Goal: Task Accomplishment & Management: Use online tool/utility

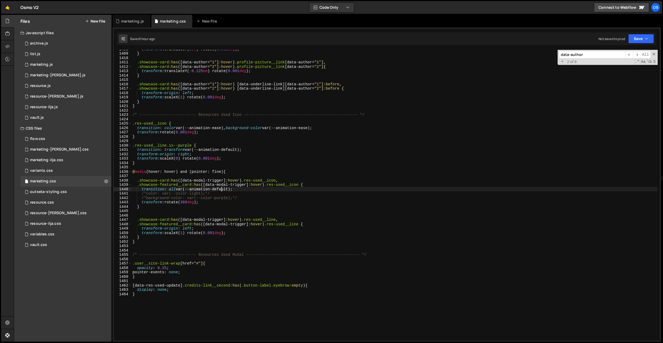
scroll to position [6164, 0]
click at [131, 24] on div "marketing.js" at bounding box center [132, 21] width 38 height 13
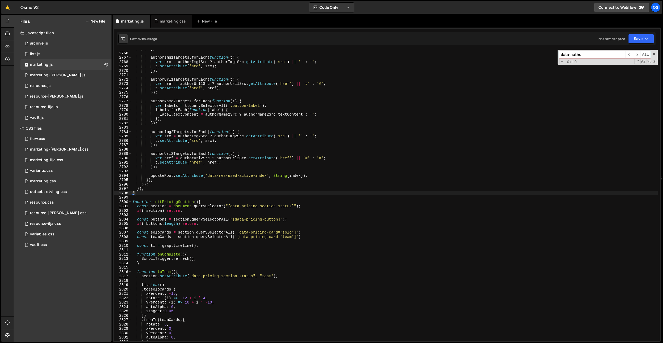
click at [163, 194] on div "}) ; authorImg1Targets . forEach ( function ( t ) { var src = authorImg1Src ? a…" at bounding box center [394, 197] width 526 height 300
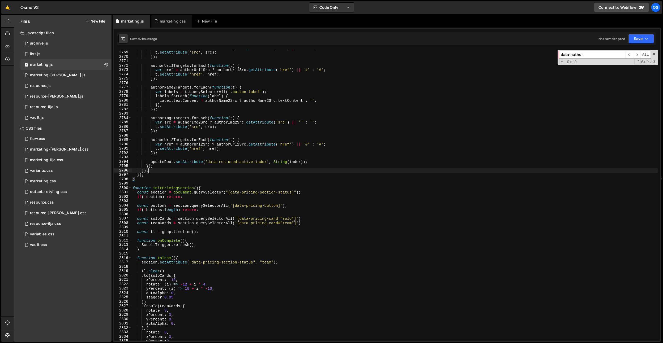
click at [163, 173] on div "var src = authorImg1Src ? authorImg1Src . getAttribute ( 'src' ) || '' : '' ; t…" at bounding box center [394, 196] width 526 height 300
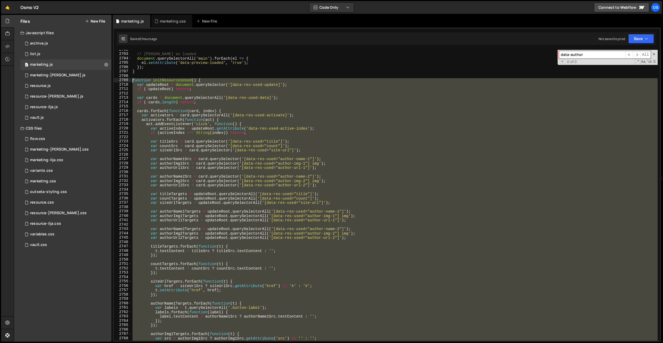
drag, startPoint x: 149, startPoint y: 178, endPoint x: 128, endPoint y: 81, distance: 99.4
click at [128, 81] on div "}); 2702 2703 2704 2705 2706 2707 2708 2709 2710 2711 2712 2713 2714 2715 2716 …" at bounding box center [387, 195] width 546 height 291
paste textarea "}"
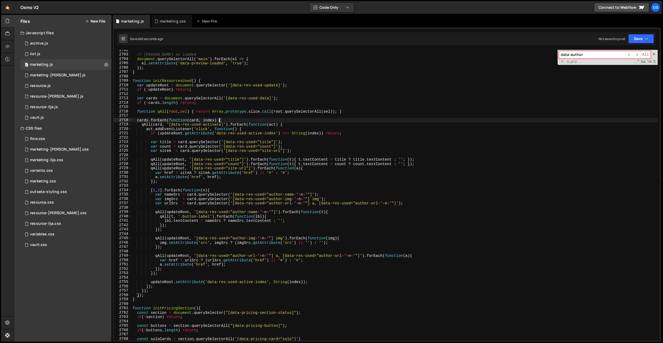
click at [220, 120] on div "// Mark as loaded document . querySelectorAll ( 'main' ) . forEach ( el => { el…" at bounding box center [394, 198] width 526 height 300
type textarea "cards.forEach(function(card, index) {"
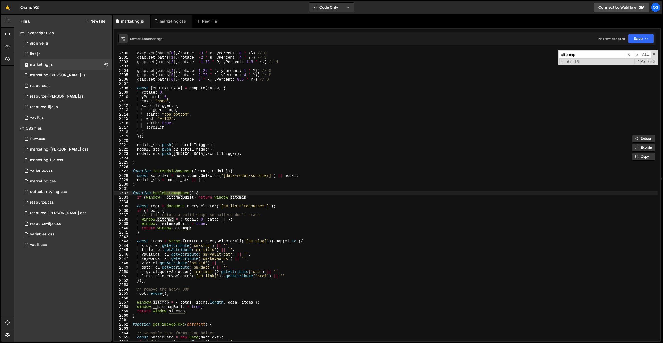
scroll to position [6482, 0]
type input "sitemap"
drag, startPoint x: 168, startPoint y: 316, endPoint x: 163, endPoint y: 316, distance: 4.8
click at [168, 316] on div "gsap . set ( paths [ 0 ] , { rotate : - 3 * R , yPercent : 8 * Y }) // O gsap .…" at bounding box center [394, 197] width 526 height 300
drag, startPoint x: 153, startPoint y: 313, endPoint x: 185, endPoint y: 312, distance: 32.1
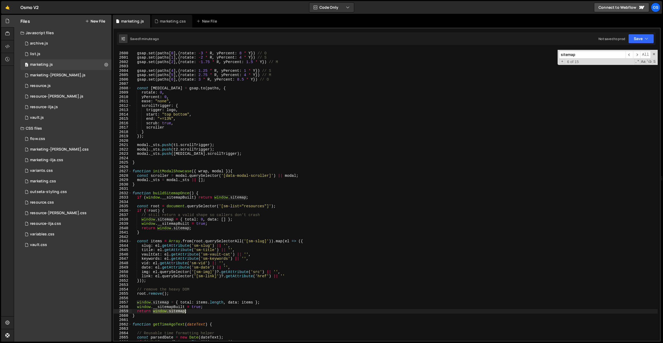
click at [185, 312] on div "gsap . set ( paths [ 0 ] , { rotate : - 3 * R , yPercent : 8 * Y }) // O gsap .…" at bounding box center [394, 197] width 526 height 300
click at [192, 315] on div "gsap . set ( paths [ 0 ] , { rotate : - 3 * R , yPercent : 8 * Y }) // O gsap .…" at bounding box center [394, 197] width 526 height 300
click at [183, 312] on div "gsap . set ( paths [ 0 ] , { rotate : - 3 * R , yPercent : 8 * Y }) // O gsap .…" at bounding box center [394, 197] width 526 height 300
drag, startPoint x: 185, startPoint y: 311, endPoint x: 156, endPoint y: 315, distance: 29.5
click at [154, 313] on div "gsap . set ( paths [ 0 ] , { rotate : - 3 * R , yPercent : 8 * Y }) // O gsap .…" at bounding box center [394, 197] width 526 height 300
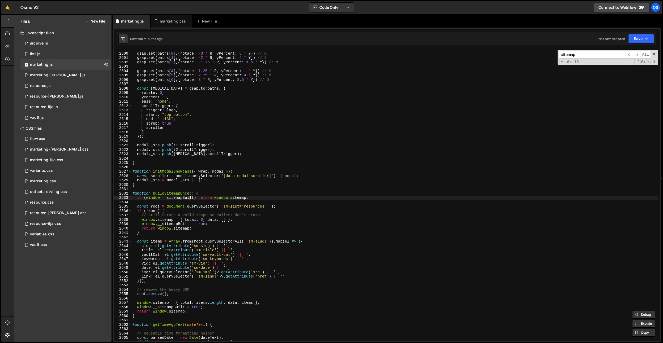
click at [190, 199] on div "gsap . set ( paths [ 0 ] , { rotate : - 3 * R , yPercent : 8 * Y }) // O gsap .…" at bounding box center [394, 197] width 526 height 300
type textarea "if (window.__sitemapBuilt) return window.sitemap;"
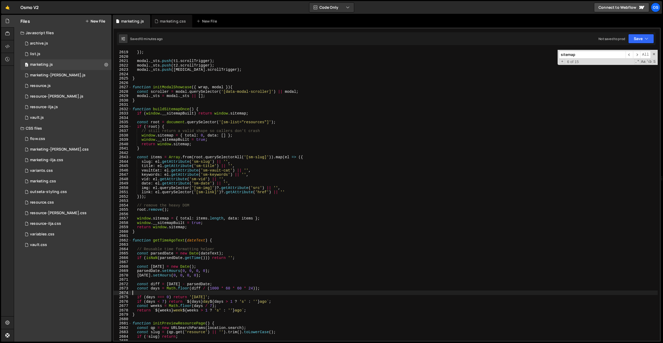
click at [182, 291] on div "} }) ; modal . _sts . push ( t1 . scrollTrigger ) ; modal . _sts . push ( t2 . …" at bounding box center [394, 196] width 526 height 300
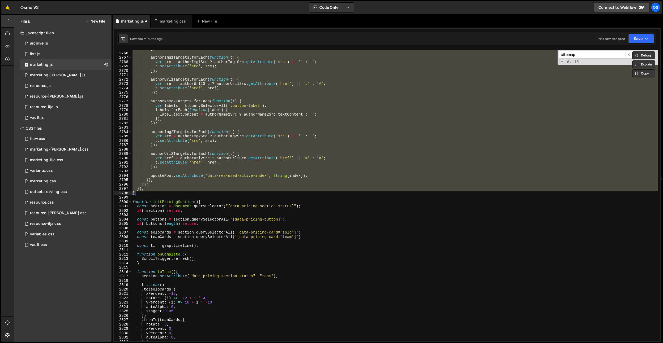
paste textarea
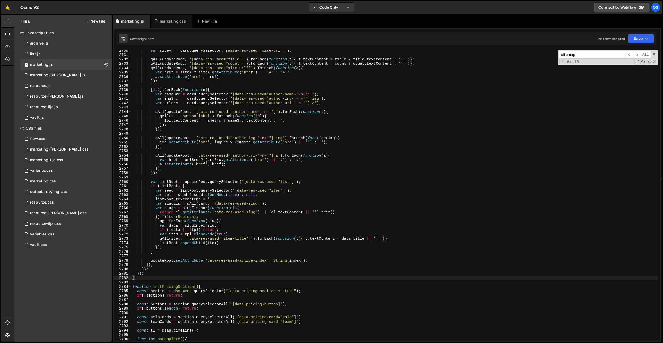
scroll to position [6738, 0]
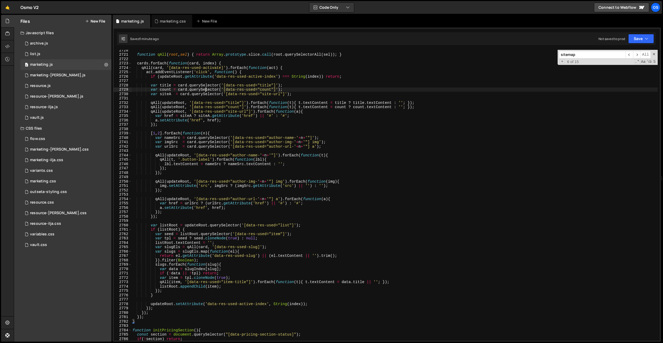
click at [204, 92] on div "function qAll ( root , sel ) { return Array . prototype . slice . call ( root .…" at bounding box center [394, 198] width 526 height 300
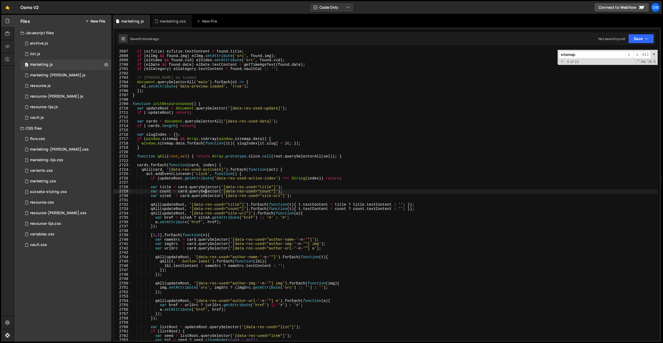
scroll to position [6680, 0]
click at [232, 90] on div "if ( elTitle ) elTitle . textContent = found . title ; if ( elImg && found . im…" at bounding box center [394, 199] width 526 height 300
type textarea "});"
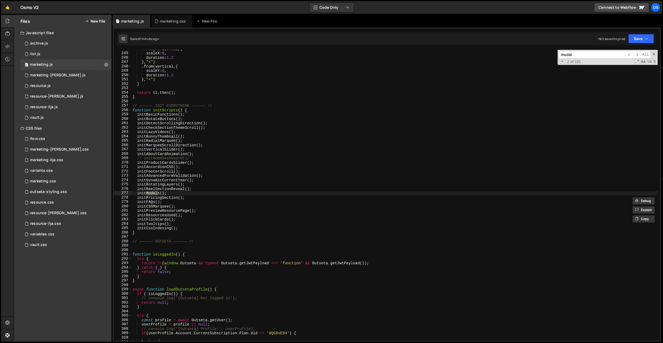
scroll to position [5453, 0]
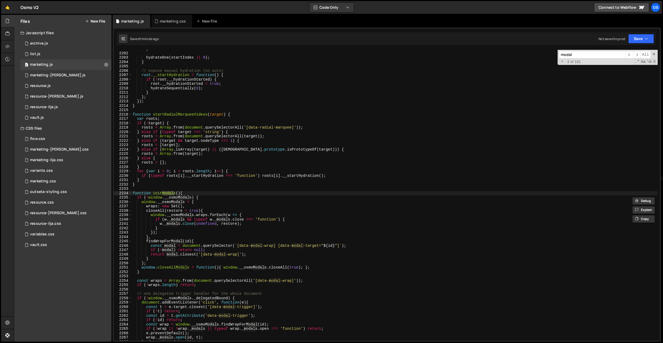
type input "modal"
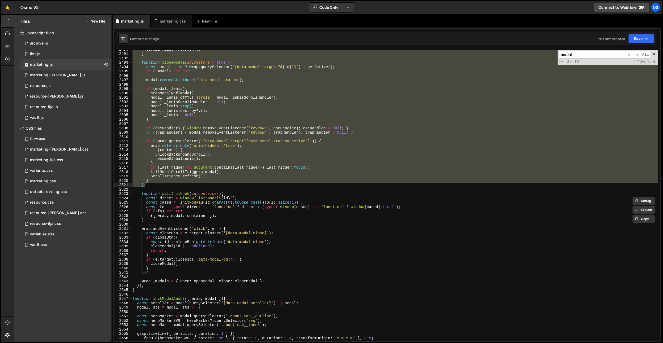
scroll to position [6169, 0]
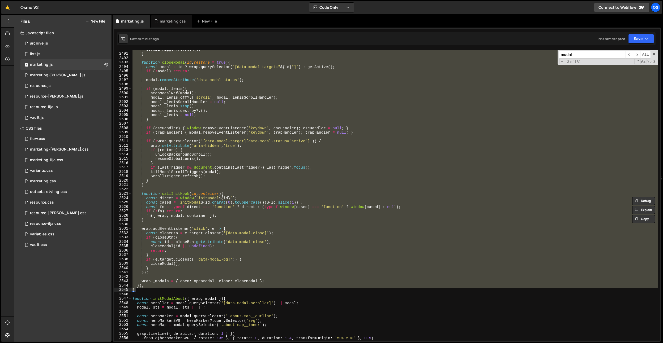
drag, startPoint x: 134, startPoint y: 194, endPoint x: 143, endPoint y: 290, distance: 96.8
click at [144, 291] on div "ScrollTrigger . refresh ( ) ; } function closeModal ( id , restore = true ) { c…" at bounding box center [394, 197] width 526 height 300
paste textarea
type textarea "}"
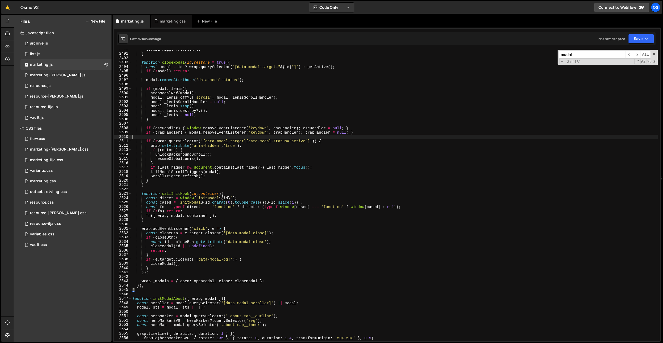
click at [188, 137] on div "ScrollTrigger . refresh ( ) ; } function closeModal ( id , restore = true ) { c…" at bounding box center [394, 197] width 526 height 300
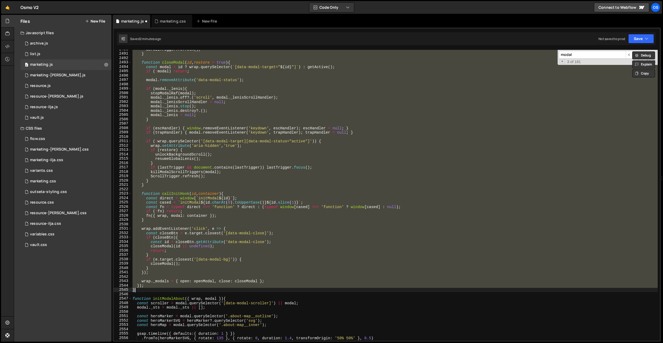
paste textarea
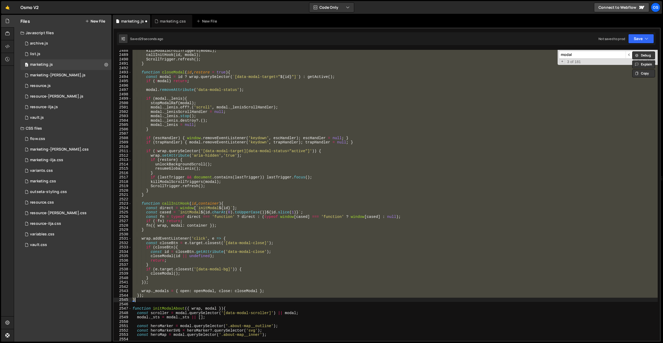
scroll to position [6163, 0]
click at [215, 104] on div "killModalScrollTriggers ( modal ) ; callInitHook ( id , modal ) ; ScrollTrigger…" at bounding box center [394, 195] width 526 height 291
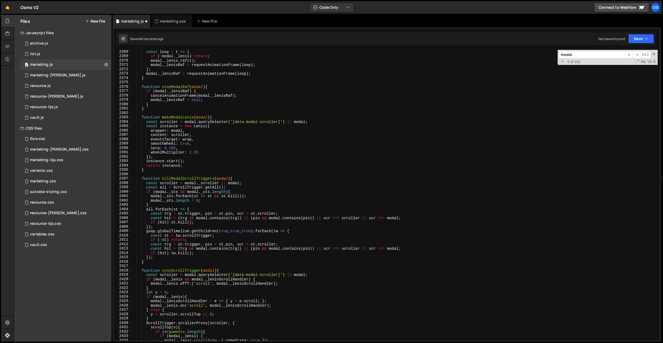
scroll to position [5865, 0]
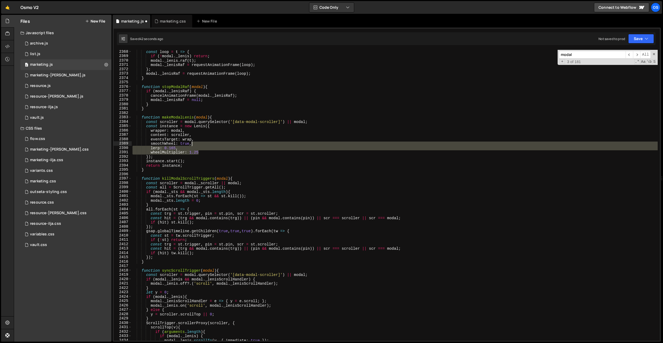
drag, startPoint x: 205, startPoint y: 151, endPoint x: 208, endPoint y: 146, distance: 5.8
click at [208, 146] on div "const loop = t => { if ( ! modal . _lenis ) return ; modal . _lenis . raf ( t )…" at bounding box center [394, 200] width 526 height 300
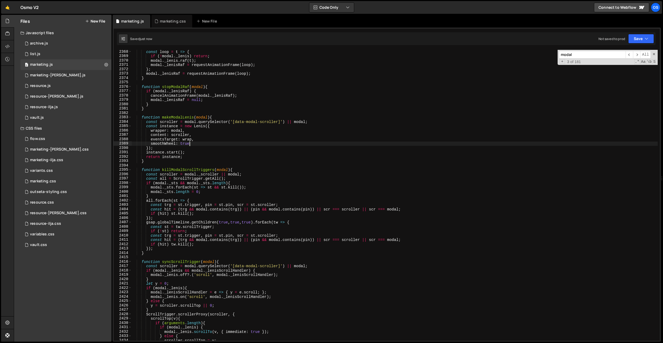
click at [287, 155] on div "const loop = t => { if ( ! modal . _lenis ) return ; modal . _lenis . raf ( t )…" at bounding box center [394, 200] width 526 height 300
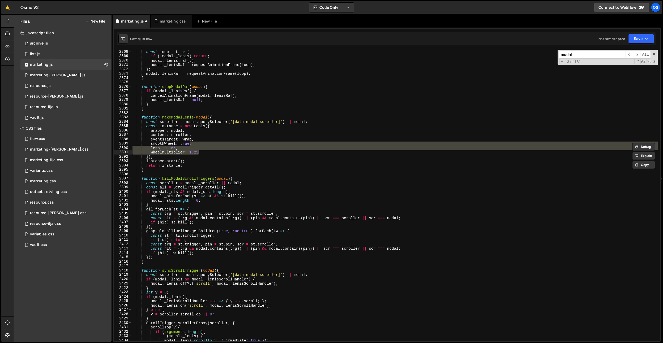
click at [228, 130] on div "const loop = t => { if ( ! modal . _lenis ) return ; modal . _lenis . raf ( t )…" at bounding box center [394, 200] width 526 height 300
type textarea "wrapper: modal,"
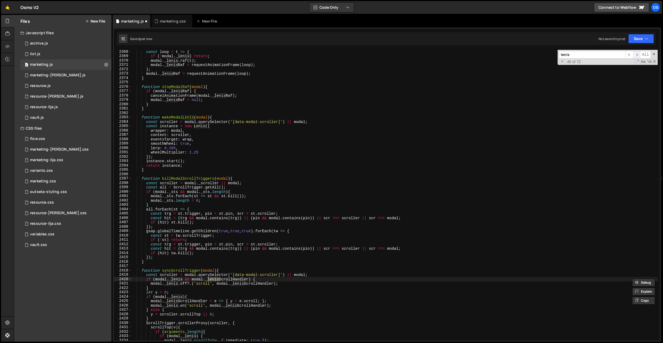
type input "lenis"
click at [634, 54] on span "​" at bounding box center [636, 55] width 7 height 8
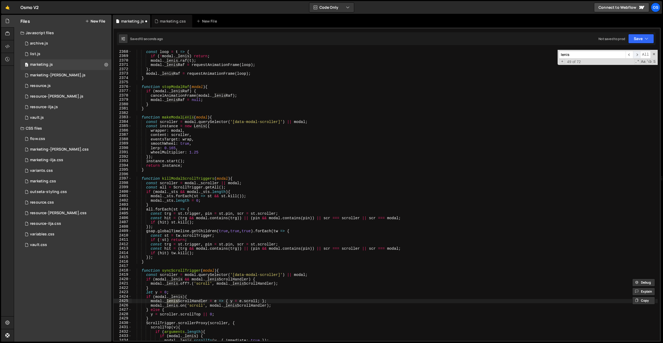
click at [634, 54] on span "​" at bounding box center [636, 55] width 7 height 8
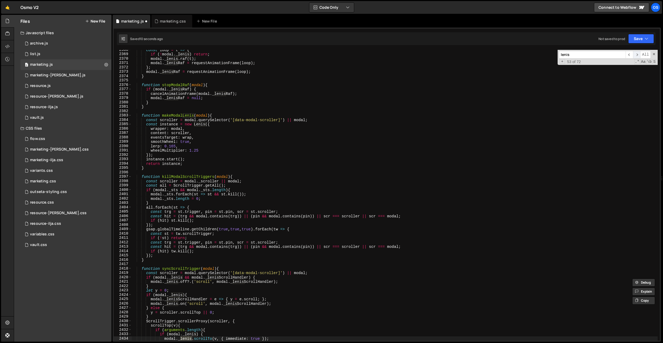
click at [634, 54] on span "​" at bounding box center [636, 55] width 7 height 8
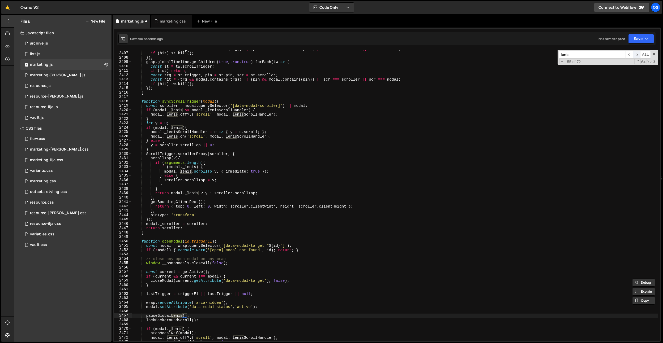
click at [634, 54] on span "​" at bounding box center [636, 55] width 7 height 8
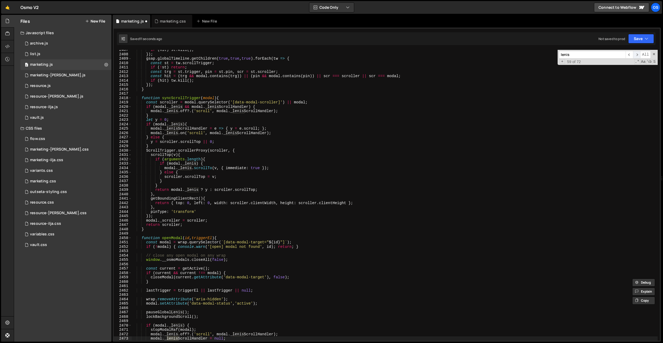
click at [634, 54] on span "​" at bounding box center [636, 55] width 7 height 8
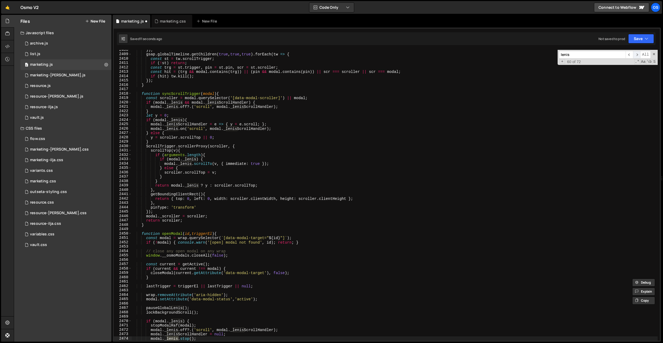
click at [634, 54] on span "​" at bounding box center [636, 55] width 7 height 8
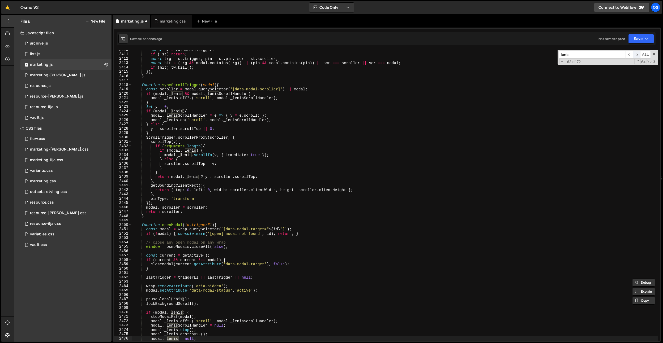
click at [634, 54] on span "​" at bounding box center [636, 55] width 7 height 8
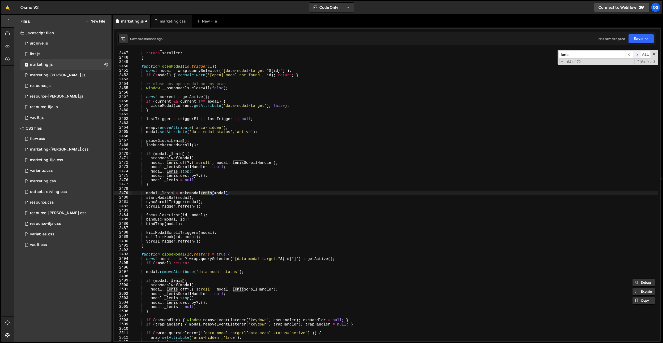
click at [634, 54] on span "​" at bounding box center [636, 55] width 7 height 8
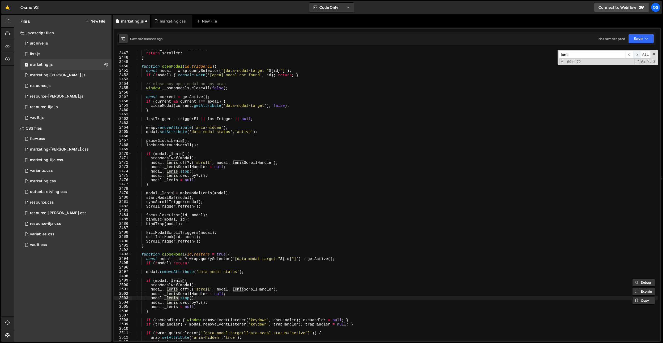
click at [634, 54] on span "​" at bounding box center [636, 55] width 7 height 8
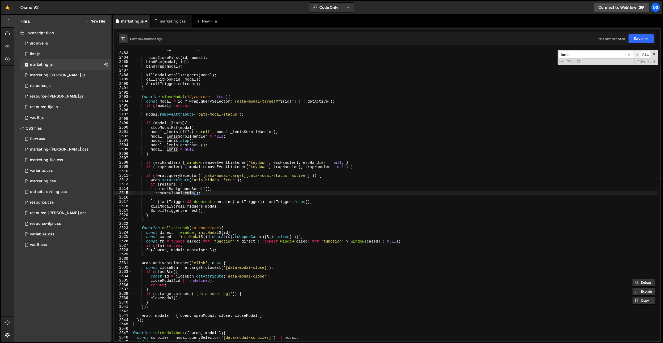
scroll to position [6149, 0]
click at [634, 54] on span "​" at bounding box center [636, 55] width 7 height 8
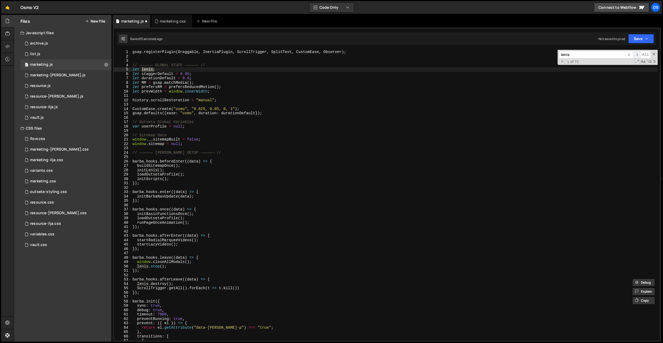
click at [634, 54] on span "​" at bounding box center [636, 55] width 7 height 8
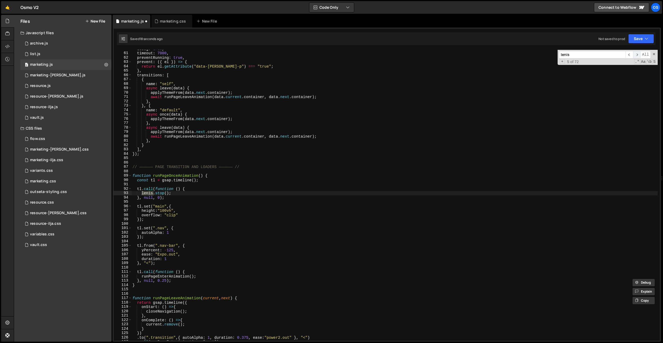
click at [634, 54] on span "​" at bounding box center [636, 55] width 7 height 8
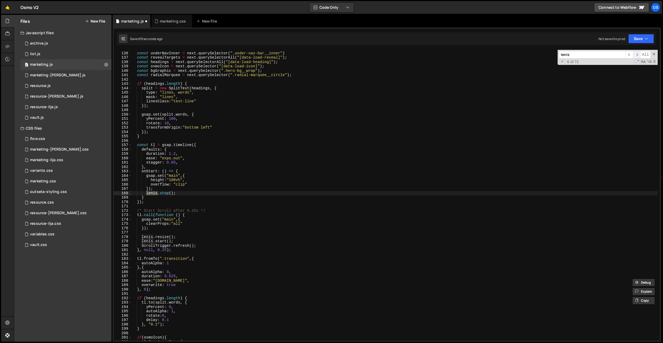
click at [634, 54] on span "​" at bounding box center [636, 55] width 7 height 8
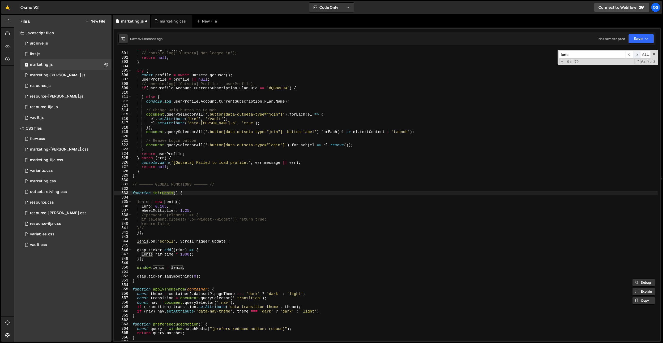
scroll to position [743, 0]
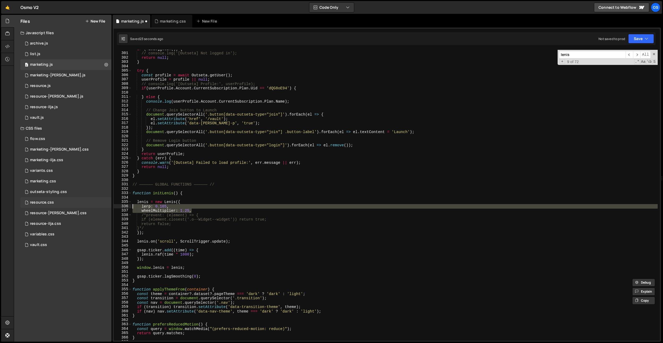
drag, startPoint x: 195, startPoint y: 212, endPoint x: 108, endPoint y: 205, distance: 87.0
click at [108, 205] on div "Files New File Javascript files 0 archive.js 0 0 list.js 0 0 marketing.js 0 0 0…" at bounding box center [338, 179] width 649 height 328
type textarea "// lerp: 0.165, // wheelMultiplier: 1.25,"
click at [213, 92] on div "if ( ! isLoggedIn ( )) { // console.log('[Outseta] Not logged in'); return null…" at bounding box center [394, 197] width 526 height 300
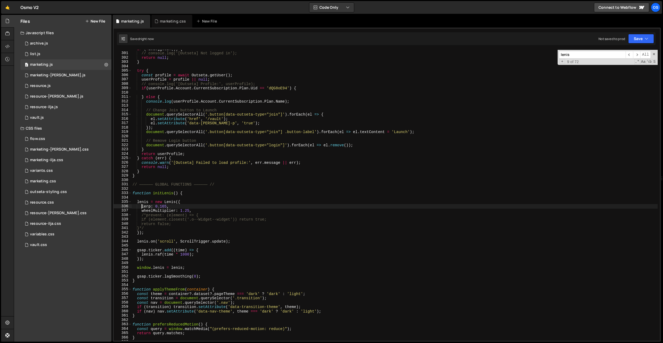
scroll to position [6819, 0]
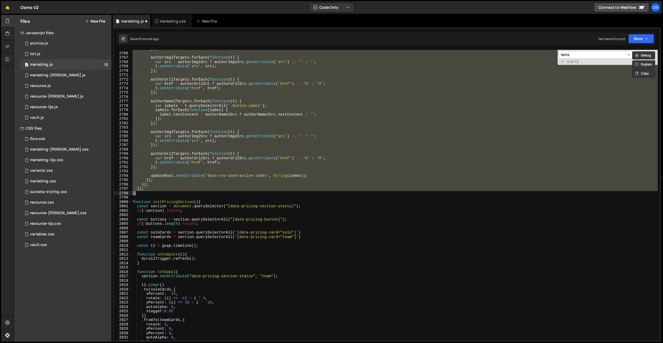
paste textarea
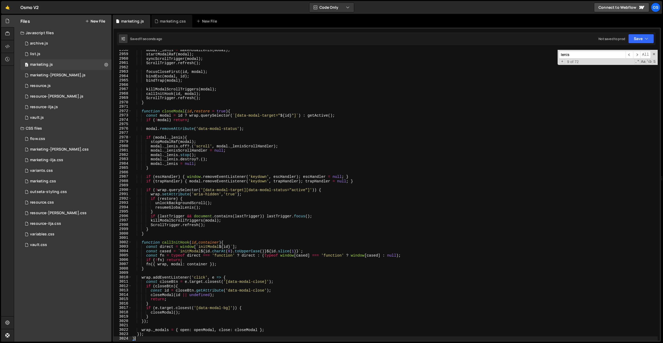
click at [255, 149] on div "modal . _lenis = makeModalLenis ( modal ) ; startModalRaf ( modal ) ; syncScrol…" at bounding box center [394, 198] width 526 height 300
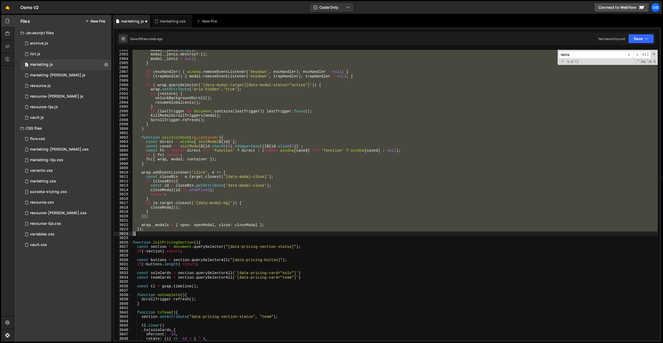
scroll to position [6862, 0]
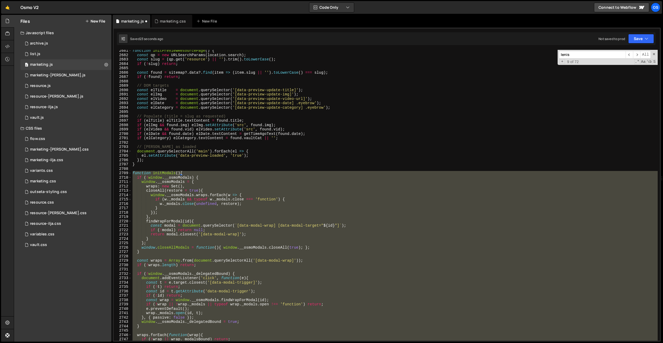
paste textarea
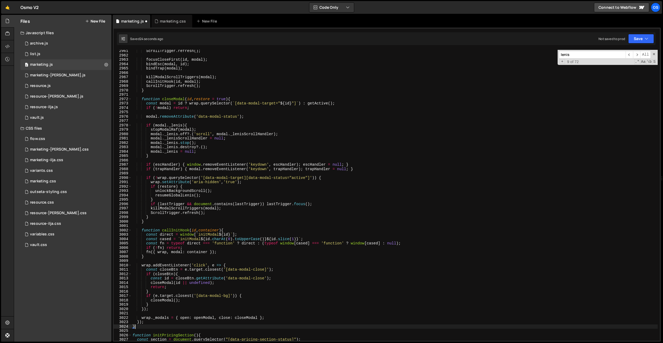
scroll to position [6917, 0]
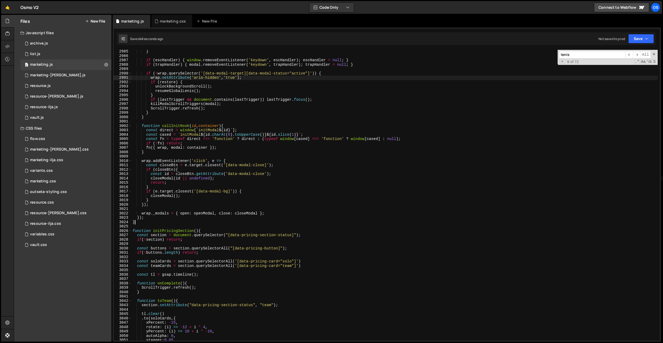
click at [255, 80] on div "} if ( escHandler ) { window . removeEventListener ( 'keydown' , escHandler ) ;…" at bounding box center [394, 199] width 526 height 300
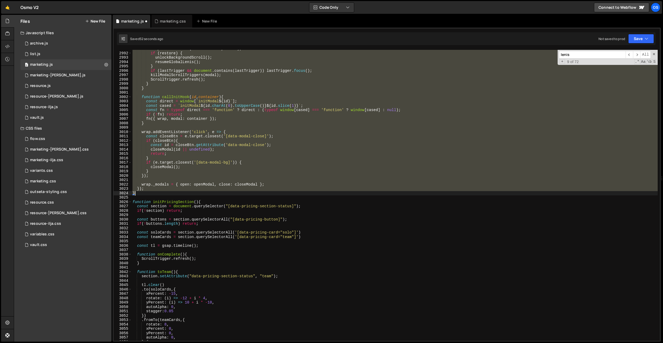
scroll to position [6932, 0]
click at [249, 77] on div "wrap . setAttribute ( 'aria-hidden' , 'true' ) ; if ( restore ) { unlockBackgro…" at bounding box center [394, 195] width 526 height 291
type textarea "ScrollTrigger.refresh();"
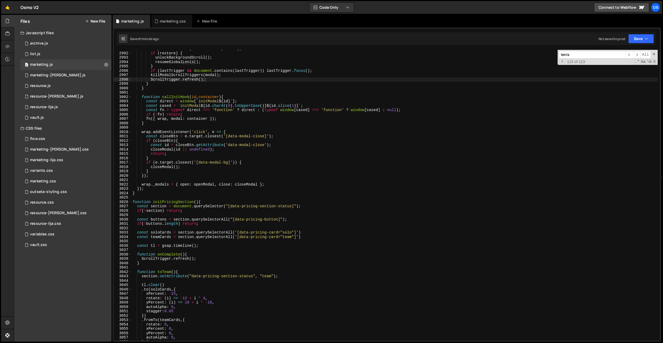
paste input "initResourcesUsed"
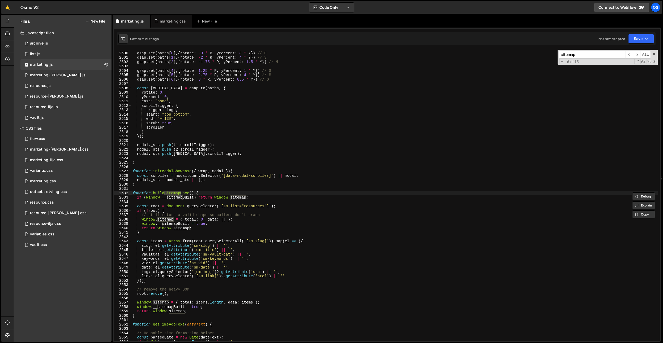
scroll to position [6024, 0]
type input "data-author"
click at [231, 150] on div "gsap . set ( paths [ 0 ] , { rotate : - 3 * R , yPercent : 8 * Y }) // O gsap .…" at bounding box center [394, 197] width 526 height 300
type textarea "modal._sts.push(t1.scrollTrigger);"
click at [233, 144] on div "gsap . set ( paths [ 0 ] , { rotate : - 3 * R , yPercent : 8 * Y }) // O gsap .…" at bounding box center [394, 197] width 526 height 300
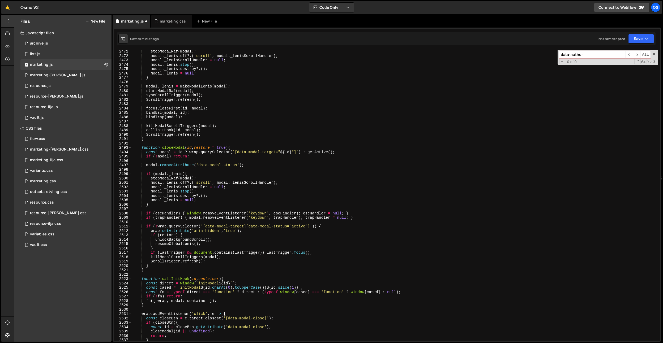
scroll to position [5725, 0]
click at [232, 143] on div "stopModalRaf ( modal ) ; modal . _lenis . off ?. ( 'scroll' , modal . _lenisScr…" at bounding box center [394, 199] width 526 height 300
click at [589, 57] on input "data-author" at bounding box center [592, 55] width 67 height 8
paste input "initResourcesUsed"
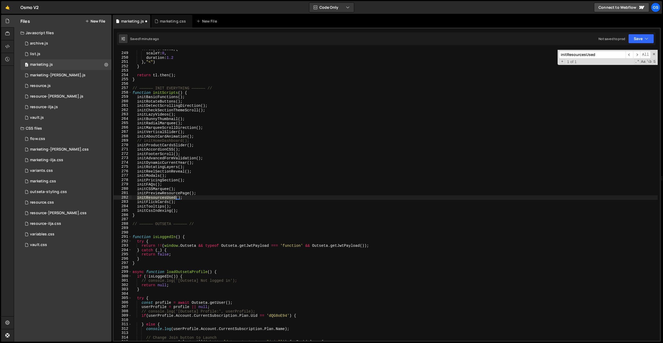
type input "data-author"
type textarea "initCSSMarquee();"
click at [284, 190] on div ". from ( vertical , { scaleY : 0 , duration : 1.2 } , "<" ) } return tl . then …" at bounding box center [394, 197] width 526 height 300
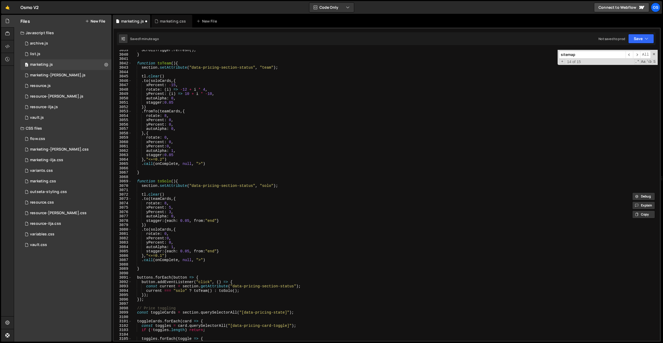
scroll to position [7043, 0]
type input "sitemap"
click at [107, 64] on icon at bounding box center [106, 64] width 4 height 5
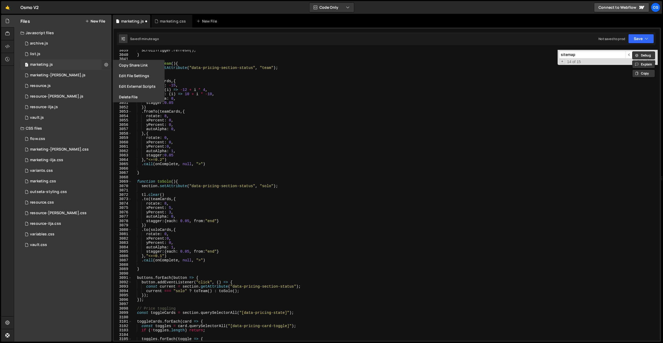
click at [107, 65] on icon at bounding box center [106, 64] width 4 height 5
click at [3, 54] on div at bounding box center [7, 59] width 13 height 13
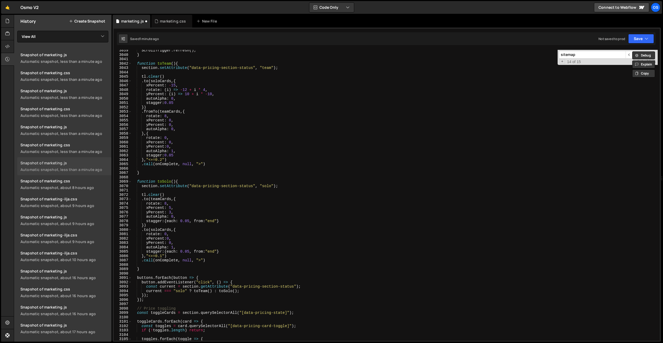
click at [79, 167] on div "Automatic snapshot, less than a minute ago" at bounding box center [64, 169] width 88 height 5
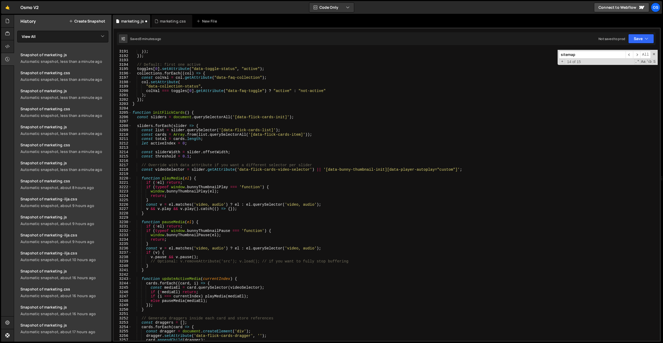
scroll to position [7428, 0]
click at [187, 100] on div "}) ; }) ; // Default: first one active toggles [ 0 ] . setAttribute ( "data-tog…" at bounding box center [394, 199] width 526 height 300
type textarea "// Override with data attribute if you want a different selector per slider"
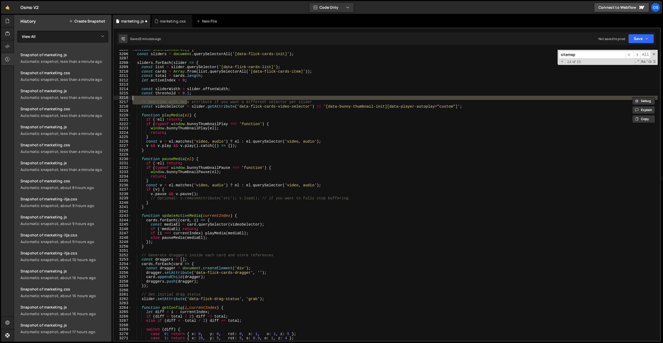
click at [574, 56] on input "sitemap" at bounding box center [592, 55] width 67 height 8
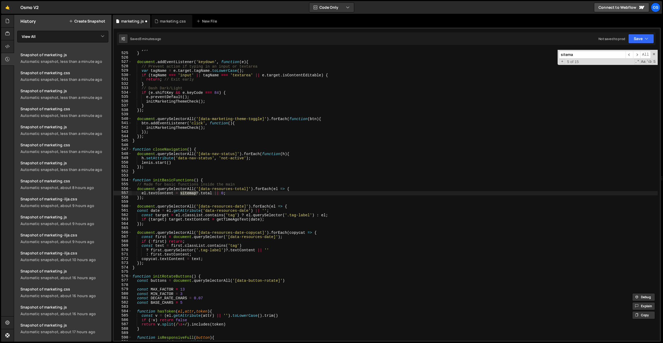
scroll to position [1214, 0]
type input "data-author"
click at [335, 83] on div "}) ; } document . addEventListener ( 'keydown' , function ( e ) { // Prevent ac…" at bounding box center [394, 197] width 526 height 300
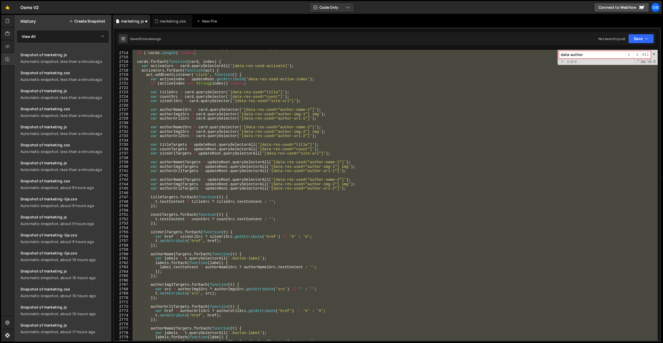
scroll to position [6776, 0]
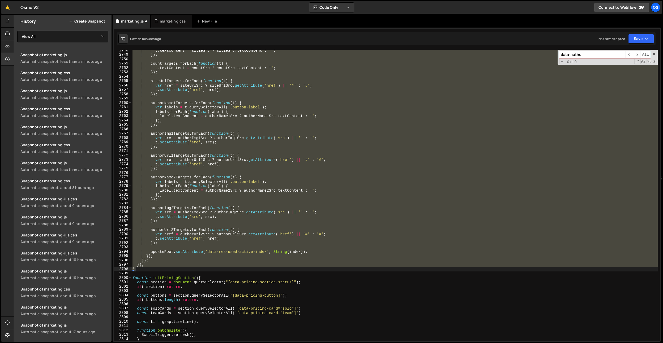
paste textarea
type textarea "}"
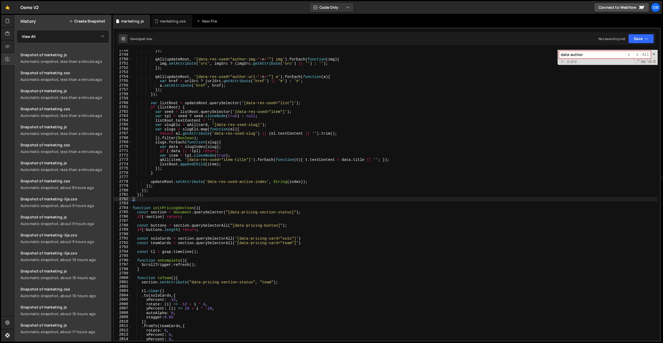
click at [595, 55] on input "data-author" at bounding box center [592, 55] width 67 height 8
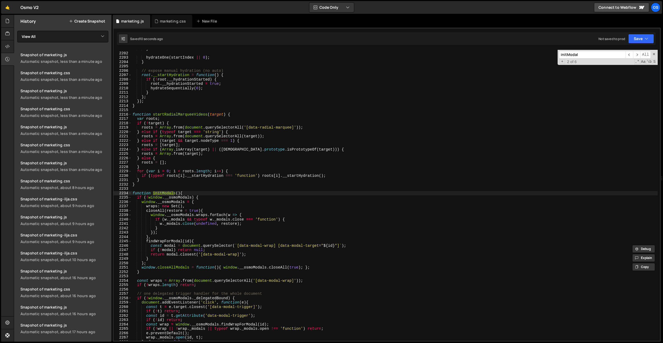
scroll to position [5453, 0]
type input "initModal"
drag, startPoint x: 164, startPoint y: 166, endPoint x: 142, endPoint y: 195, distance: 36.9
click at [164, 166] on div "} hydrateOne ( startIndex || 0 ) ; } // expose manual hydration (no auto) root …" at bounding box center [394, 197] width 526 height 300
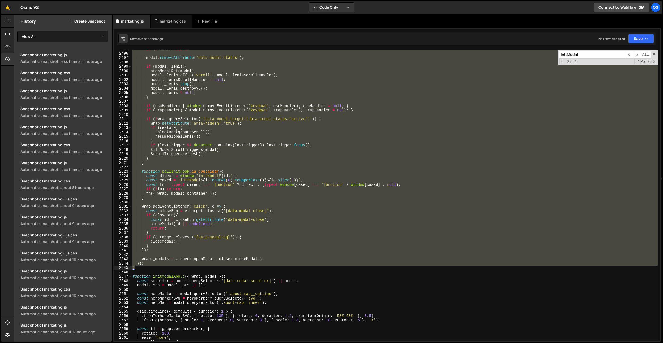
drag, startPoint x: 132, startPoint y: 192, endPoint x: 138, endPoint y: 269, distance: 76.9
click at [138, 269] on div "if ( ! modal ) return ; modal . removeAttribute ( 'data-modal-status' ) ; if ( …" at bounding box center [394, 197] width 526 height 300
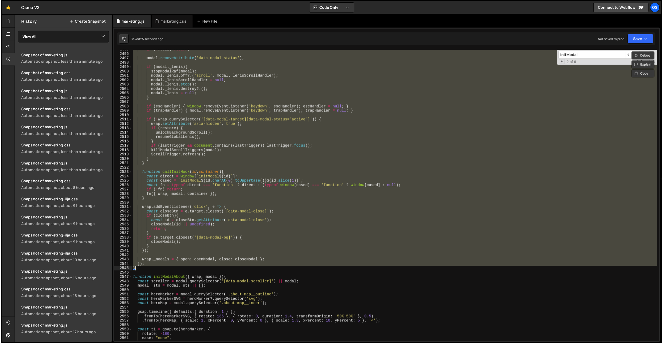
scroll to position [6250, 0]
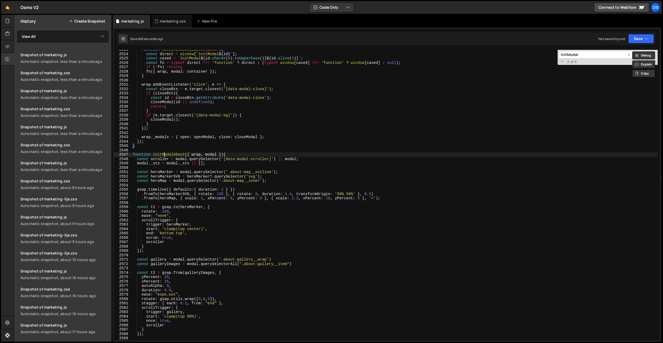
click at [164, 155] on div "function callInitHook ( id , container ) { const direct = window [ ` initModal …" at bounding box center [394, 198] width 526 height 300
drag, startPoint x: 322, startPoint y: 160, endPoint x: 101, endPoint y: 157, distance: 220.8
click at [101, 157] on div "Files New File Javascript files 0 archive.js 0 0 list.js 0 0 marketing.js 0 0 0…" at bounding box center [338, 179] width 649 height 328
click at [308, 159] on div "function callInitHook ( id , container ) { const direct = window [ ` initModal …" at bounding box center [394, 195] width 526 height 291
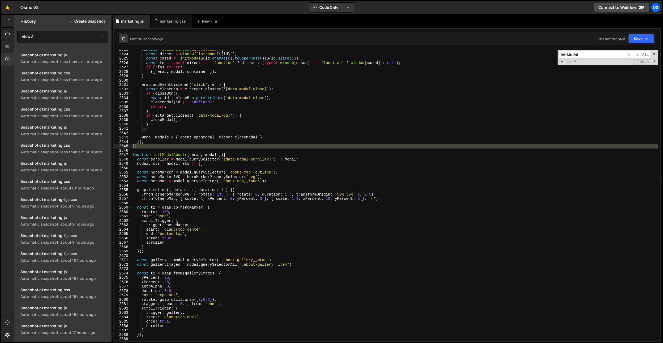
drag, startPoint x: 143, startPoint y: 151, endPoint x: 143, endPoint y: 148, distance: 3.2
click at [144, 148] on div "function callInitHook ( id , container ) { const direct = window [ ` initModal …" at bounding box center [394, 197] width 526 height 299
type textarea "wrap._modals = { open: openModal, close: closeModal };"
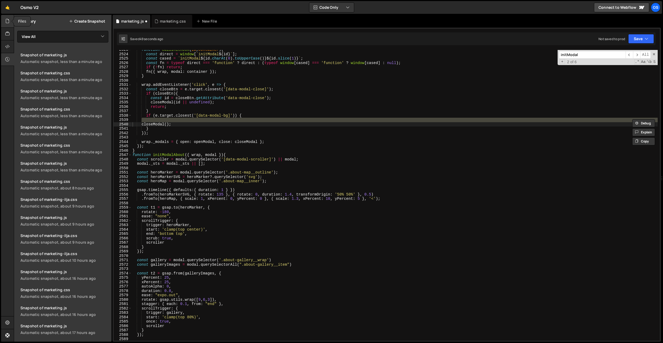
click at [9, 21] on icon at bounding box center [7, 21] width 4 height 6
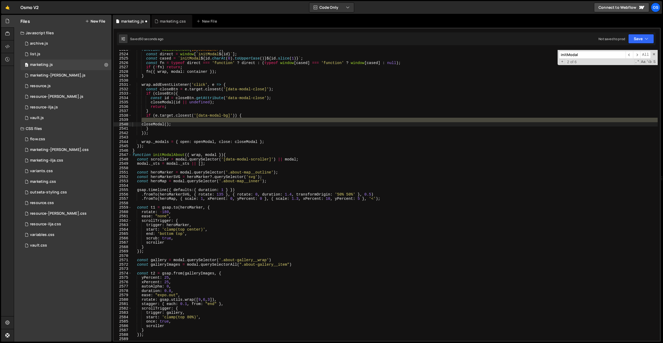
click at [168, 155] on div "function callInitHook ( id , container ) { const direct = window [ ` initModal …" at bounding box center [394, 197] width 526 height 299
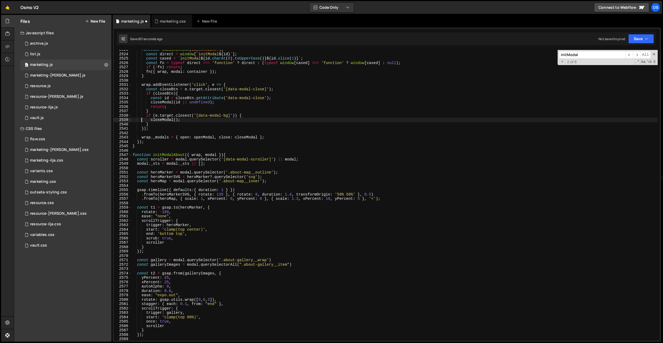
click at [159, 143] on div "function callInitHook ( id , container ) { const direct = window [ ` initModal …" at bounding box center [394, 197] width 526 height 299
click at [149, 143] on div "function callInitHook ( id , container ) { const direct = window [ ` initModal …" at bounding box center [394, 197] width 526 height 299
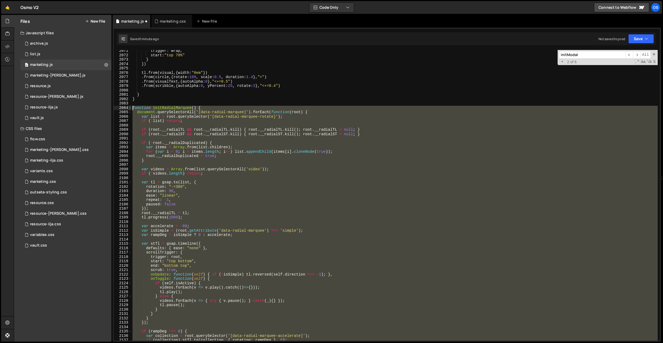
drag, startPoint x: 146, startPoint y: 146, endPoint x: 130, endPoint y: 108, distance: 41.1
click at [130, 108] on div "}); 2071 2072 2073 2074 2075 2076 2077 2078 2079 2080 2081 2082 2083 2084 2085 …" at bounding box center [387, 195] width 546 height 290
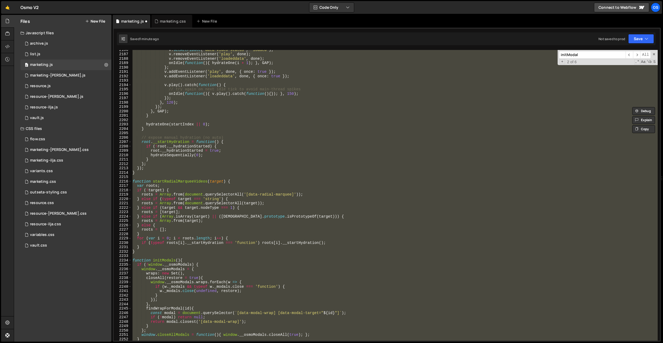
click at [154, 178] on div "v . setAttribute ( 'data-video-status' , 'loaded' ) ; v . removeEventListener (…" at bounding box center [394, 195] width 526 height 290
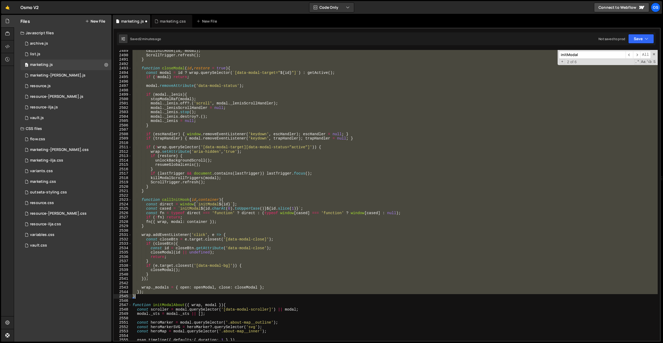
scroll to position [6165, 0]
drag, startPoint x: 132, startPoint y: 110, endPoint x: 142, endPoint y: 297, distance: 187.1
click at [142, 298] on div "callInitHook ( id , modal ) ; ScrollTrigger . refresh ( ) ; } function closeMod…" at bounding box center [394, 198] width 526 height 299
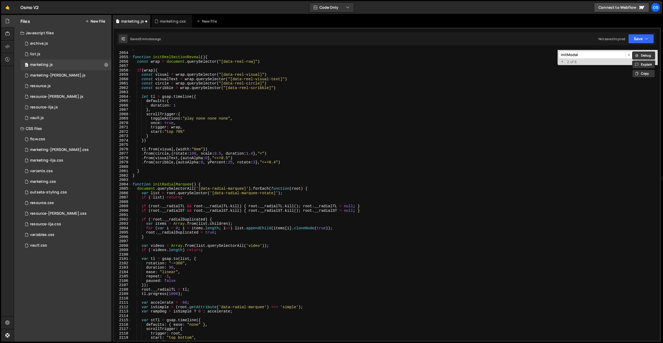
click at [149, 73] on div "} function initReelSectionReveal ( ) { const wrap = document . querySelector ( …" at bounding box center [394, 195] width 526 height 299
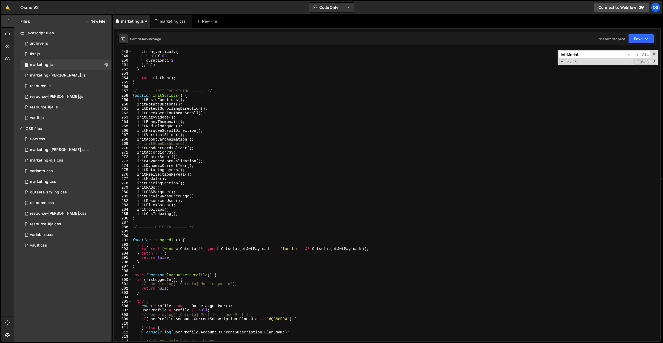
scroll to position [612, 0]
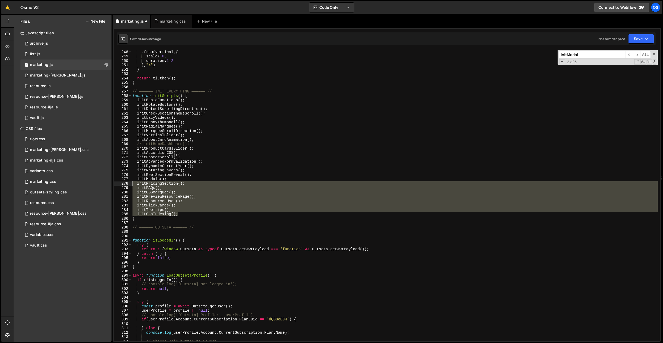
drag, startPoint x: 181, startPoint y: 214, endPoint x: 118, endPoint y: 183, distance: 69.6
click at [118, 183] on div "const visual = wrap.querySelector("[data-reel-visual]") 248 249 250 251 252 253…" at bounding box center [387, 195] width 546 height 290
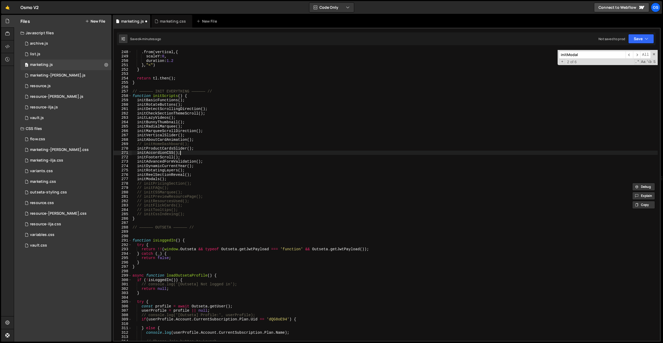
click at [211, 153] on div ". from ( vertical , { scaleY : 0 , duration : 1.2 } , "<" ) } return tl . then …" at bounding box center [394, 199] width 526 height 299
click at [230, 113] on div ". from ( vertical , { scaleY : 0 , duration : 1.2 } , "<" ) } return tl . then …" at bounding box center [394, 199] width 526 height 299
click at [235, 131] on div ". from ( vertical , { scaleY : 0 , duration : 1.2 } , "<" ) } return tl . then …" at bounding box center [394, 199] width 526 height 299
type textarea "initMarqueeScrollDirection();"
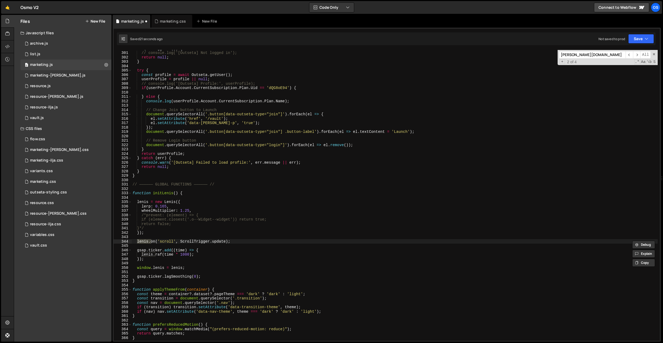
scroll to position [2254, 0]
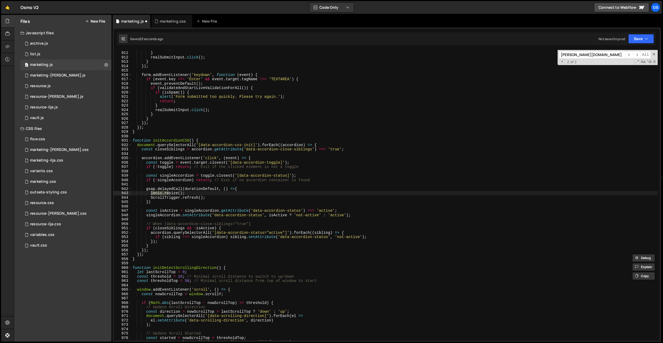
type input "lenis.re"
drag, startPoint x: 184, startPoint y: 194, endPoint x: 152, endPoint y: 194, distance: 32.4
click at [152, 194] on div "return ; } realSubmitInput . click ( ) ; } }) ; form . addEventListener ( 'keyd…" at bounding box center [394, 195] width 526 height 299
click at [244, 163] on div "return ; } realSubmitInput . click ( ) ; } }) ; form . addEventListener ( 'keyd…" at bounding box center [394, 195] width 526 height 299
click at [575, 58] on input "lenis.re" at bounding box center [592, 55] width 67 height 8
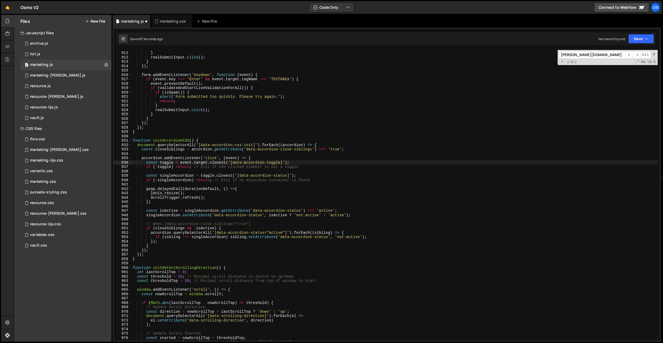
click at [278, 127] on div "return ; } realSubmitInput . click ( ) ; } }) ; form . addEventListener ( 'keyd…" at bounding box center [394, 195] width 526 height 299
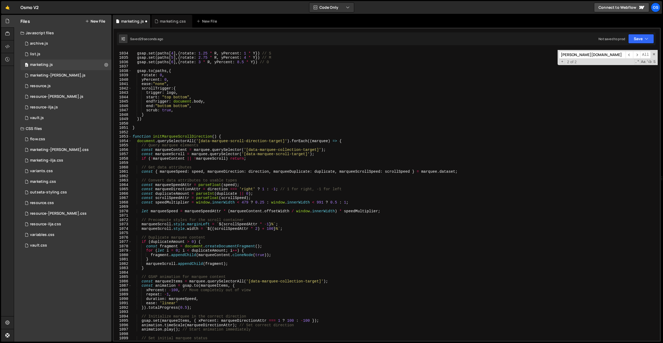
click at [275, 126] on div "gsap . set ( paths [ 4 ] , { rotate : 1.25 * R , yPercent : 1 * Y }) // S gsap …" at bounding box center [394, 196] width 526 height 299
type textarea "const fragment = document.createDocumentFragment();"
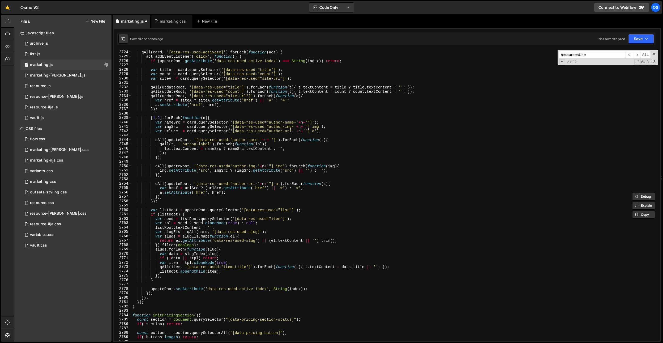
scroll to position [6756, 0]
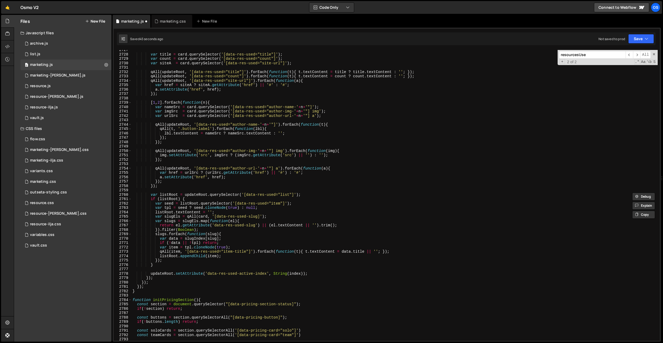
type input "resourcesUse"
type textarea "updateRoot.setAttribute('data-res-used-active-index', String(index));"
click at [326, 274] on div "var title = card . querySelector ( '[data-res-used="title"]' ) ; var count = ca…" at bounding box center [394, 197] width 526 height 299
paste textarea "lenis.resize();"
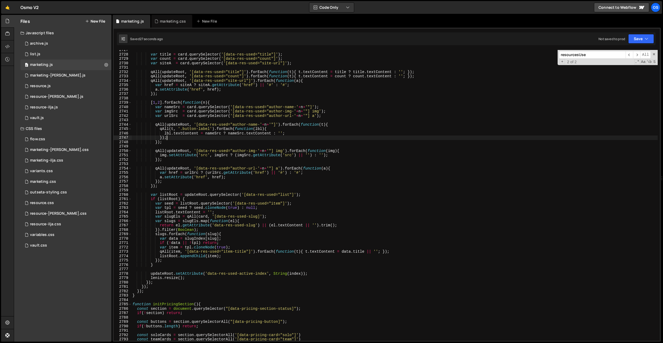
click at [296, 136] on div "var title = card . querySelector ( '[data-res-used="title"]' ) ; var count = ca…" at bounding box center [394, 197] width 526 height 299
click at [202, 130] on div "var title = card . querySelector ( '[data-res-used="title"]' ) ; var count = ca…" at bounding box center [394, 197] width 526 height 299
type textarea "qAll(t, '.button-label').forEach(function(lbl){"
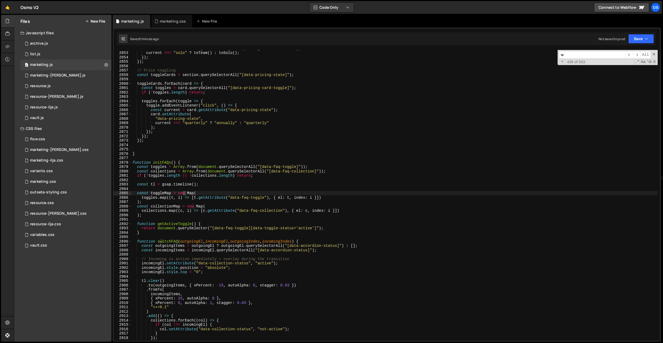
scroll to position [7064, 0]
type input "w"
drag, startPoint x: 160, startPoint y: 28, endPoint x: 162, endPoint y: 31, distance: 3.6
click at [160, 28] on div "1 Type cmd + s to save your Javascript file. הההההההההההההההההההההההההההההההההה…" at bounding box center [387, 185] width 548 height 314
click at [163, 26] on div "marketing.css" at bounding box center [171, 21] width 41 height 13
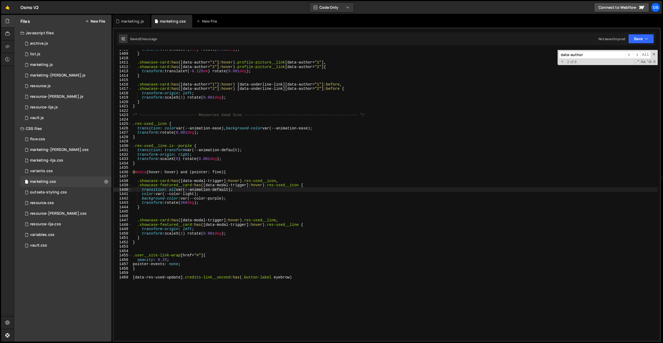
type textarea ".showcase-card:has([data-author="2"]:hover) [data-underline-link][data-author="…"
click at [193, 88] on div "transform : translateY( 0 em ) rotate( 0.001 deg ) ; } .showcase-card :has ([ d…" at bounding box center [395, 196] width 526 height 299
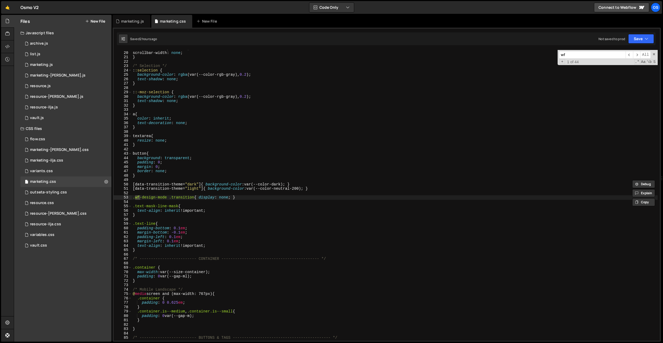
scroll to position [83, 0]
type input "wf-mode"
click at [250, 196] on div "-ms-overflow-style : none ; scrollbar-width : none ; } /* Selection */ : :selec…" at bounding box center [395, 195] width 526 height 299
paste textarea "used-resource-card__click"
type textarea ".wf-design-mode .transition{ display: none; }"
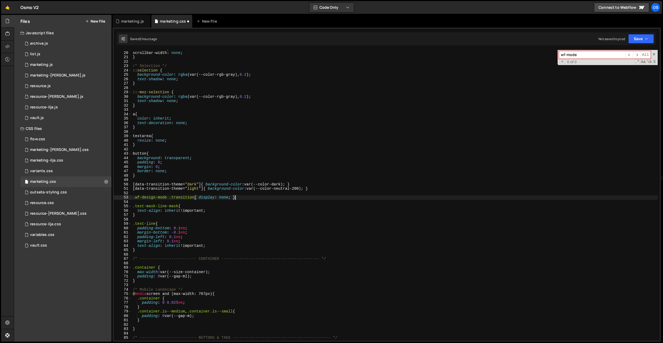
scroll to position [0, 0]
paste textarea "used-resource-card__click"
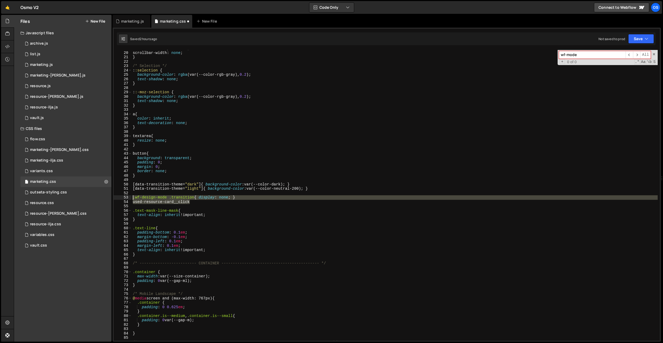
type textarea ".wf-design-mode .transition{ display: none; } used-resource-card__click"
drag, startPoint x: 204, startPoint y: 203, endPoint x: 117, endPoint y: 199, distance: 87.7
click at [117, 199] on div ".wf-design-mode .transition{ display: none; } used-resource-card__click 19 20 2…" at bounding box center [387, 195] width 546 height 290
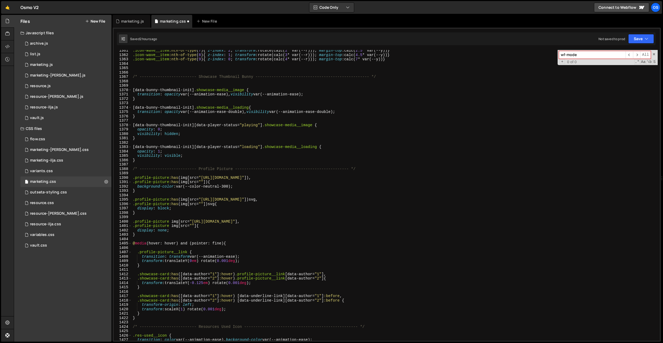
scroll to position [6251, 0]
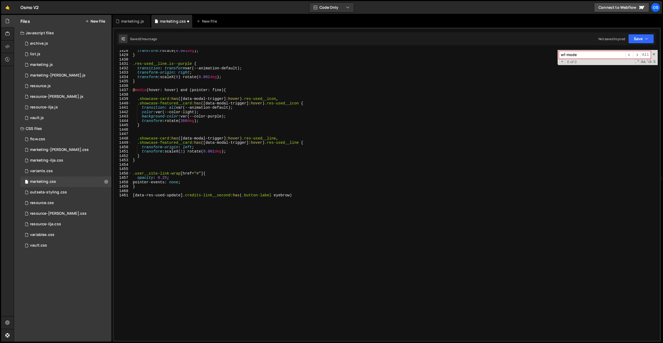
click at [189, 201] on div "transform : rotate( 0.001 deg ) ; } .res-used__line.is--purple { transition : t…" at bounding box center [395, 197] width 526 height 299
type textarea "[data-res-used-update] .credits-link__second:has(.button-label eyebrow)"
paste textarea "used-resource-card__click"
type textarea "used-resource-card__click"
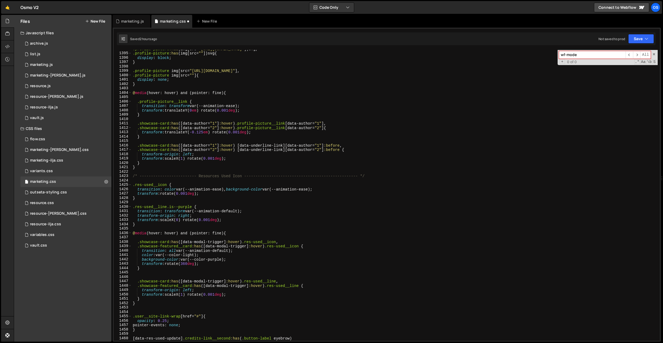
scroll to position [6246, 0]
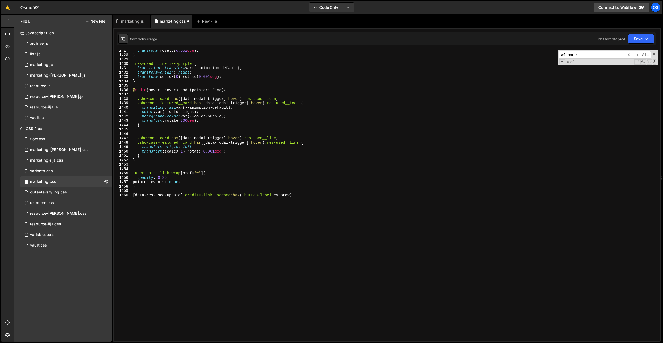
click at [286, 204] on div "transform : rotate( 0.001 deg ) ; } .res-used__line.is--purple { transition : t…" at bounding box center [395, 197] width 526 height 299
type textarea "[data-res-used-update] .credits-link__second:has(.button-label eyebrow) {}"
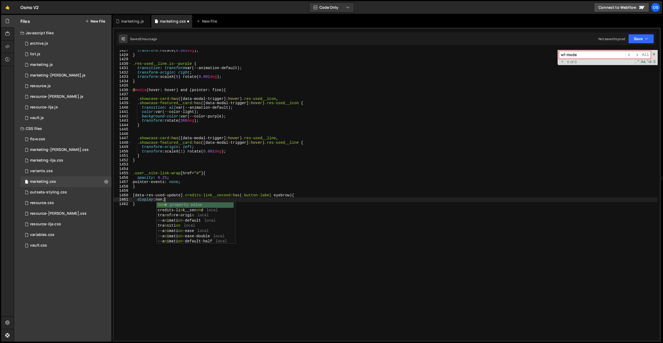
scroll to position [0, 2]
click at [429, 152] on div "transform : rotate( 0.001 deg ) ; } .res-used__line.is--purple { transition : t…" at bounding box center [395, 197] width 526 height 299
click at [290, 197] on div "transform : rotate( 0.001 deg ) ; } .res-used__line.is--purple { transition : t…" at bounding box center [395, 197] width 526 height 299
click at [309, 200] on div "transform : rotate( 0.001 deg ) ; } .res-used__line.is--purple { transition : t…" at bounding box center [395, 197] width 526 height 299
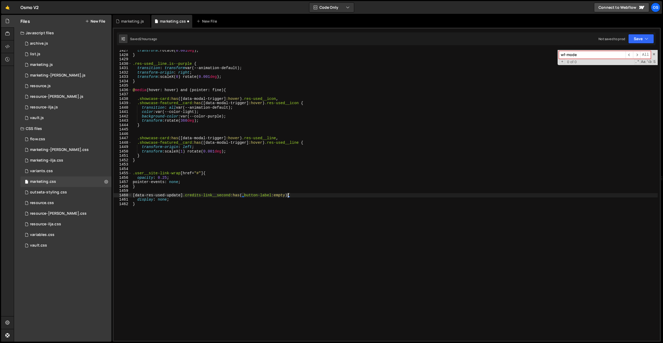
scroll to position [0, 2]
type textarea "}"
paste textarea "used-resource-card__click"
click at [194, 212] on div "transform : rotate( 0.001 deg ) ; } .res-used__line.is--purple { transition : t…" at bounding box center [395, 197] width 526 height 299
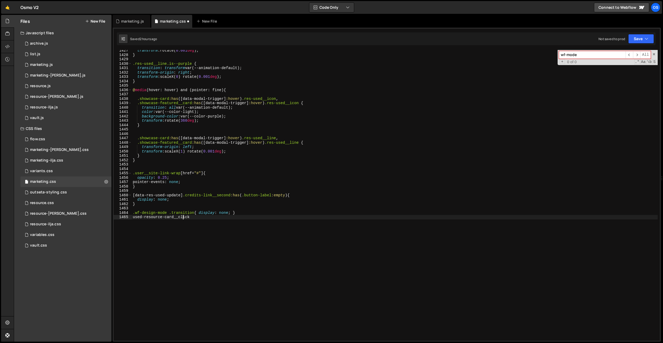
click at [184, 216] on div "transform : rotate( 0.001 deg ) ; } .res-used__line.is--purple { transition : t…" at bounding box center [395, 197] width 526 height 299
type textarea "used-resource-card__click"
drag, startPoint x: 189, startPoint y: 216, endPoint x: 133, endPoint y: 216, distance: 56.0
click at [133, 216] on div "transform : rotate( 0.001 deg ) ; } .res-used__line.is--purple { transition : t…" at bounding box center [395, 197] width 526 height 299
click at [176, 212] on div "transform : rotate( 0.001 deg ) ; } .res-used__line.is--purple { transition : t…" at bounding box center [395, 197] width 526 height 299
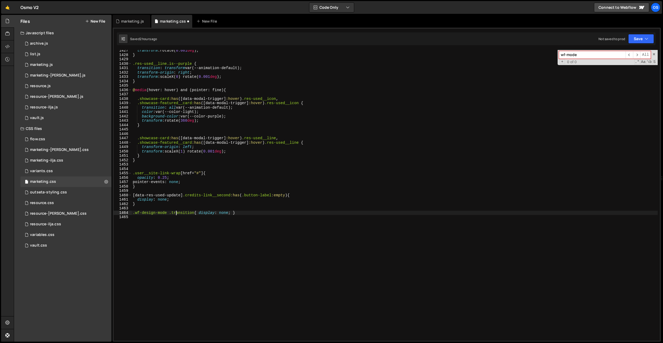
click at [176, 212] on div "transform : rotate( 0.001 deg ) ; } .res-used__line.is--purple { transition : t…" at bounding box center [395, 197] width 526 height 299
paste textarea "used-resource-card__click"
type textarea "display: none; }"
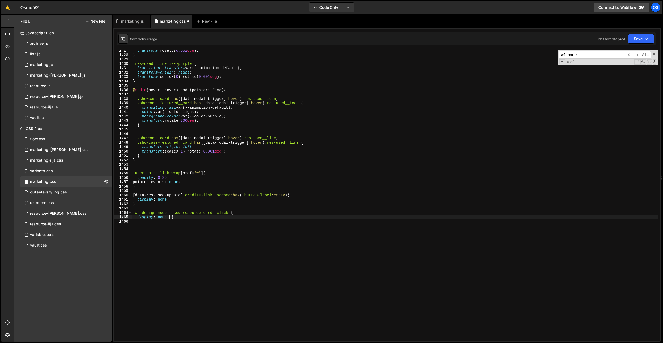
click at [169, 216] on div "transform : rotate( 0.001 deg ) ; } .res-used__line.is--purple { transition : t…" at bounding box center [395, 197] width 526 height 299
click at [192, 210] on div "transform : rotate( 0.001 deg ) ; } .res-used__line.is--purple { transition : t…" at bounding box center [395, 197] width 526 height 299
paste textarea "showcase-card__click"
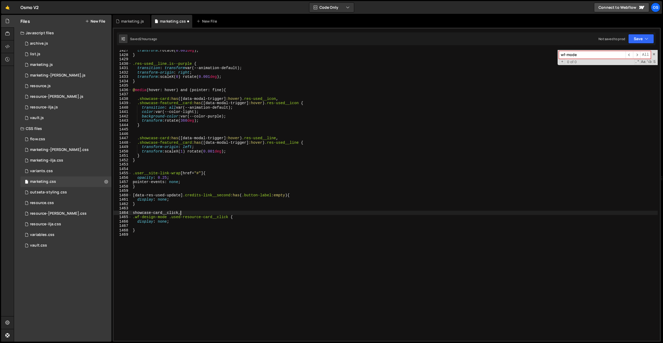
click at [131, 214] on div "1464" at bounding box center [123, 212] width 18 height 5
click at [132, 213] on div "transform : rotate( 0.001 deg ) ; } .res-used__line.is--purple { transition : t…" at bounding box center [395, 197] width 526 height 299
type textarea ".showcase-card__click,"
click at [190, 192] on div "transform : rotate( 0.001 deg ) ; } .res-used__line.is--purple { transition : t…" at bounding box center [395, 197] width 526 height 299
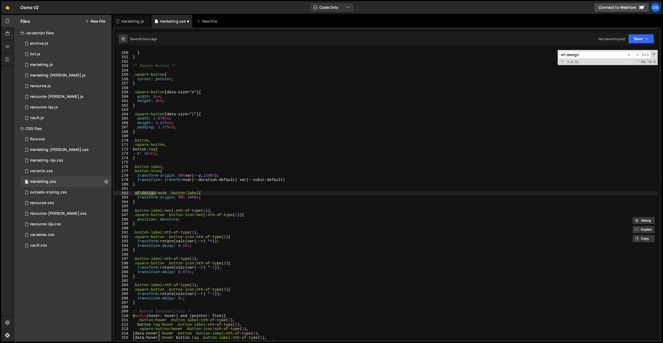
scroll to position [936, 0]
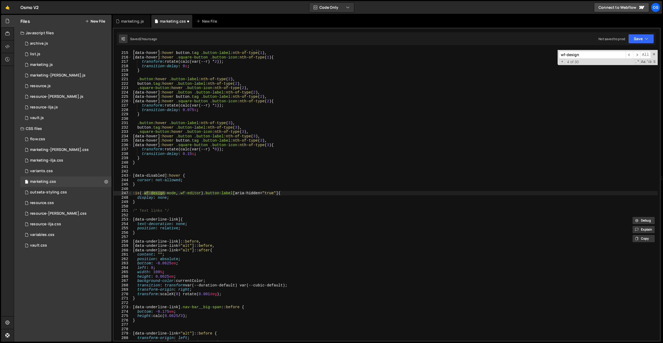
type input "wf-design"
drag, startPoint x: 205, startPoint y: 192, endPoint x: 262, endPoint y: 159, distance: 66.1
click at [115, 193] on div ":is(.wf-design-mode, .wf-editor) .button-label[aria-hidden="true"] { 214 215 21…" at bounding box center [387, 195] width 546 height 290
click at [631, 58] on span "​" at bounding box center [628, 55] width 7 height 8
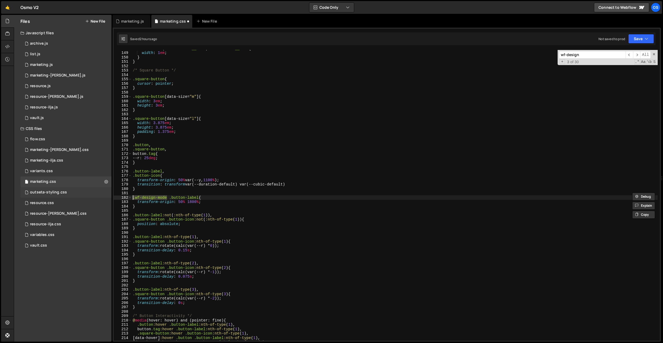
drag, startPoint x: 167, startPoint y: 199, endPoint x: 111, endPoint y: 196, distance: 56.1
click at [111, 196] on div "Files New File Javascript files 0 archive.js 0 0 list.js 0 0 marketing.js 0 0 0…" at bounding box center [338, 178] width 649 height 327
paste textarea ":is(.wf-design-mode, .wf-editor)"
click at [587, 52] on input "wf-design" at bounding box center [592, 55] width 67 height 8
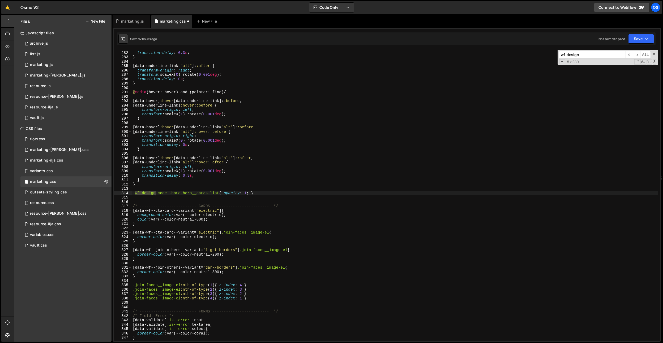
scroll to position [1230, 0]
drag, startPoint x: 167, startPoint y: 193, endPoint x: 124, endPoint y: 194, distance: 43.6
click at [125, 194] on div ".wf-design-mode .home-hero__cards-list{ opacity: 1; } 281 282 283 284 285 286 2…" at bounding box center [387, 195] width 546 height 290
paste textarea ":is(.wf-design-mode, .wf-editor)"
click at [595, 54] on input "wf-design" at bounding box center [592, 55] width 67 height 8
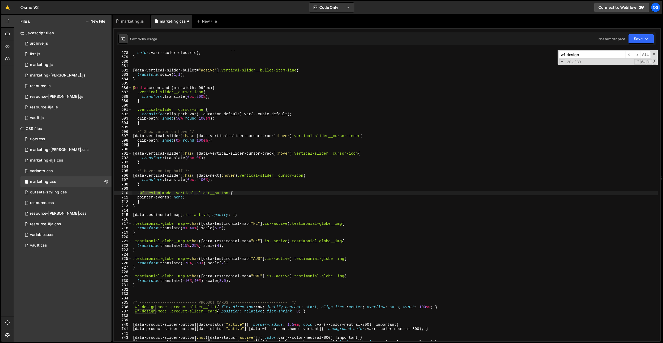
scroll to position [2964, 0]
drag, startPoint x: 168, startPoint y: 307, endPoint x: 126, endPoint y: 307, distance: 42.2
click at [126, 307] on div ".wf-design-mode .product-slider__list{ flex-direction: row; justify-content: st…" at bounding box center [387, 195] width 546 height 290
paste textarea ":is(.wf-design-mode, .wf-editor)"
drag, startPoint x: 167, startPoint y: 310, endPoint x: 193, endPoint y: 216, distance: 97.6
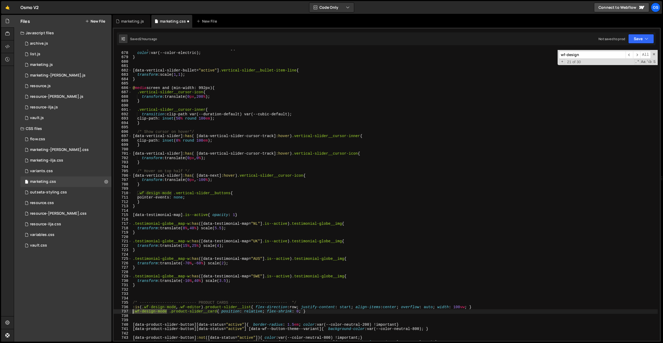
click at [127, 311] on div ":is(.wf-design-mode, .wf-editor) .product-slider__list{ flex-direction: row; ju…" at bounding box center [387, 195] width 546 height 290
paste textarea ":is(.wf-design-mode, .wf-editor)"
drag, startPoint x: 170, startPoint y: 194, endPoint x: 137, endPoint y: 193, distance: 33.5
click at [137, 193] on div ".intro [ data-vertical-slider-bullet = " active " ] { color : var(--color-elect…" at bounding box center [395, 195] width 526 height 299
paste textarea ":is(.wf-design-mode, .wf-editor)"
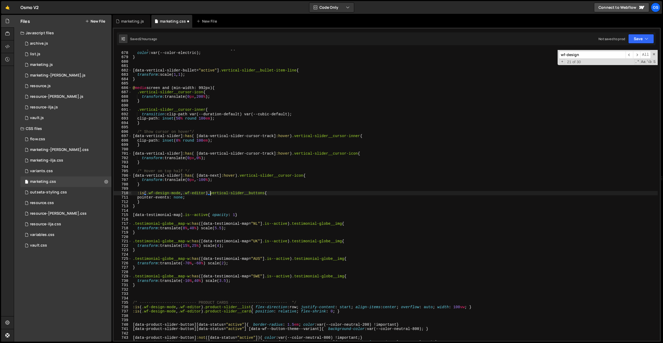
click at [588, 55] on input "wf-design" at bounding box center [592, 55] width 67 height 8
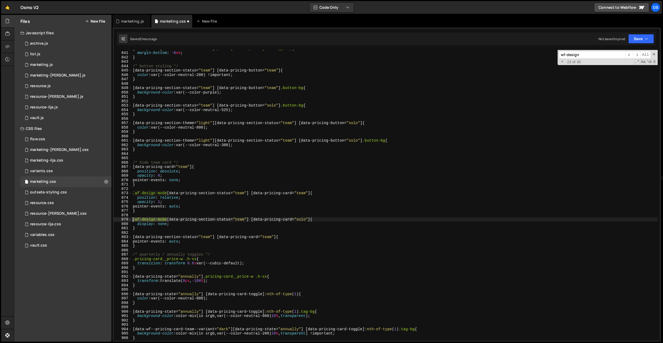
drag, startPoint x: 167, startPoint y: 218, endPoint x: 162, endPoint y: 192, distance: 26.5
click at [122, 220] on div ".wf-design-mode [data-pricing-section-status="team"] [data-pricing-card="solo"]…" at bounding box center [387, 195] width 546 height 290
paste textarea ":is(.wf-design-mode, .wf-editor)"
drag, startPoint x: 167, startPoint y: 192, endPoint x: 118, endPoint y: 195, distance: 48.7
click at [119, 194] on div ":is(.wf-design-mode, .wf-editor) [data-pricing-section-status="team"] [data-pri…" at bounding box center [387, 195] width 546 height 290
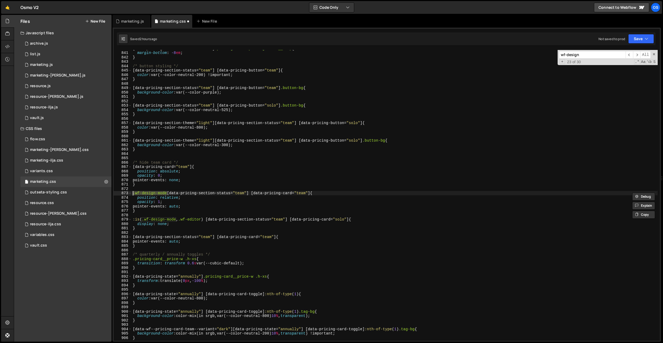
paste textarea ":is(.wf-design-mode, .wf-editor)"
click at [588, 60] on div "+ 23 of 30 .* Aa \b S" at bounding box center [607, 62] width 97 height 5
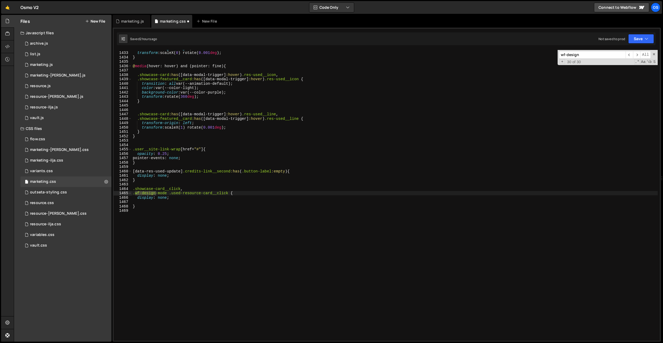
scroll to position [6270, 0]
drag, startPoint x: 166, startPoint y: 193, endPoint x: 125, endPoint y: 193, distance: 41.4
click at [125, 193] on div ".wf-design-mode .used-resource-card__click { 1432 1433 1434 1435 1436 1437 1438…" at bounding box center [387, 195] width 546 height 290
paste textarea ":is(.wf-design-mode, .wf-editor)"
click at [626, 56] on span "​" at bounding box center [628, 55] width 7 height 8
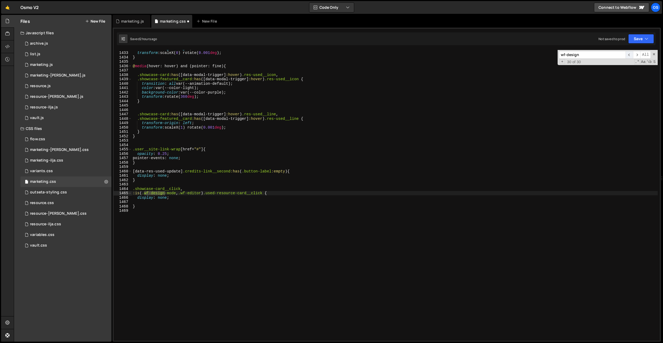
click at [626, 56] on span "​" at bounding box center [628, 55] width 7 height 8
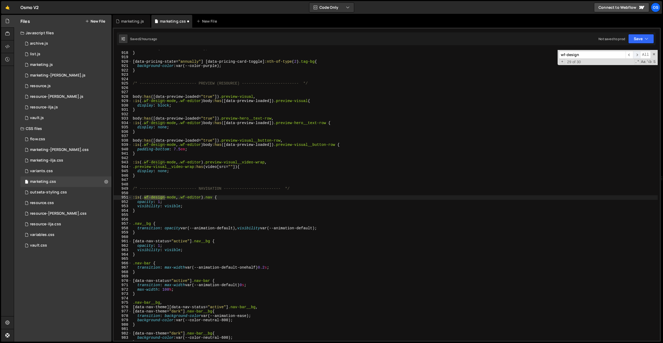
click at [635, 54] on span "​" at bounding box center [636, 55] width 7 height 8
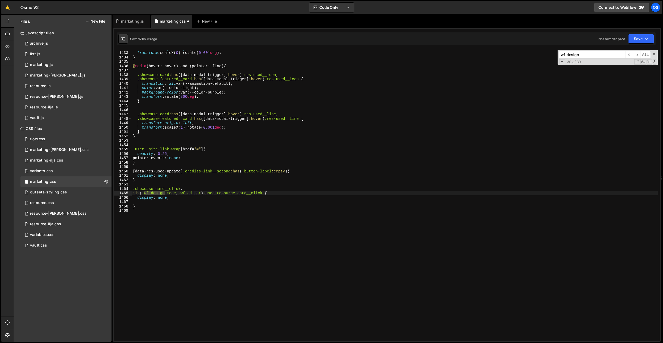
click at [273, 197] on div "transform-origin : right ; transform : scaleX( 0 ) rotate( 0.001 deg ) ; } @ me…" at bounding box center [395, 195] width 526 height 299
click at [134, 189] on div "transform-origin : right ; transform : scaleX( 0 ) rotate( 0.001 deg ) ; } @ me…" at bounding box center [395, 195] width 526 height 299
paste textarea ":is(.wf-design-mode, .wf-editor)"
click at [262, 206] on div "transform-origin : right ; transform : scaleX( 0 ) rotate( 0.001 deg ) ; } @ me…" at bounding box center [395, 195] width 526 height 299
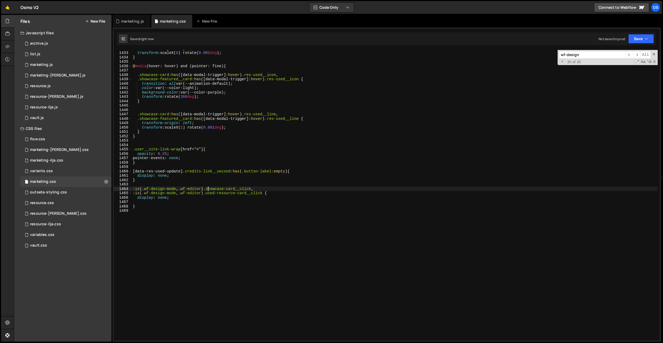
type textarea "}"
type textarea "display: none;"
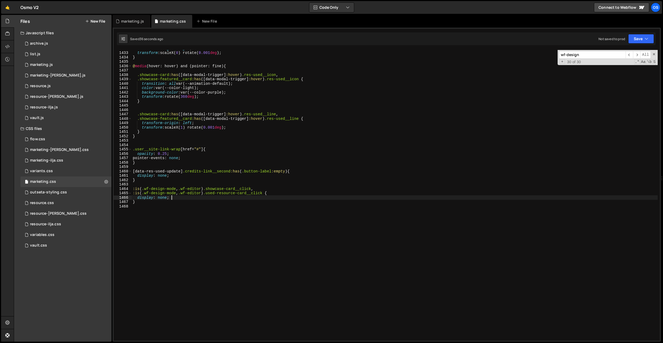
click at [115, 10] on div "🤙 Osmo V2 ⚠️ Code is being edited in another browser Code Only Code Only Code +…" at bounding box center [331, 7] width 661 height 13
click at [118, 20] on icon at bounding box center [118, 21] width 4 height 5
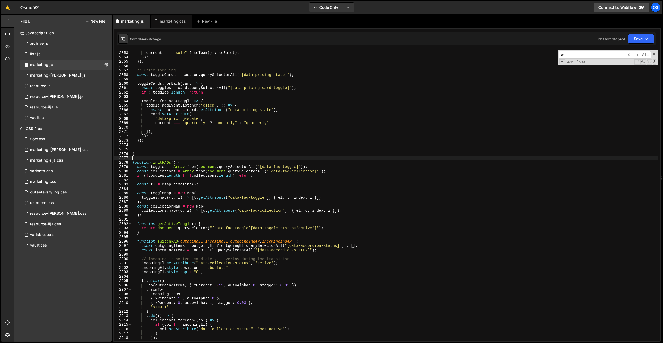
click at [208, 156] on div "const current = section . getAttribute ( "data-pricing-section-status" ) ; curr…" at bounding box center [394, 195] width 526 height 299
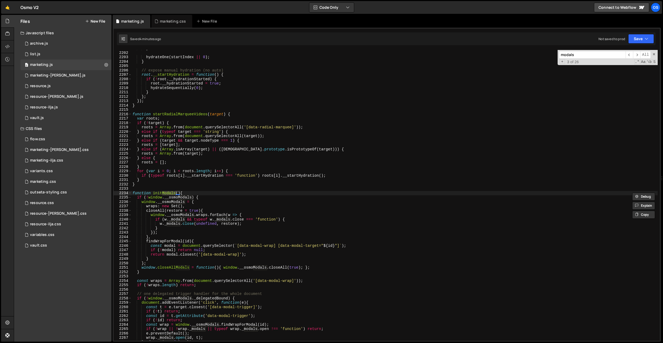
scroll to position [5452, 0]
type input "modals"
click at [166, 192] on div "} hydrateOne ( startIndex || 0 ) ; } // expose manual hydration (no auto) root …" at bounding box center [394, 195] width 526 height 290
drag, startPoint x: 166, startPoint y: 192, endPoint x: 157, endPoint y: 191, distance: 9.1
click at [166, 192] on div "} hydrateOne ( startIndex || 0 ) ; } // expose manual hydration (no auto) root …" at bounding box center [394, 195] width 526 height 299
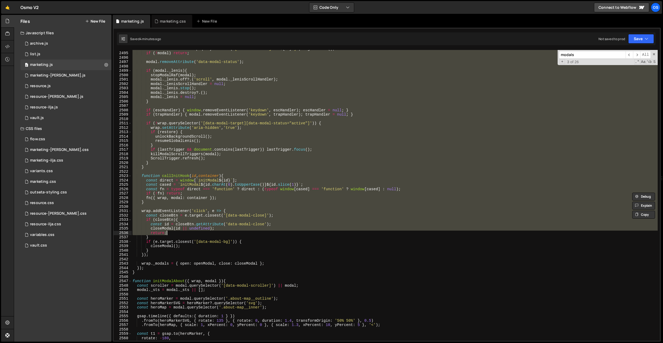
scroll to position [6177, 0]
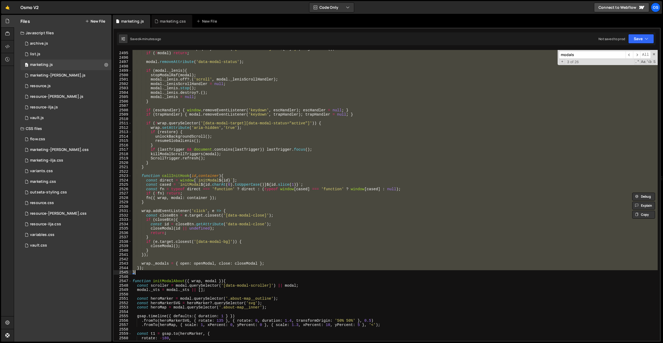
drag, startPoint x: 133, startPoint y: 193, endPoint x: 168, endPoint y: 271, distance: 85.0
click at [168, 271] on div "const modal = id ? wrap . querySelector ( ` [data-modal-target=" ${ id } "] ` )…" at bounding box center [394, 195] width 526 height 299
paste textarea
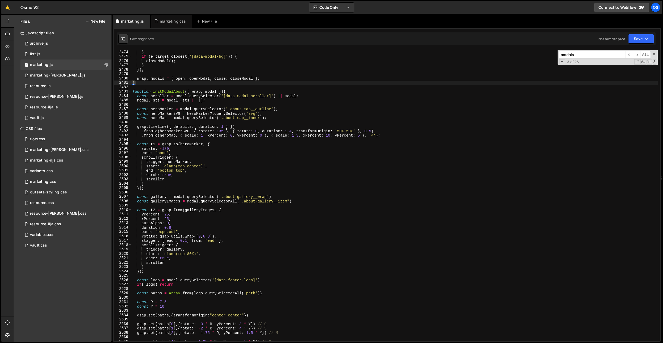
scroll to position [6236, 0]
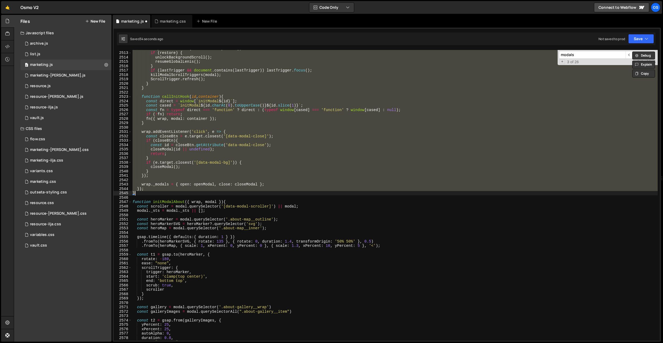
paste textarea
type textarea "}"
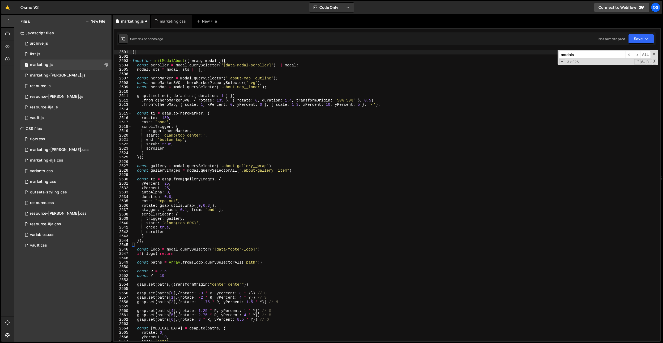
scroll to position [6271, 0]
click at [303, 73] on div "} function initModalAbout ( { wrap , modal }) { const scroller = modal . queryS…" at bounding box center [394, 199] width 526 height 299
type textarea "}); }"
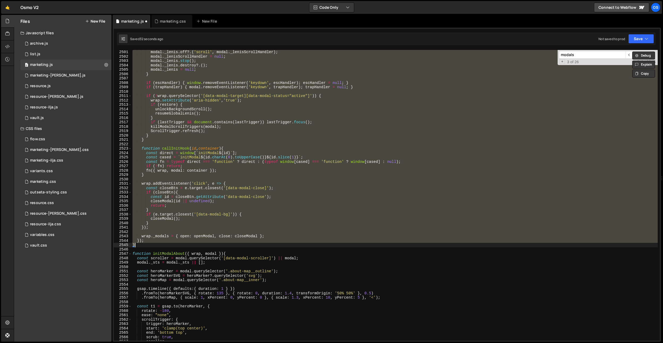
scroll to position [6802, 0]
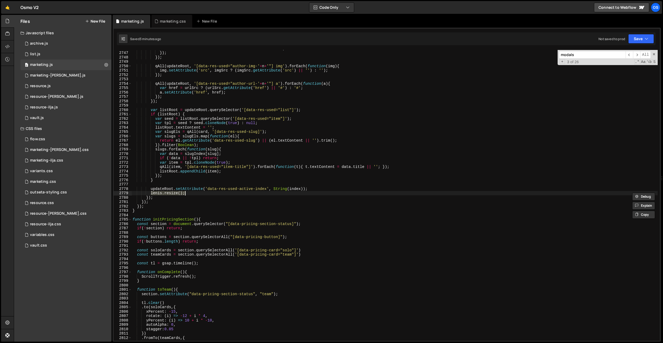
click at [218, 194] on div "lbl . textContent = nameSrc ? nameSrc . textContent : '' ; }) ; }) ; qAll ( upd…" at bounding box center [394, 195] width 526 height 290
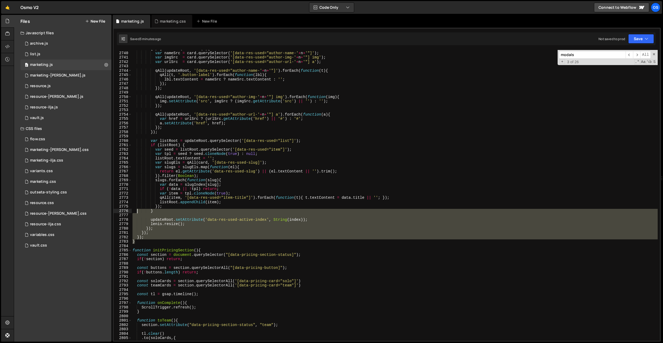
drag, startPoint x: 137, startPoint y: 210, endPoint x: 154, endPoint y: 213, distance: 17.0
click at [138, 210] on div "[ 1 , 2 ] . forEach ( function ( n ) { var nameSrc = card . querySelector ( '[d…" at bounding box center [394, 195] width 526 height 299
type textarea "updateRoot.setAttribute('data-res-used-active-index', String(index));"
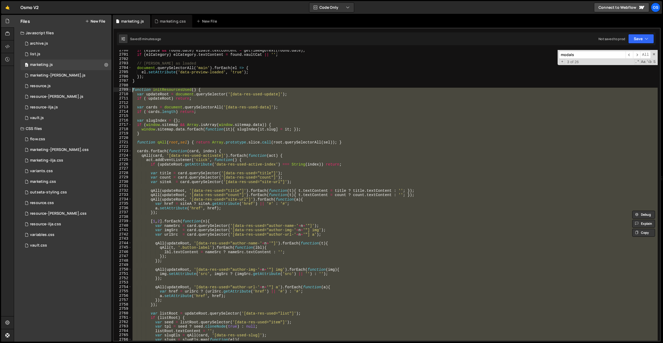
drag, startPoint x: 314, startPoint y: 220, endPoint x: 124, endPoint y: 91, distance: 230.0
click at [124, 91] on div "2700 2701 2702 2703 2704 2705 2706 2707 2708 2709 2710 2711 2712 2713 2714 2715…" at bounding box center [387, 195] width 546 height 290
paste textarea "}"
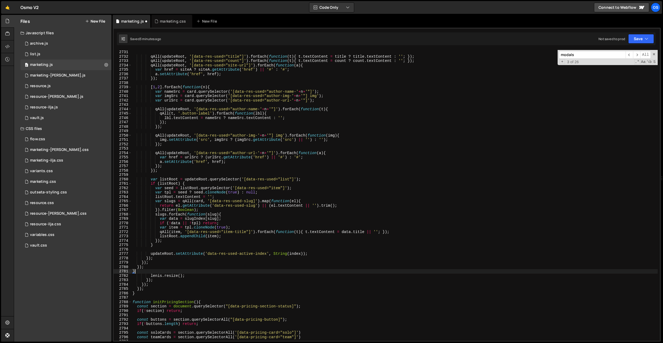
scroll to position [6757, 0]
drag, startPoint x: 200, startPoint y: 276, endPoint x: 151, endPoint y: 274, distance: 49.4
click at [151, 274] on div "qAll ( updateRoot , '[data-res-used="title"]' ) . forEach ( function ( t ) { t …" at bounding box center [394, 199] width 526 height 299
click at [326, 254] on div "qAll ( updateRoot , '[data-res-used="title"]' ) . forEach ( function ( t ) { t …" at bounding box center [394, 199] width 526 height 299
type textarea "updateRoot.setAttribute('data-res-used-active-index', String(index));"
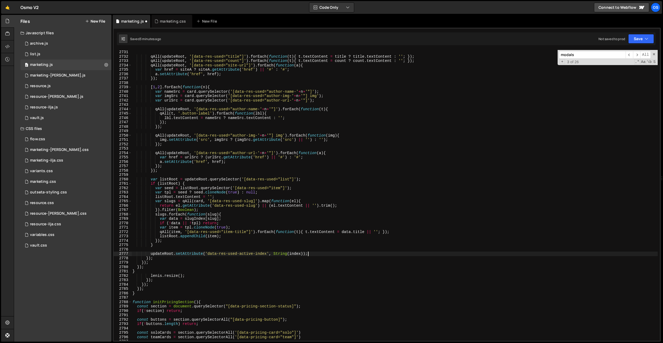
scroll to position [0, 1]
paste textarea "lenis.resize();"
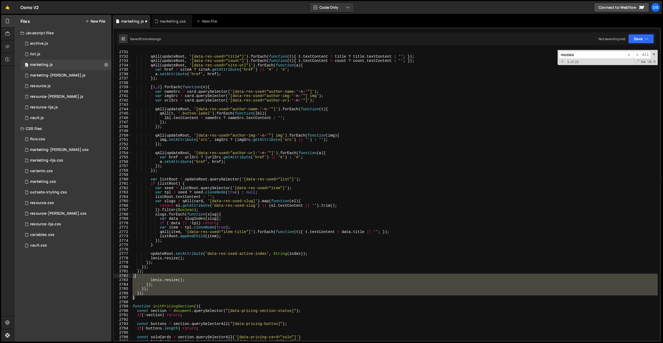
drag, startPoint x: 149, startPoint y: 296, endPoint x: 154, endPoint y: 274, distance: 23.3
click at [154, 274] on div "qAll ( updateRoot , '[data-res-used="title"]' ) . forEach ( function ( t ) { t …" at bounding box center [394, 199] width 526 height 299
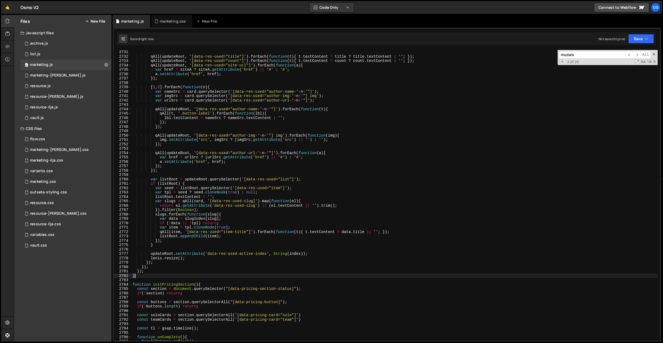
type textarea "}"
click at [172, 24] on div "marketing.css" at bounding box center [171, 21] width 41 height 13
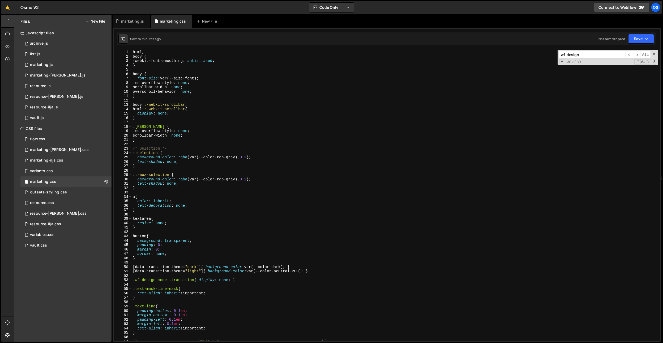
click at [204, 110] on div "html , body { -webkit-font-smoothing : antialiased ; } body { font-size : var(-…" at bounding box center [395, 199] width 526 height 299
drag, startPoint x: 204, startPoint y: 92, endPoint x: 127, endPoint y: 92, distance: 77.2
click at [127, 92] on div "html::-webkit-scrollbar{ 1 2 3 4 5 6 7 8 9 10 11 12 13 14 15 16 17 18 19 20 21 …" at bounding box center [387, 195] width 546 height 290
type textarea "overscroll-behavior: none;"
click at [135, 20] on div "marketing.js" at bounding box center [132, 21] width 23 height 5
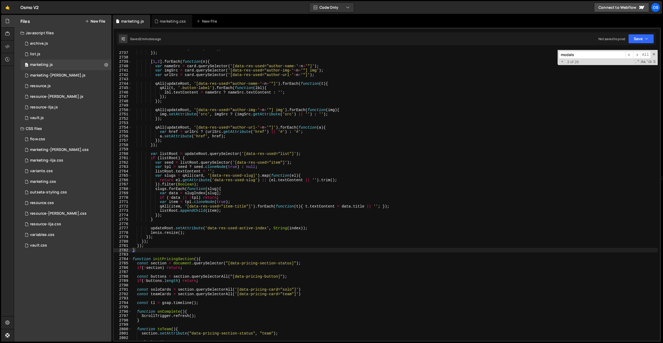
scroll to position [6783, 0]
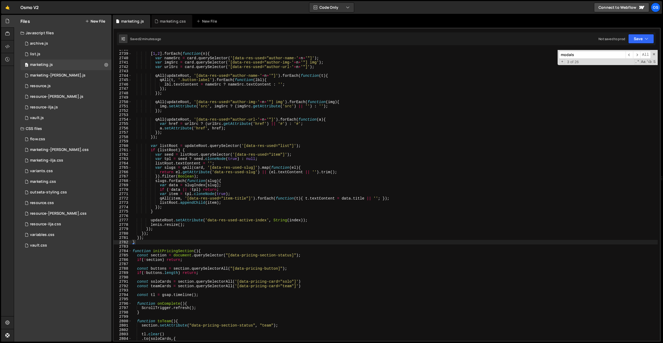
click at [574, 55] on input "modals" at bounding box center [592, 55] width 67 height 8
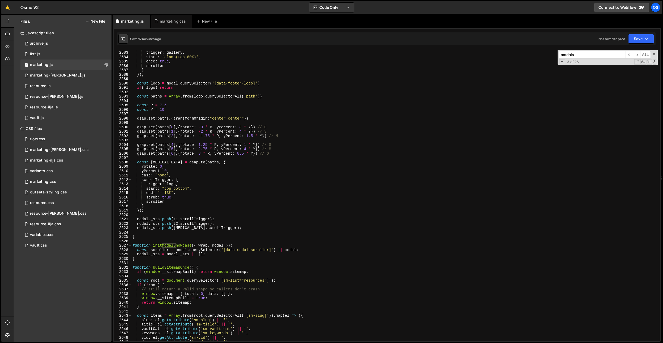
scroll to position [6408, 0]
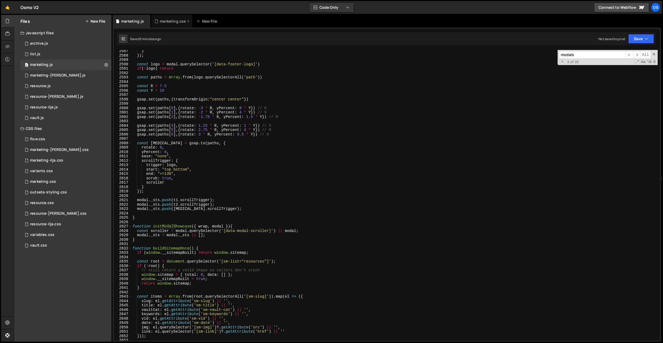
click at [179, 19] on div "marketing.css" at bounding box center [173, 21] width 26 height 5
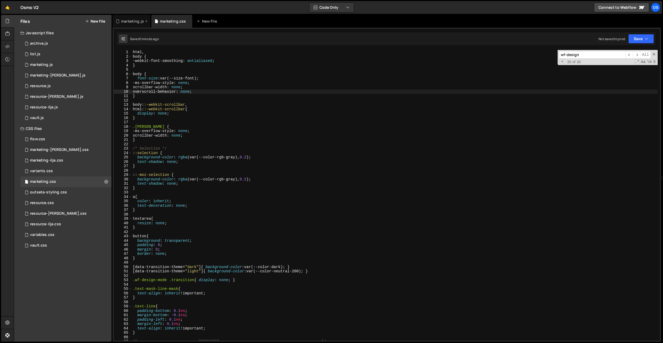
click at [130, 20] on div "marketing.js" at bounding box center [132, 21] width 23 height 5
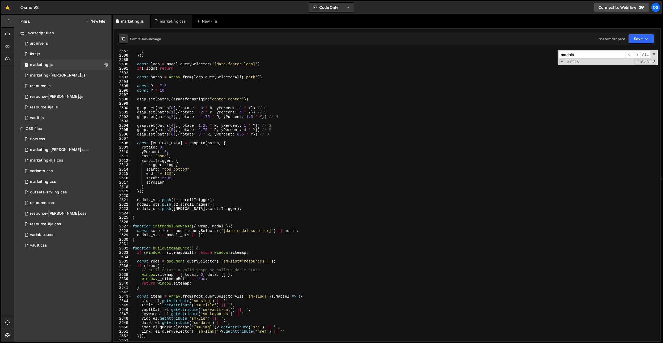
scroll to position [6400, 0]
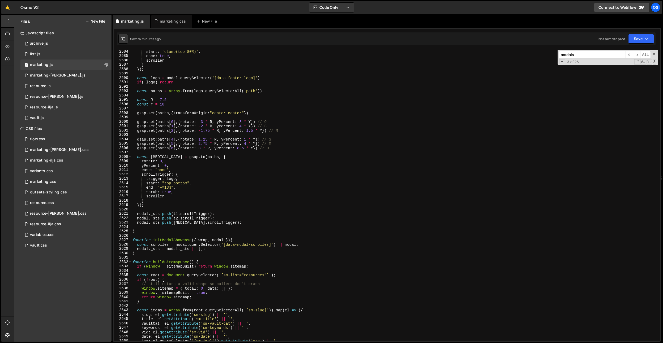
click at [189, 134] on div "start : 'clamp(top 80%)' , once : true , scroller } }) ; const logo = modal . q…" at bounding box center [394, 198] width 526 height 299
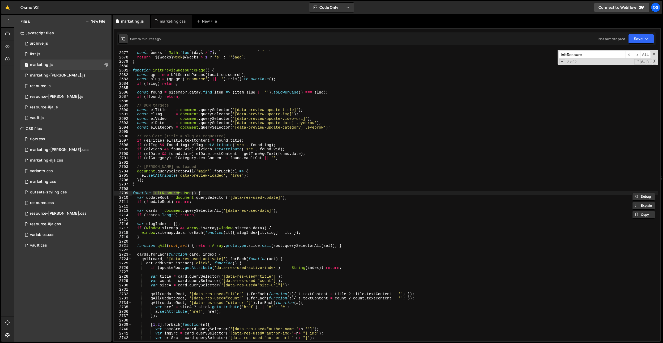
type input "initResourc"
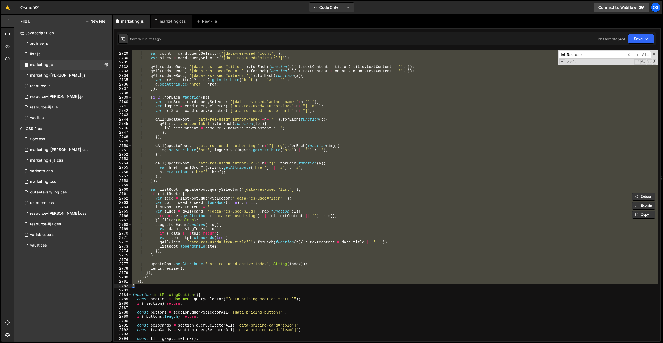
drag, startPoint x: 133, startPoint y: 193, endPoint x: 155, endPoint y: 286, distance: 95.7
click at [154, 286] on div "var title = card . querySelector ( '[data-res-used="title"]' ) ; var count = ca…" at bounding box center [394, 196] width 526 height 299
paste textarea
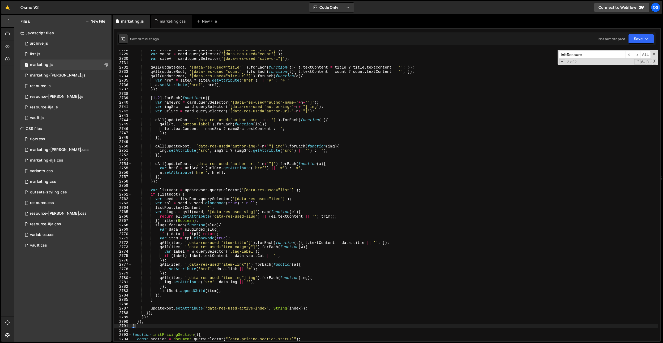
click at [252, 278] on div "var title = card . querySelector ( '[data-res-used="title"]' ) ; var count = ca…" at bounding box center [394, 197] width 526 height 299
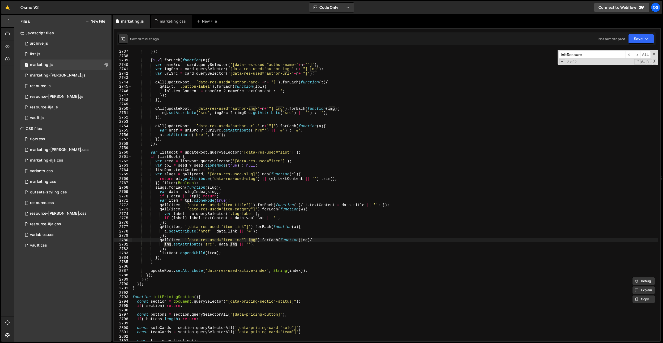
scroll to position [6764, 0]
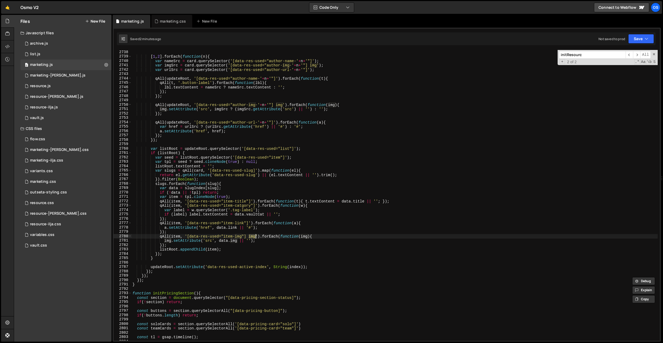
click at [282, 223] on div "[ 1 , 2 ] . forEach ( function ( n ) { var nameSrc = card . querySelector ( '[d…" at bounding box center [394, 199] width 526 height 299
type textarea "qAll(item, '[data-res-used="item-link"]').forEach(function(a){"
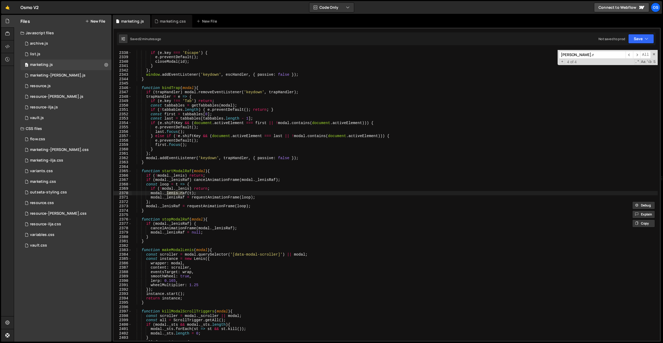
scroll to position [355, 0]
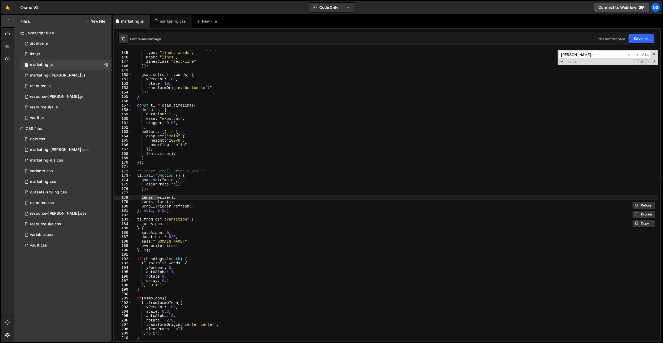
type input "lenis.r"
click at [217, 131] on div "split = new SplitText ( headings , { type : "lines, words" , mask : "lines" , l…" at bounding box center [394, 195] width 526 height 299
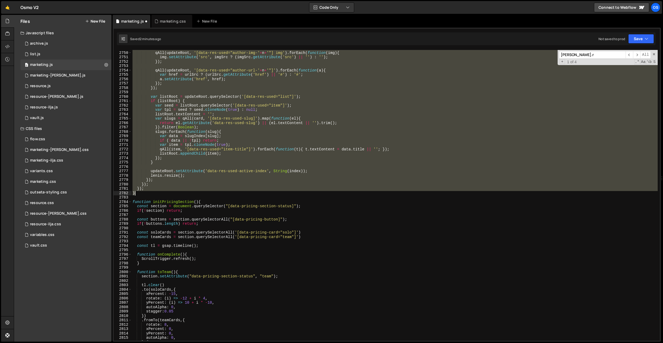
scroll to position [6811, 0]
paste textarea
type textarea "}"
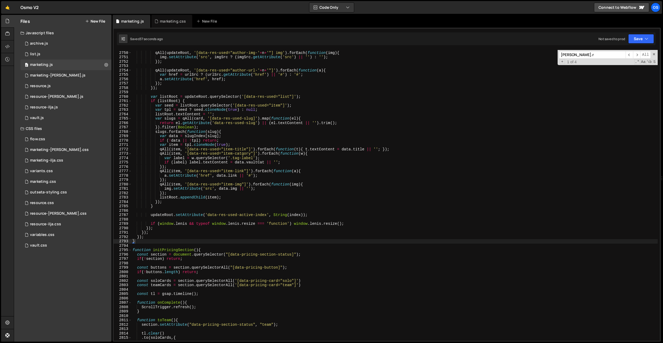
drag, startPoint x: 160, startPoint y: 23, endPoint x: 214, endPoint y: 167, distance: 154.6
click at [160, 23] on div "marketing.css" at bounding box center [173, 21] width 26 height 5
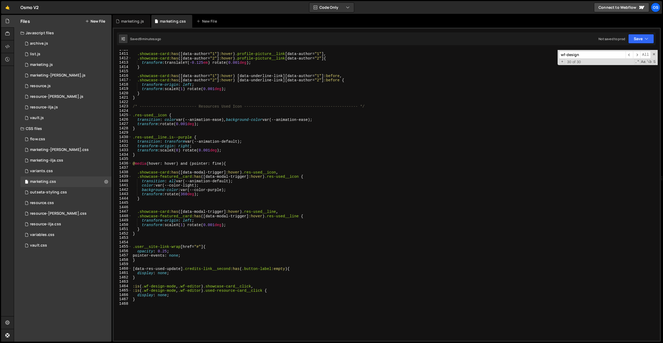
scroll to position [6281, 0]
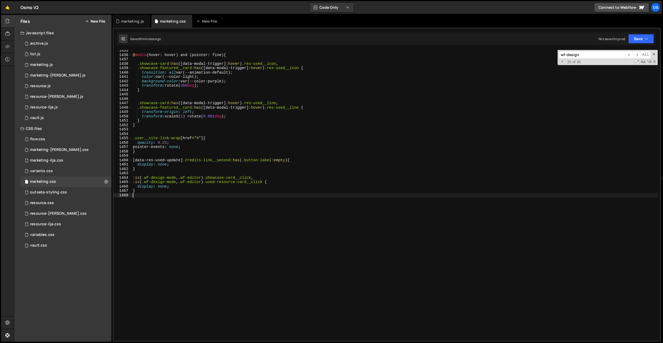
click at [208, 251] on div "@ media (hover: hover) and (pointer: fine) { .showcase-card :has ([ data-modal-…" at bounding box center [395, 197] width 526 height 299
paste textarea "data-res-used]"
paste textarea "eyebrow tag-label"
click at [255, 204] on div "@ media (hover: hover) and (pointer: fine) { .showcase-card :has ([ data-modal-…" at bounding box center [395, 197] width 526 height 299
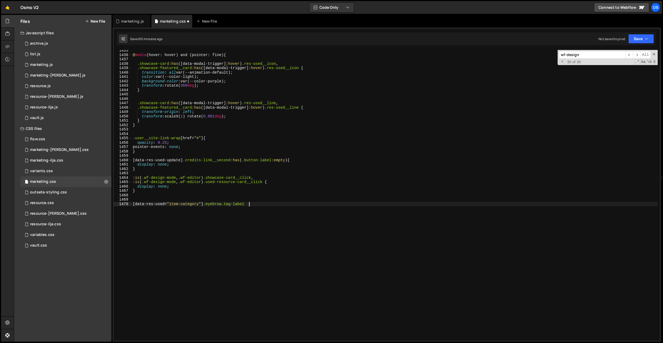
type textarea "[data-res-used="item-category"] .eyebrow.tag-label {}"
click at [239, 175] on div "@ media (hover: hover) and (pointer: fine) { .showcase-card :has ([ data-modal-…" at bounding box center [395, 197] width 526 height 299
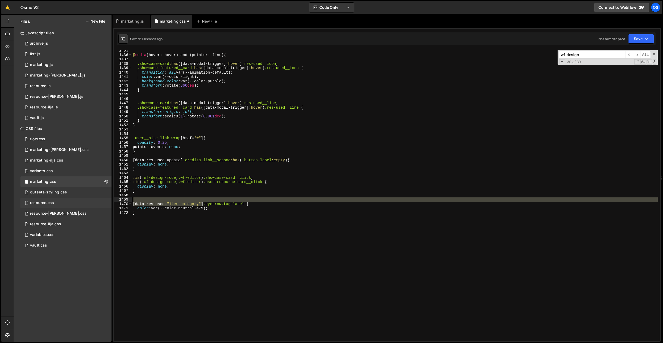
drag, startPoint x: 204, startPoint y: 205, endPoint x: 110, endPoint y: 201, distance: 93.5
click at [110, 201] on div "Files New File Javascript files 0 archive.js 0 0 list.js 0 0 marketing.js 0 0 0…" at bounding box center [338, 178] width 649 height 327
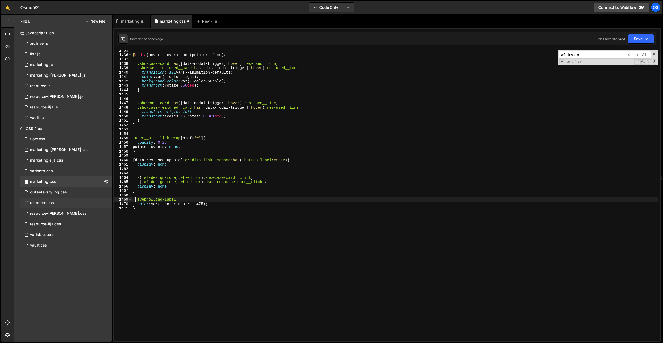
scroll to position [0, 0]
paste textarea "used-resource-card__info"
click at [210, 199] on div "@ media (hover: hover) and (pointer: fine) { .showcase-card :has ([ data-modal-…" at bounding box center [395, 197] width 526 height 299
type textarea ".used-resource-card__info .tag-label {"
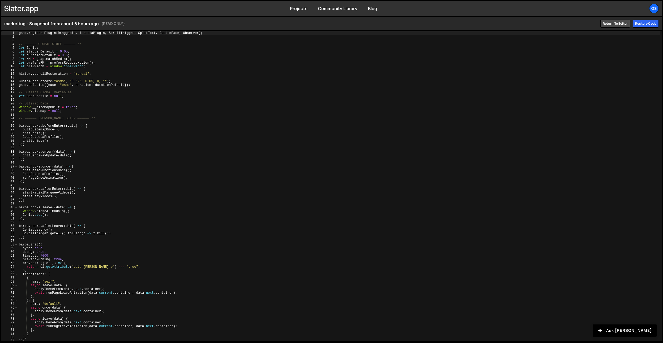
type textarea "history.scrollRestoration = "manual";"
click at [460, 76] on div "gsap . registerPlugin ( Draggable , InertiaPlugin , ScrollTrigger , SplitText ,…" at bounding box center [339, 189] width 642 height 317
type input "initResourcesUsed"
click at [108, 59] on div "gsap . registerPlugin ( Draggable , InertiaPlugin , ScrollTrigger , SplitText ,…" at bounding box center [339, 189] width 642 height 317
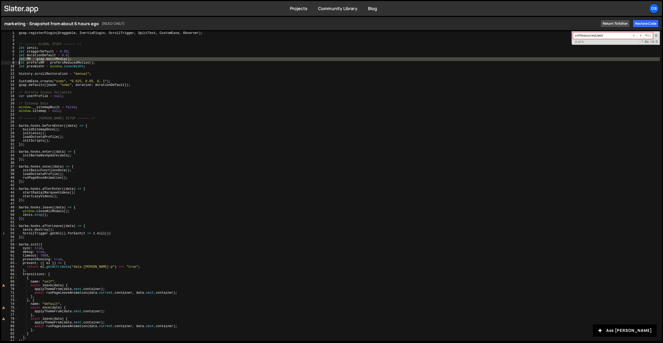
click at [108, 59] on div "gsap . registerPlugin ( Draggable , InertiaPlugin , ScrollTrigger , SplitText ,…" at bounding box center [339, 189] width 642 height 317
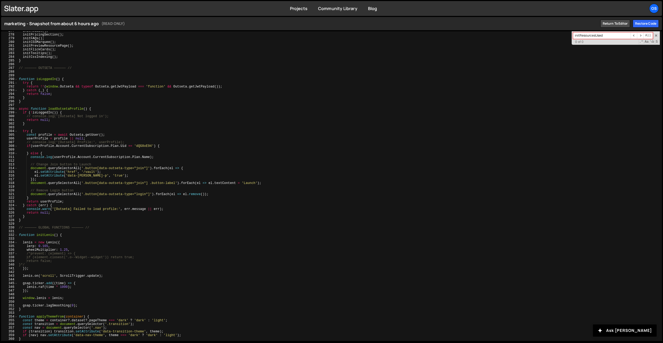
click at [97, 76] on div "initModals ( ) ; initPricingSection ( ) ; initFAQs ( ) ; initCSSMarquee ( ) ; i…" at bounding box center [339, 187] width 642 height 317
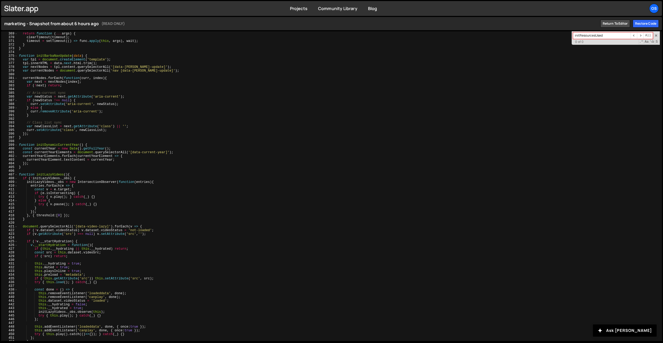
scroll to position [1090, 0]
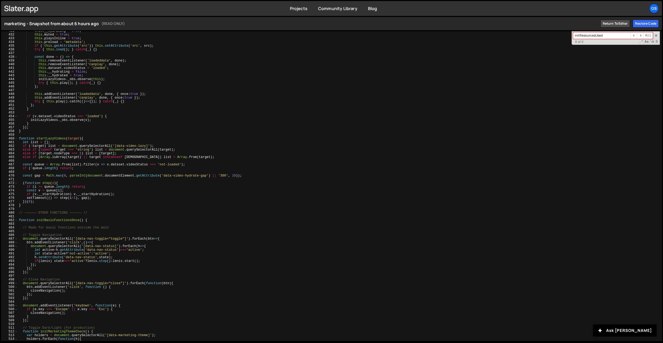
click at [97, 75] on div "this . __hydrating = true ; this . muted = true ; this . playsInline = true ; t…" at bounding box center [339, 187] width 642 height 317
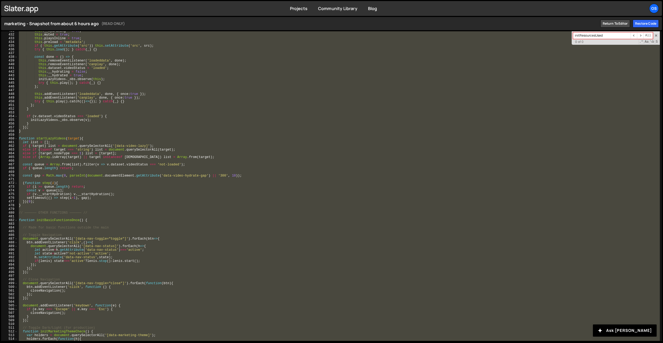
click at [97, 75] on div "this . __hydrating = true ; this . muted = true ; this . playsInline = true ; t…" at bounding box center [339, 187] width 642 height 317
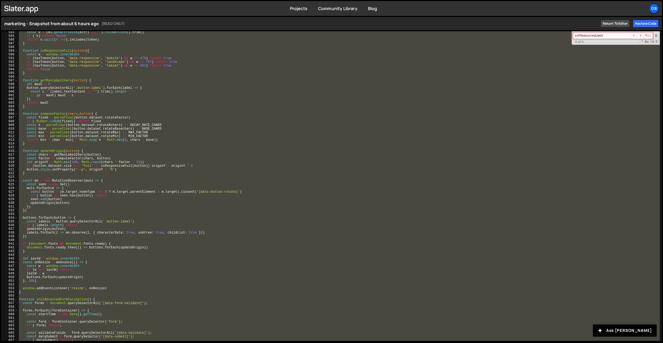
click at [208, 85] on div "const v = ( el . getAttribute ( attr ) || '' ) . toLowerCase ( ) . trim ( ) if …" at bounding box center [339, 189] width 642 height 317
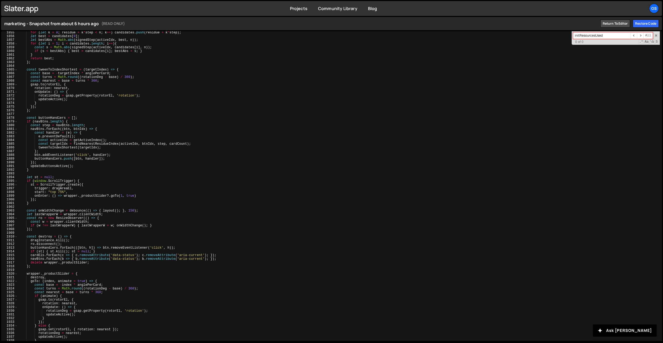
scroll to position [4588, 0]
click at [199, 89] on div "for ( let k = 0 ; residue + k * step < n ; k ++ ) candidates . push ( residue +…" at bounding box center [339, 189] width 642 height 317
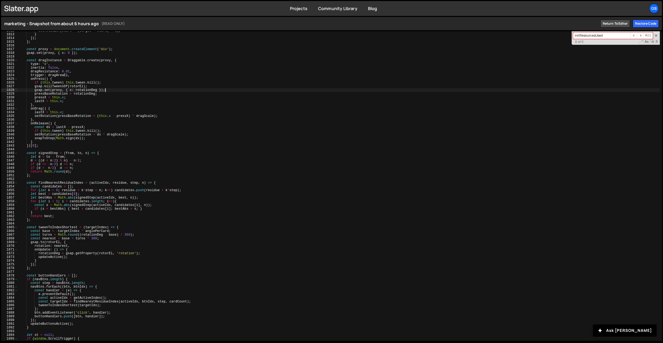
click at [199, 89] on div "setRotation ( start + ( target - start ) * t ) ; } }) ; } ; const proxy = docum…" at bounding box center [339, 187] width 642 height 317
click at [604, 34] on input "initResourcesUsed" at bounding box center [602, 35] width 58 height 7
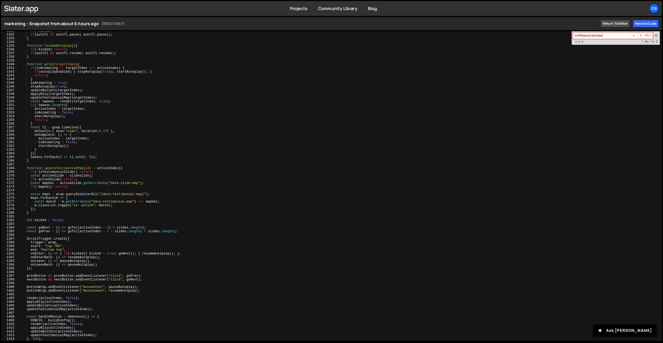
scroll to position [3349, 0]
click at [89, 61] on div "if ( ! kicked ) return ; if ( autoTl && autoTl . pause ) autoTl . pause ( ) ; }…" at bounding box center [339, 187] width 642 height 317
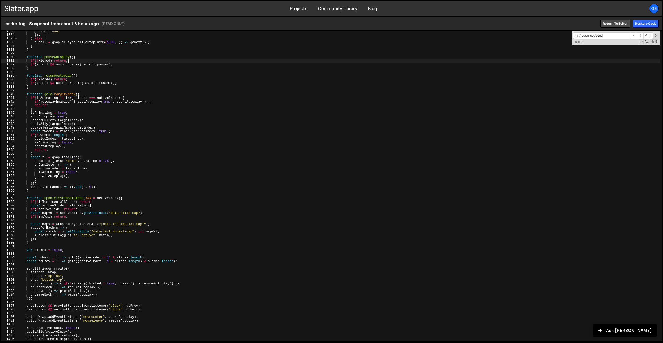
click at [71, 80] on div "ease : "none" }) ; } else { autoTl = gsap . delayedCall ( autoplayMs / 1000 , (…" at bounding box center [339, 187] width 642 height 317
click at [97, 39] on div "ease : "none" }) ; } else { autoTl = gsap . delayedCall ( autoplayMs / 1000 , (…" at bounding box center [339, 188] width 642 height 317
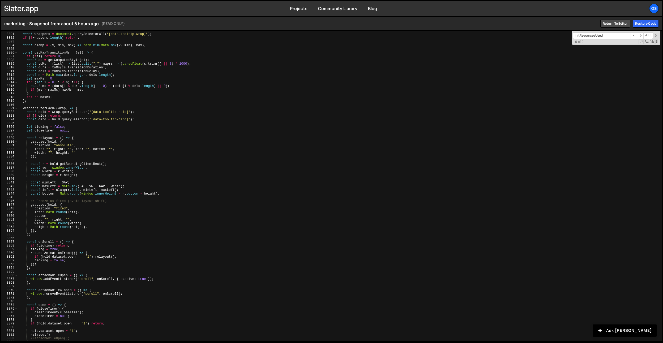
scroll to position [8387, 0]
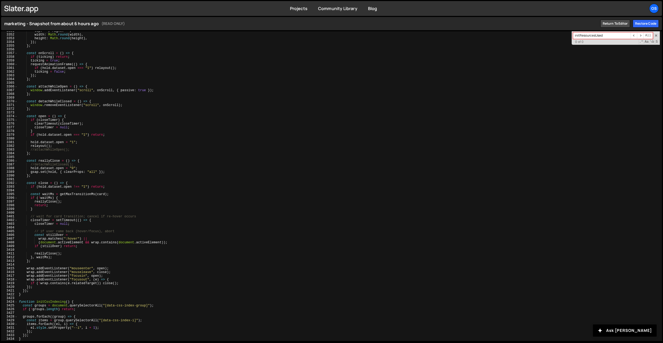
click at [341, 64] on div "top : "" , right : "" , width : Math . round ( width ) , height : Math . round …" at bounding box center [339, 187] width 642 height 317
type textarea "}); }"
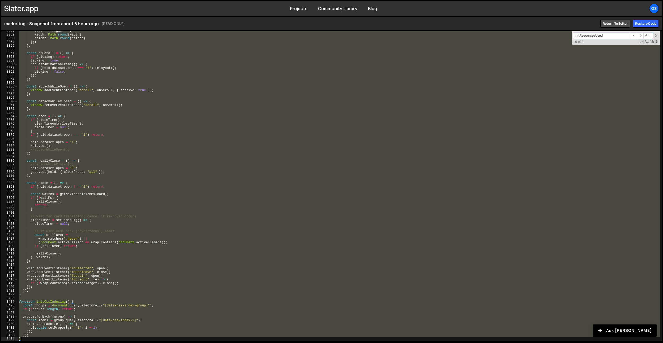
click at [56, 28] on div "marketing - Snapshot from about 6 hours ago (READ ONLY) Return to editor Restor…" at bounding box center [331, 23] width 654 height 13
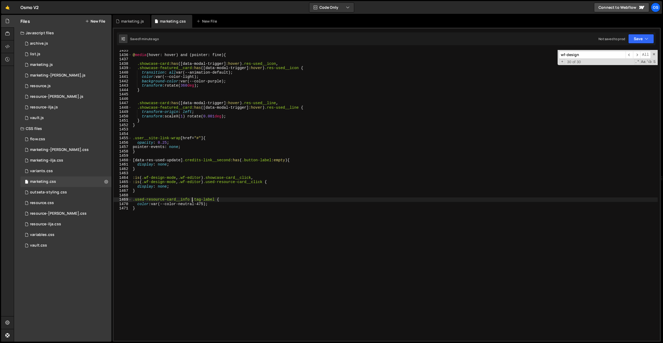
scroll to position [6281, 0]
click at [227, 204] on div "@ media (hover: hover) and (pointer: fine) { .showcase-card :has ([ data-modal-…" at bounding box center [395, 197] width 526 height 299
type textarea "color: var(--color-neutral-475);"
click at [169, 189] on div "@ media (hover: hover) and (pointer: fine) { .showcase-card :has ([ data-modal-…" at bounding box center [395, 197] width 526 height 299
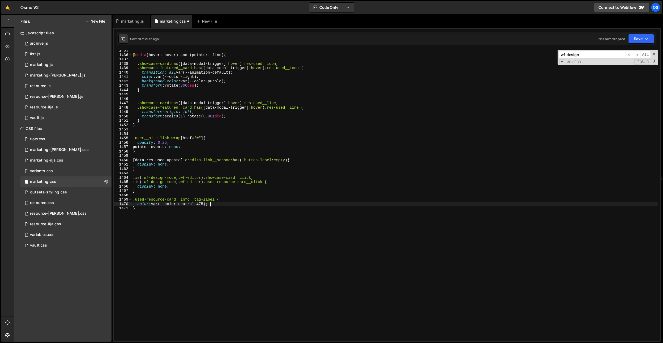
type textarea "}"
paste textarea "font-size: 0.875em;"
type textarea ".used-resource-card__info .tag {}"
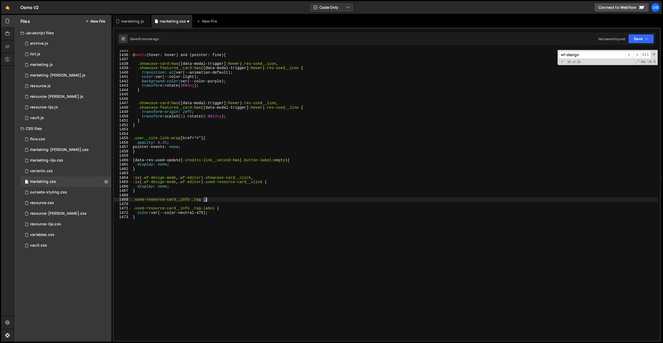
scroll to position [0, 0]
paste textarea "font-size: 0.875em;"
click at [145, 202] on div "@ media (hover: hover) and (pointer: fine) { .showcase-card :has ([ data-modal-…" at bounding box center [395, 197] width 526 height 299
drag, startPoint x: 215, startPoint y: 221, endPoint x: 136, endPoint y: 222, distance: 78.8
click at [136, 222] on div "@ media (hover: hover) and (pointer: fine) { .showcase-card :has ([ data-modal-…" at bounding box center [395, 197] width 526 height 299
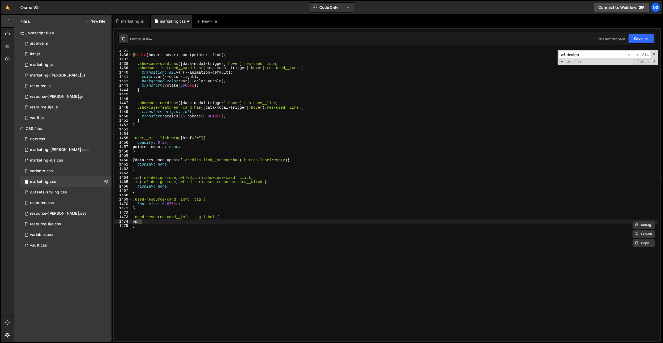
scroll to position [0, 0]
click at [234, 257] on div "@ media (hover: hover) and (pointer: fine) { .showcase-card :has ([ data-modal-…" at bounding box center [395, 197] width 526 height 299
click at [175, 203] on div "@ media (hover: hover) and (pointer: fine) { .showcase-card :has ([ data-modal-…" at bounding box center [395, 197] width 526 height 299
click at [169, 204] on div "@ media (hover: hover) and (pointer: fine) { .showcase-card :has ([ data-modal-…" at bounding box center [395, 197] width 526 height 299
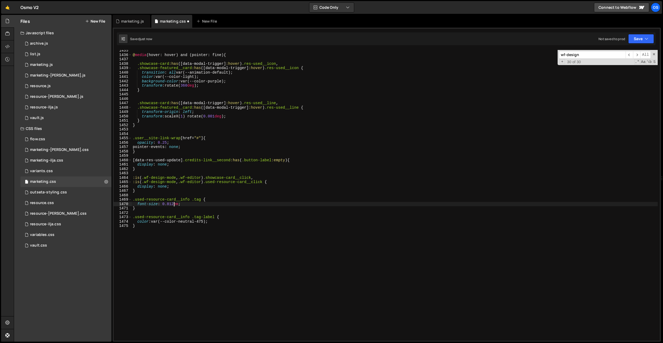
scroll to position [0, 3]
click at [197, 101] on div "@ media (hover: hover) and (pointer: fine) { .showcase-card :has ([ data-modal-…" at bounding box center [395, 197] width 526 height 299
type textarea ".showcase-card:has([data-modal-trigger]:hover) .res-used__line,"
type input "hover"
drag, startPoint x: 133, startPoint y: 25, endPoint x: 199, endPoint y: 118, distance: 114.1
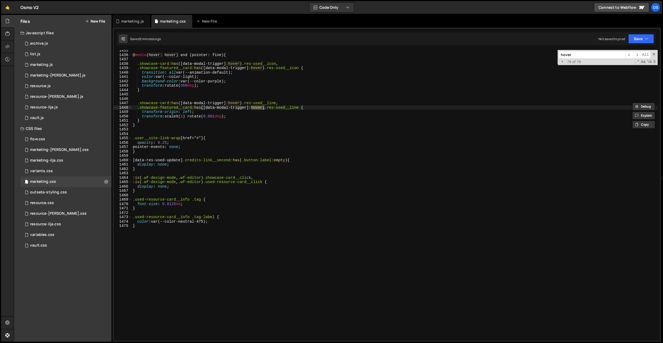
click at [133, 25] on div "marketing.js" at bounding box center [132, 21] width 38 height 13
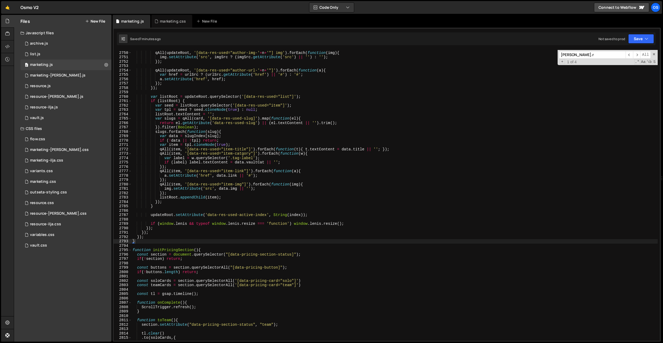
type textarea "var slugs = qAll(card, '[data-res-used-slug]').map(function(el){"
click at [199, 118] on div "qAll ( updateRoot , '[data-res-used="author-img-' + n + '"] img' ) . forEach ( …" at bounding box center [394, 195] width 526 height 299
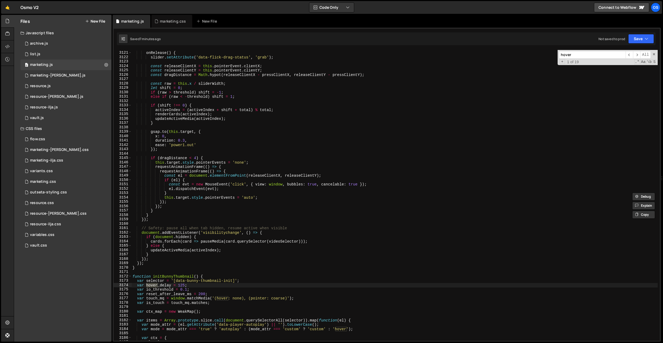
scroll to position [7760, 0]
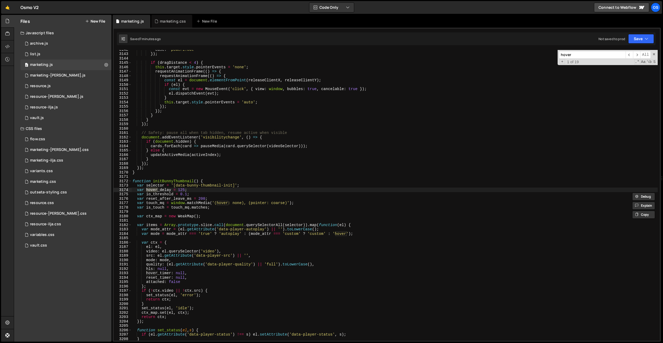
type input "hover"
click at [256, 95] on div "ease : 'power1.out' }) ; if ( dragDistance < 4 ) { this . target . style . poin…" at bounding box center [394, 196] width 526 height 299
click at [203, 107] on div "ease : 'power1.out' }) ; if ( dragDistance < 4 ) { this . target . style . poin…" at bounding box center [394, 196] width 526 height 299
type textarea "});"
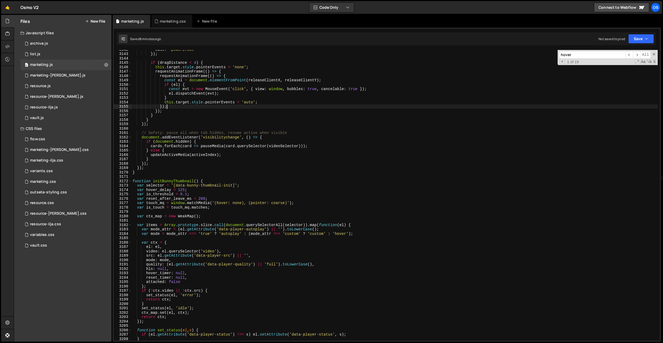
paste input "data-video-lazy"
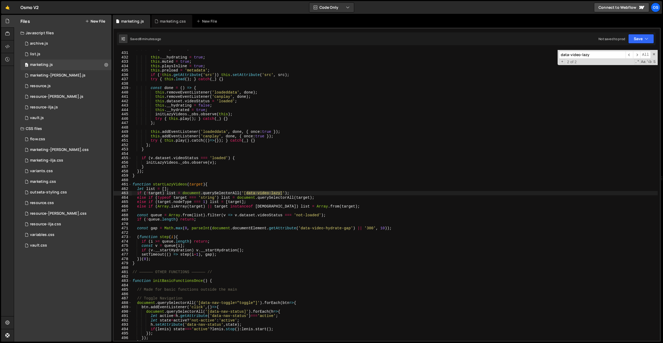
scroll to position [1062, 0]
type input "data-video-lazy"
click at [49, 115] on div "0 vault.js 0" at bounding box center [65, 118] width 91 height 11
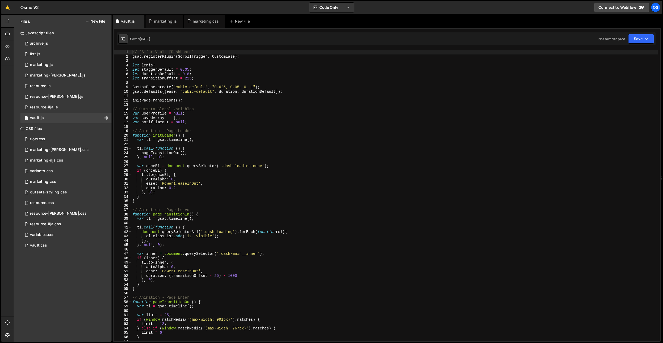
type textarea "}, null, 0);"
click at [248, 156] on div "// JS for Vault [Dashboard] gsap . registerPlugin ( ScrollTrigger , CustomEase …" at bounding box center [394, 199] width 526 height 299
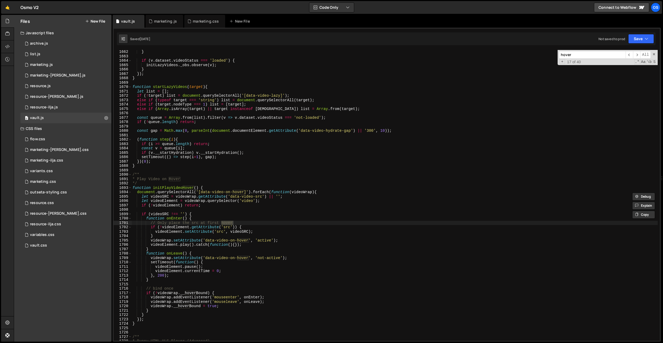
scroll to position [5565, 0]
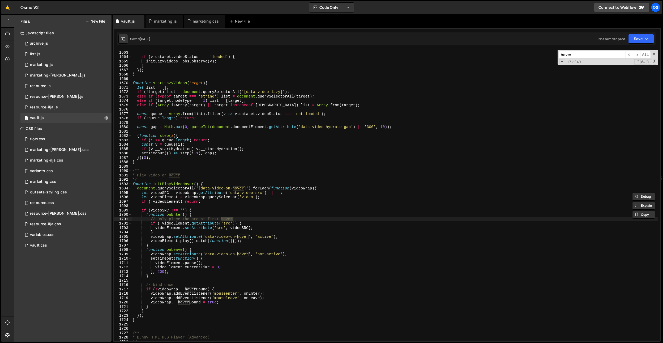
type input "hover"
click at [170, 289] on div "} if ( v . dataset . videoStatus === 'loaded' ) { initLazyVideos . _obs . obser…" at bounding box center [394, 195] width 526 height 299
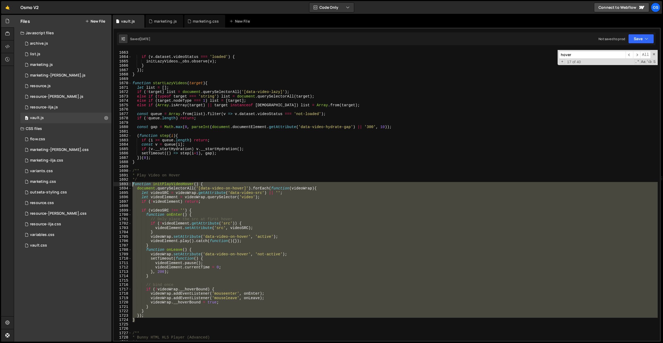
drag, startPoint x: 146, startPoint y: 322, endPoint x: 124, endPoint y: 182, distance: 141.0
click at [124, 182] on div "if (!videoWrap.__hoverBound) { 1662 1663 1664 1665 1666 1667 1668 1669 1670 167…" at bounding box center [387, 195] width 546 height 290
type textarea "function initPlayVideoHover() { document.querySelectorAll('[data-video-on-hover…"
drag, startPoint x: 159, startPoint y: 22, endPoint x: 168, endPoint y: 38, distance: 18.0
click at [160, 22] on div "marketing.js" at bounding box center [165, 21] width 23 height 5
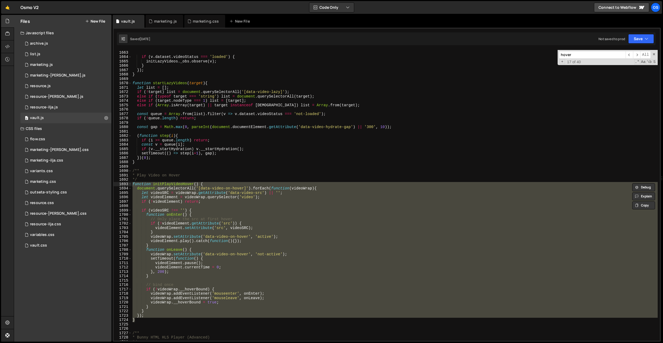
type textarea "initLazyVideos._obs.observe(this);"
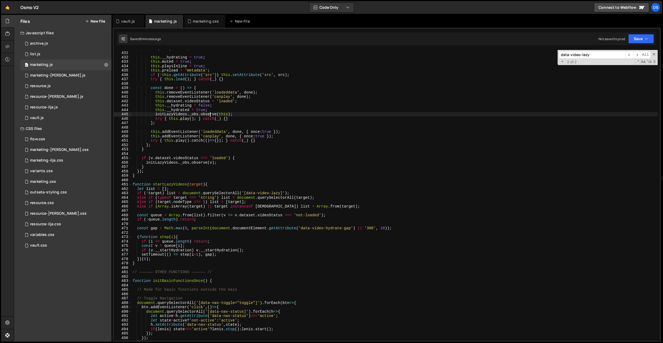
click at [211, 114] on div "if ( ! src ) return ; this . __hydrating = true ; this . muted = true ; this . …" at bounding box center [394, 195] width 526 height 299
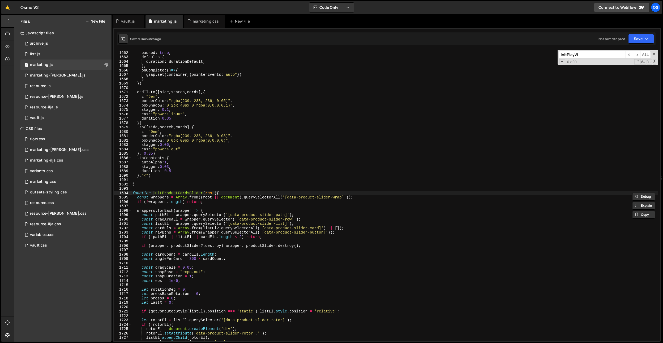
type input "initPlayVi"
type textarea "})"
click at [266, 124] on div "let endTl = gsap . timeline ({ paused : true , defaults : { duration : duration…" at bounding box center [394, 195] width 526 height 299
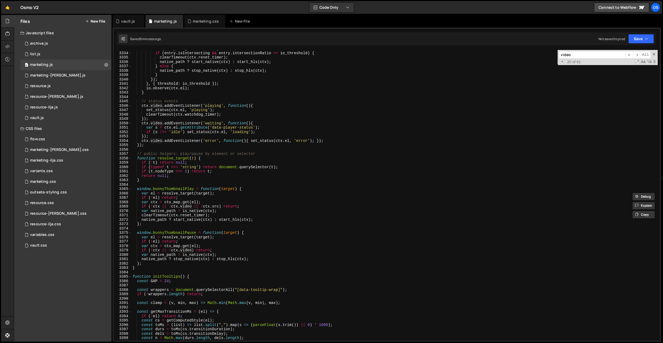
scroll to position [8407, 0]
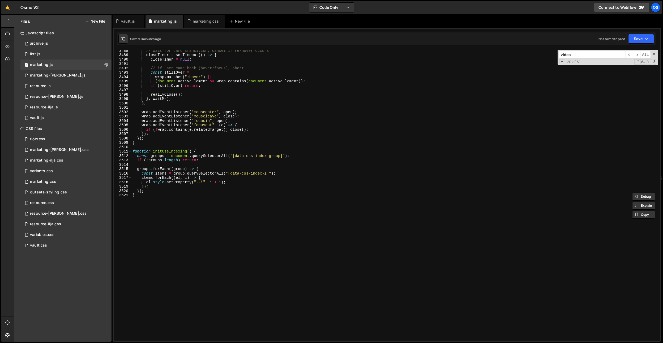
type input "video"
type textarea "}"
click at [184, 210] on div "// wait for card transition; cancel if re-hover occurs closeTimer = setTimeout …" at bounding box center [394, 197] width 526 height 299
paste textarea "}"
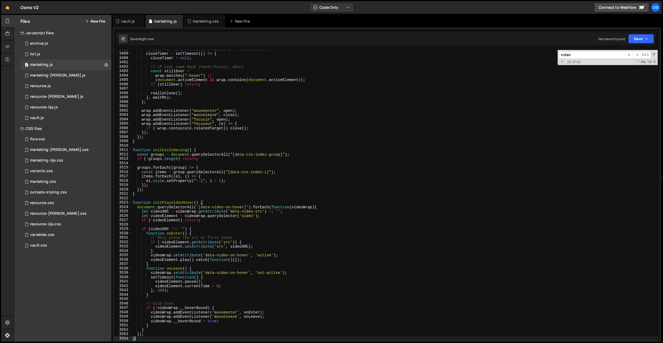
click at [185, 202] on div "// wait for card transition; cancel if re-hover occurs closeTimer = setTimeout …" at bounding box center [394, 196] width 526 height 299
click at [199, 190] on div "// wait for card transition; cancel if re-hover occurs closeTimer = setTimeout …" at bounding box center [394, 196] width 526 height 299
type textarea "});"
click at [582, 56] on input "video" at bounding box center [592, 55] width 67 height 8
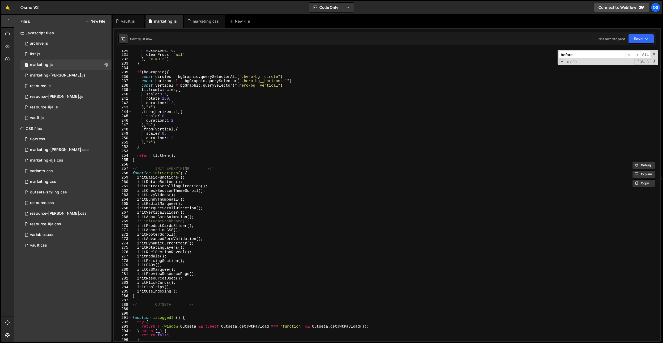
scroll to position [632, 0]
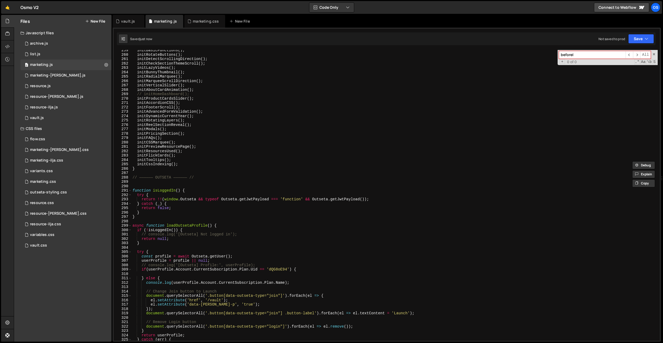
type input "beforeI"
type textarea "initCssIndexing();"
click at [211, 163] on div "initBasicFunctions ( ) ; initRotateButtons ( ) ; initDetectScrollingDirection (…" at bounding box center [394, 197] width 526 height 299
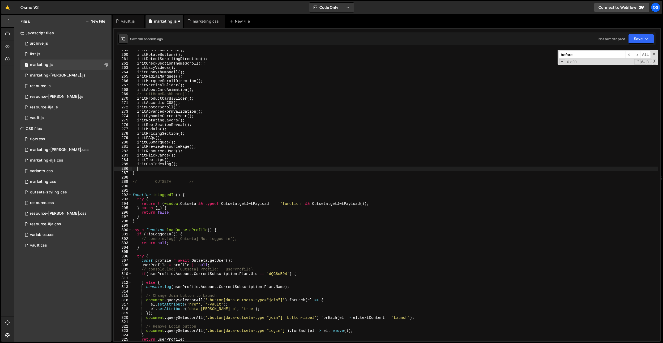
paste textarea "initPlayVideoHover"
click at [166, 169] on div "initBasicFunctions ( ) ; initRotateButtons ( ) ; initDetectScrollingDirection (…" at bounding box center [394, 197] width 526 height 299
click at [223, 167] on div "initBasicFunctions ( ) ; initRotateButtons ( ) ; initDetectScrollingDirection (…" at bounding box center [394, 197] width 526 height 299
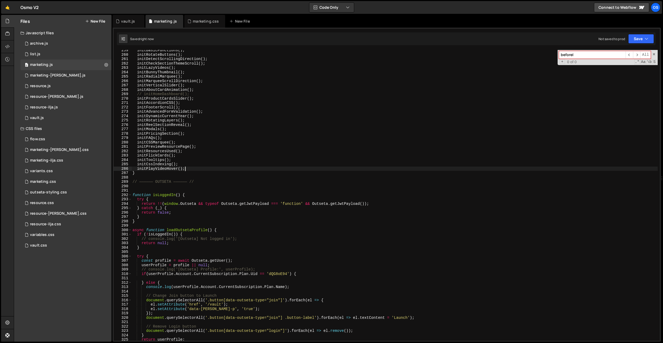
type textarea "initPlayVideoHover();"
paste input "initPlayVideoHover"
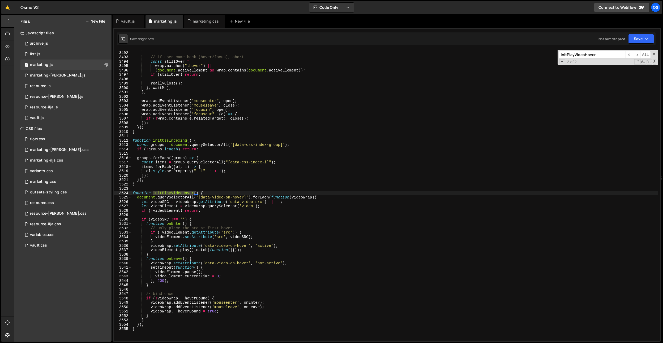
scroll to position [8407, 0]
type input "initPlayVideoHover"
click at [266, 159] on div "closeTimer = null ; // if user came back (hover/focus), abort const stillOver =…" at bounding box center [394, 195] width 526 height 299
drag, startPoint x: 244, startPoint y: 197, endPoint x: 203, endPoint y: 200, distance: 41.7
click at [201, 199] on div "closeTimer = null ; // if user came back (hover/focus), abort const stillOver =…" at bounding box center [394, 195] width 526 height 299
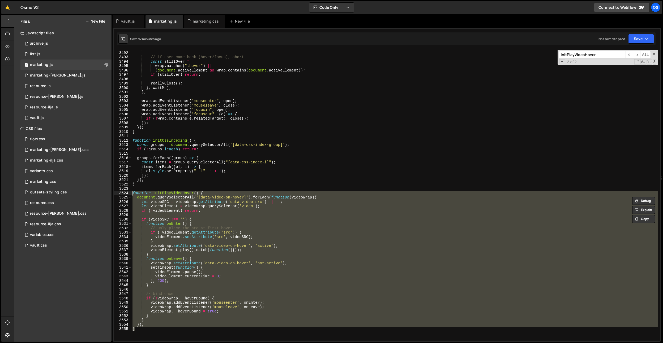
drag, startPoint x: 136, startPoint y: 330, endPoint x: 258, endPoint y: 213, distance: 168.8
click at [127, 192] on div "document.querySelectorAll('[data-video-on-hover]').forEach(function(videoWrap){…" at bounding box center [387, 195] width 546 height 290
click at [576, 60] on span "2 of 2" at bounding box center [572, 62] width 14 height 5
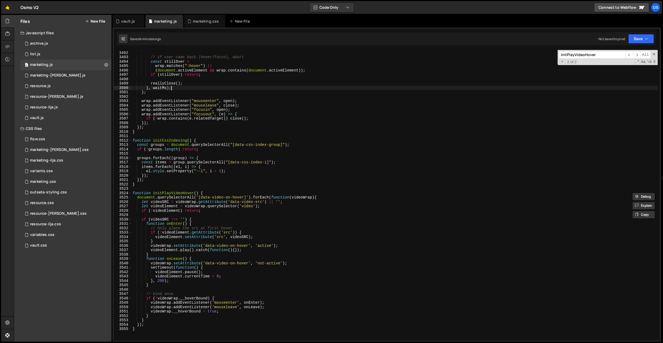
click at [386, 88] on div "closeTimer = null ; // if user came back (hover/focus), abort const stillOver =…" at bounding box center [394, 195] width 526 height 299
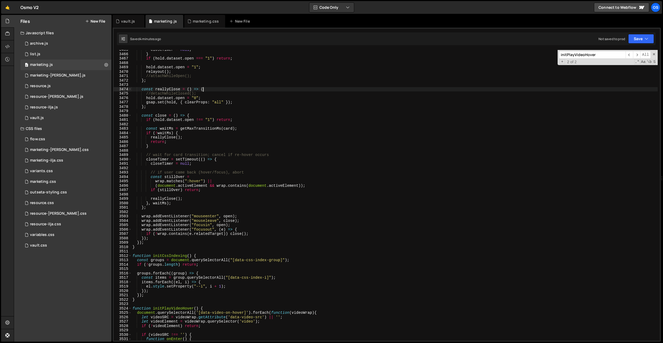
click at [386, 88] on div "closeTimer = null ; } if ( hold . dataset . open === "1" ) return ; hold . data…" at bounding box center [394, 197] width 526 height 299
type textarea "const reallyClose = () => {"
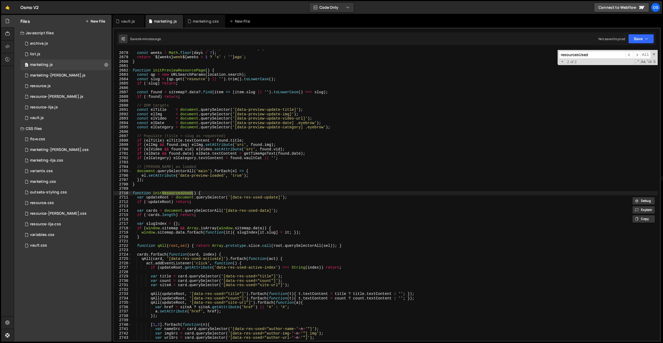
scroll to position [6548, 0]
type input "resourcesUsed"
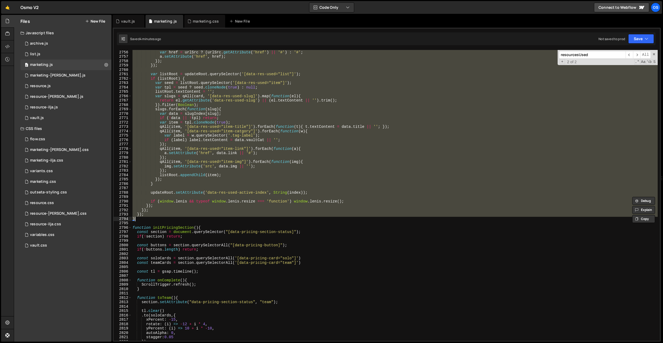
drag, startPoint x: 132, startPoint y: 193, endPoint x: 152, endPoint y: 220, distance: 33.4
click at [152, 220] on div "qAll ( updateRoot , '[data-res-used="author-url-' + n + '"]' ) . forEach ( func…" at bounding box center [394, 195] width 526 height 299
paste textarea
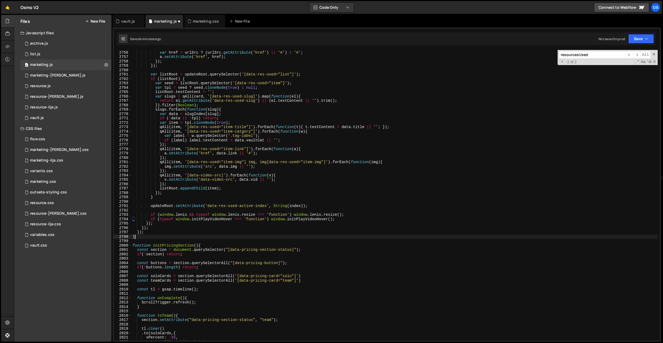
scroll to position [0, 0]
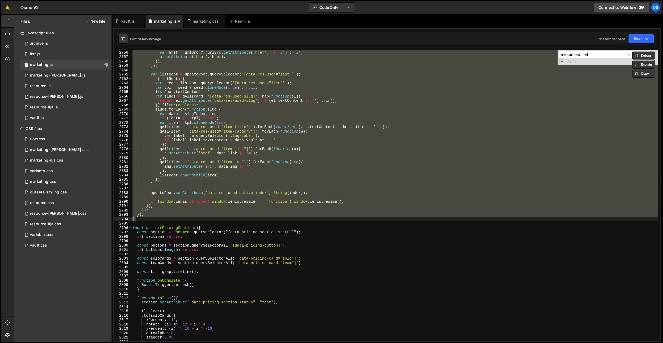
paste textarea
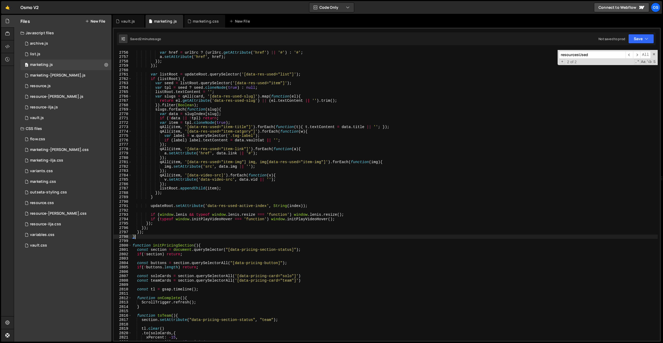
click at [241, 150] on div "qAll ( updateRoot , '[data-res-used="author-url-' + n + '"]' ) . forEach ( func…" at bounding box center [394, 195] width 526 height 299
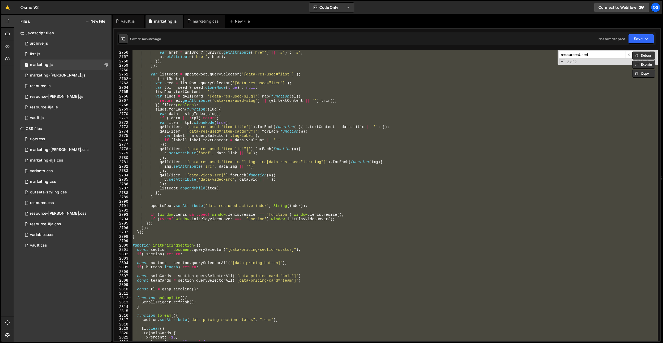
click at [237, 186] on div "qAll ( updateRoot , '[data-res-used="author-url-' + n + '"]' ) . forEach ( func…" at bounding box center [394, 195] width 526 height 290
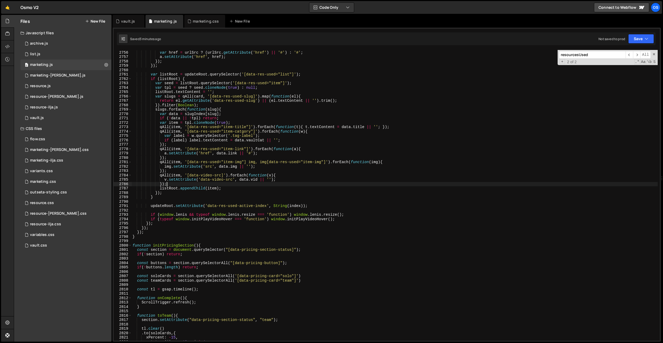
click at [229, 224] on div "qAll ( updateRoot , '[data-res-used="author-url-' + n + '"]' ) . forEach ( func…" at bounding box center [394, 195] width 526 height 299
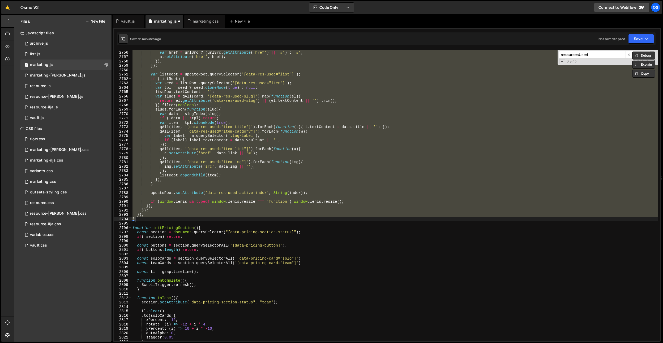
paste textarea
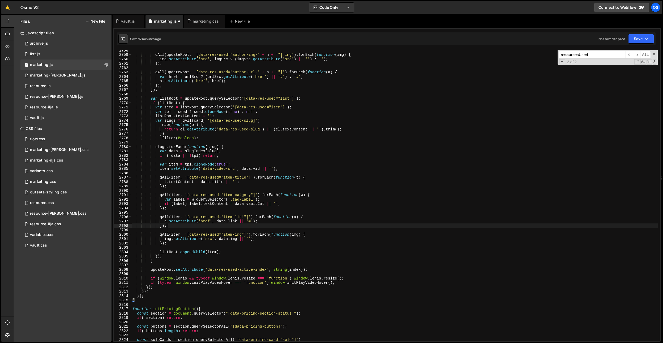
scroll to position [6706, 0]
click at [246, 226] on div "qAll ( updateRoot , '[data-res-used="author-img-' + n + '"] img' ) . forEach ( …" at bounding box center [394, 197] width 526 height 299
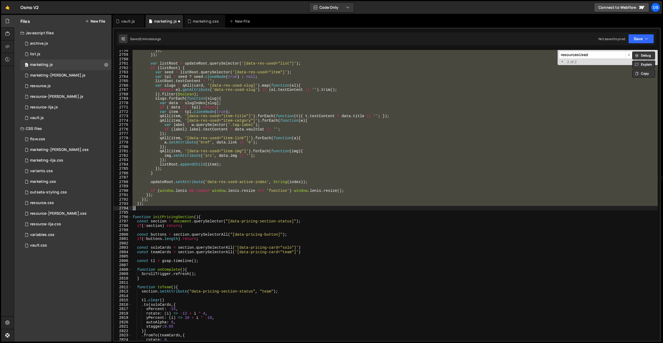
paste textarea
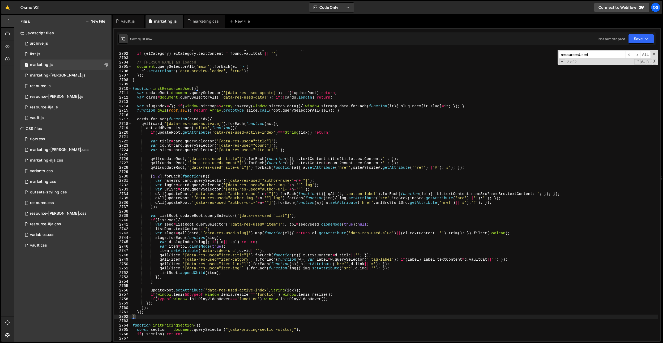
scroll to position [6680, 0]
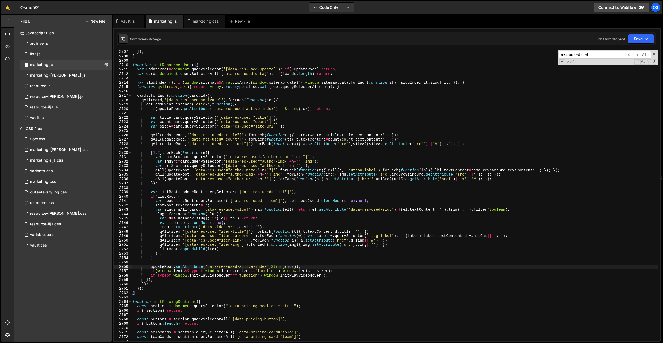
click at [206, 265] on div "}) ; } function initResourcesUsed ( ) { var updateRoot = document . querySelect…" at bounding box center [394, 199] width 526 height 299
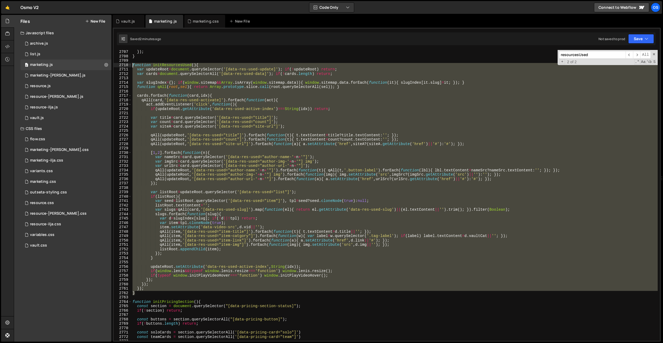
drag, startPoint x: 152, startPoint y: 295, endPoint x: 114, endPoint y: 66, distance: 232.1
click at [114, 65] on div "updateRoot.setAttribute('data-res-used-active-index',String(idx)); 2707 2708 27…" at bounding box center [387, 195] width 546 height 290
paste textarea "}"
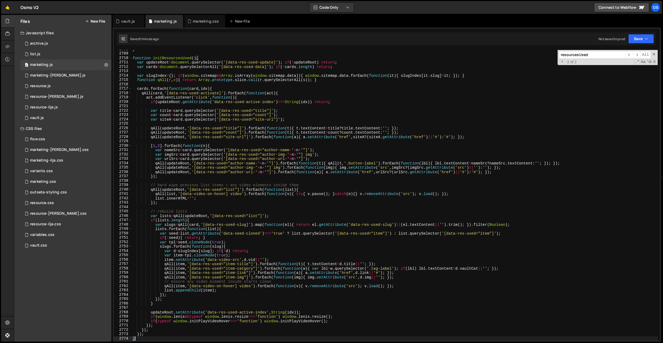
scroll to position [6664, 0]
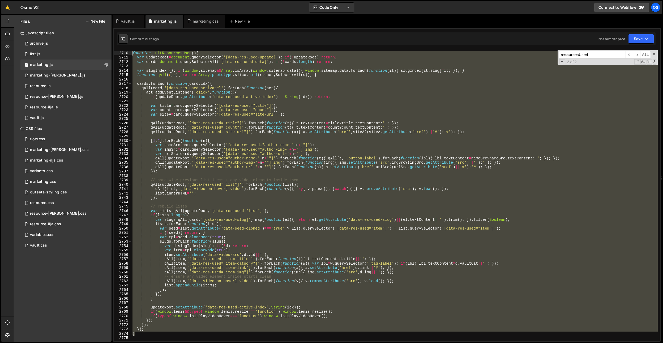
drag, startPoint x: 139, startPoint y: 334, endPoint x: 128, endPoint y: 54, distance: 279.7
click at [128, 54] on div "} 2709 2710 2711 2712 2713 2714 2715 2716 2717 2718 2719 2720 2721 2722 2723 27…" at bounding box center [387, 195] width 546 height 290
paste textarea "}"
type textarea "}"
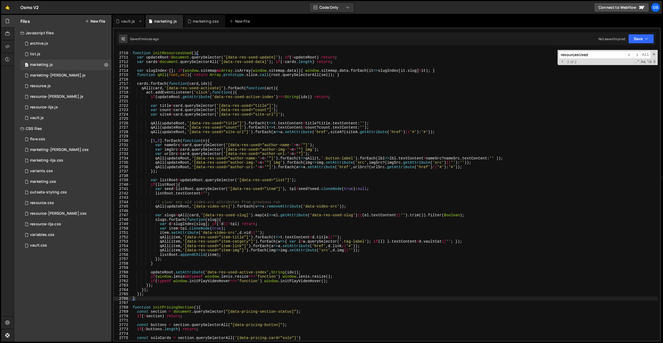
click at [126, 21] on div "vault.js" at bounding box center [128, 21] width 14 height 5
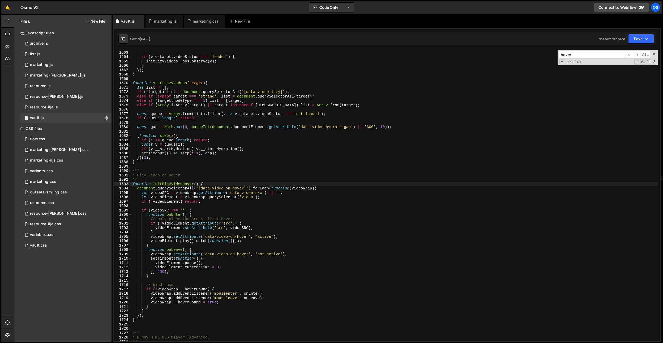
drag, startPoint x: 203, startPoint y: 21, endPoint x: 222, endPoint y: 146, distance: 126.0
click at [203, 21] on div "marketing.css" at bounding box center [206, 21] width 26 height 5
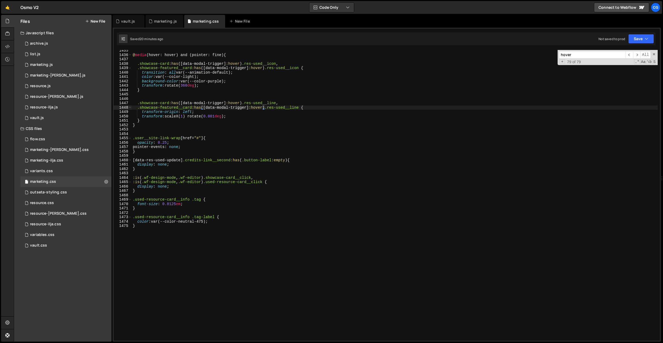
scroll to position [6312, 0]
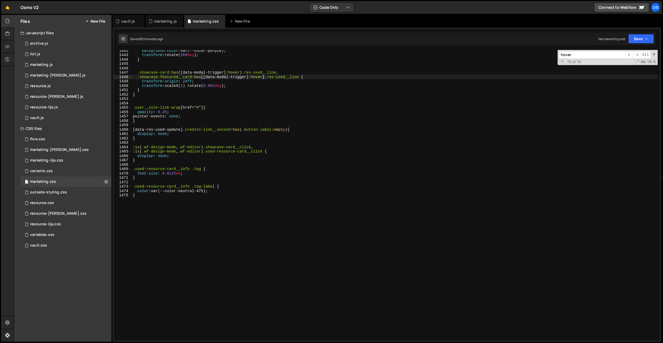
type textarea "}"
click at [198, 199] on div "background-color : var(--color-purple) ; transform : rotate( 360 deg ) ; } .sho…" at bounding box center [395, 197] width 526 height 299
type textarea "/"
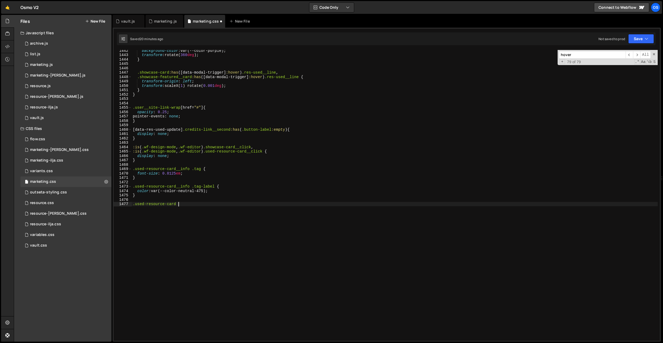
paste textarea ".used-resource-card__media-video"
click at [181, 205] on div "background-color : var(--color-purple) ; transform : rotate( 360 deg ) ; } .sho…" at bounding box center [395, 197] width 526 height 299
click at [259, 204] on div "background-color : var(--color-purple) ; transform : rotate( 360 deg ) ; } .sho…" at bounding box center [395, 197] width 526 height 299
type textarea ".used-resource-card .used-resource-card__media-video {}"
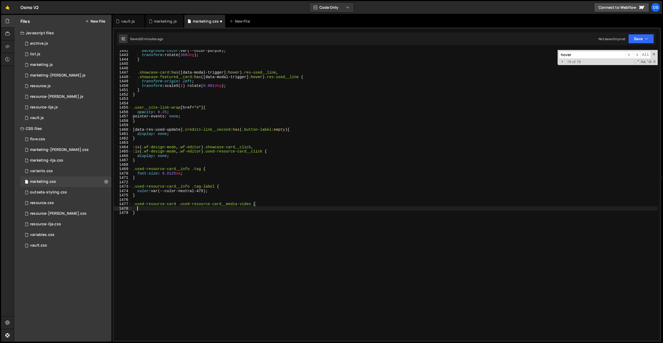
scroll to position [0, 0]
type textarea "opacity: 0;"
drag, startPoint x: 280, startPoint y: 172, endPoint x: 276, endPoint y: 173, distance: 3.9
click at [280, 172] on div "background-color : var(--color-purple) ; transform : rotate( 360 deg ) ; } .sho…" at bounding box center [395, 197] width 526 height 299
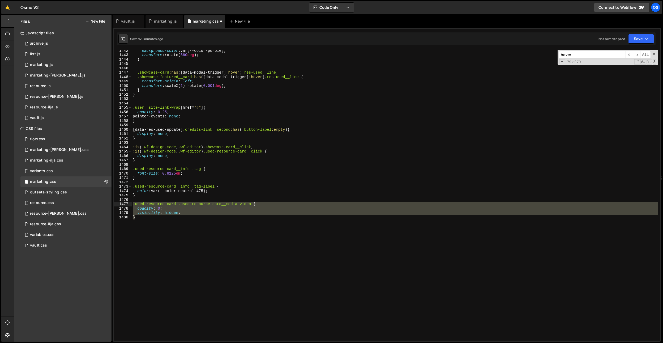
drag, startPoint x: 157, startPoint y: 213, endPoint x: 115, endPoint y: 205, distance: 42.6
click at [115, 205] on div "font-size: 0.8125em; 1442 1443 1444 1445 1446 1447 1448 1449 1450 1451 1452 145…" at bounding box center [387, 195] width 546 height 290
type textarea "}"
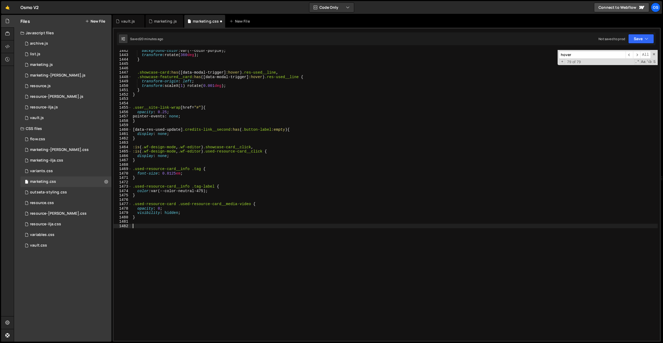
paste textarea "}"
click at [176, 228] on div "background-color : var(--color-purple) ; transform : rotate( 360 deg ) ; } .sho…" at bounding box center [395, 197] width 526 height 299
click at [176, 227] on div "background-color : var(--color-purple) ; transform : rotate( 360 deg ) ; } .sho…" at bounding box center [395, 197] width 526 height 299
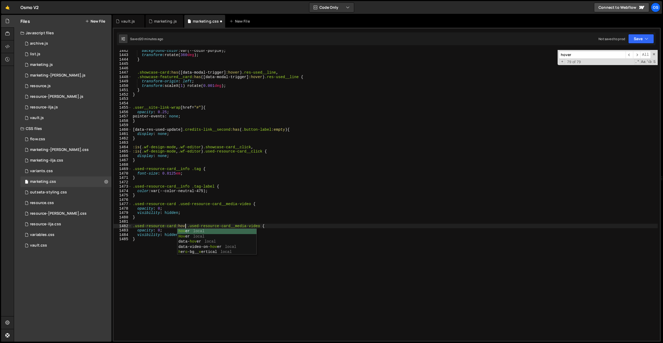
scroll to position [0, 4]
click at [182, 203] on div "background-color : var(--color-purple) ; transform : rotate( 360 deg ) ; } .sho…" at bounding box center [395, 197] width 526 height 299
click at [164, 231] on div "background-color : var(--color-purple) ; transform : rotate( 360 deg ) ; } .sho…" at bounding box center [395, 197] width 526 height 299
click at [167, 225] on div "background-color : var(--color-purple) ; transform : rotate( 360 deg ) ; } .sho…" at bounding box center [395, 197] width 526 height 299
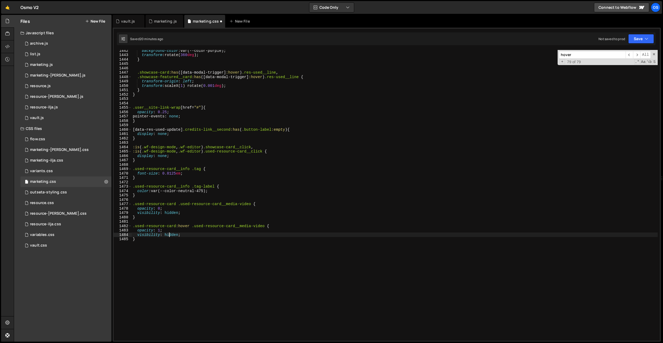
click at [169, 235] on div "background-color : var(--color-purple) ; transform : rotate( 360 deg ) ; } .sho…" at bounding box center [395, 197] width 526 height 299
drag, startPoint x: 191, startPoint y: 225, endPoint x: 124, endPoint y: 227, distance: 66.4
click at [124, 227] on div "visibility: visible; 1442 1443 1444 1445 1446 1447 1448 1449 1450 1451 1452 145…" at bounding box center [387, 195] width 546 height 290
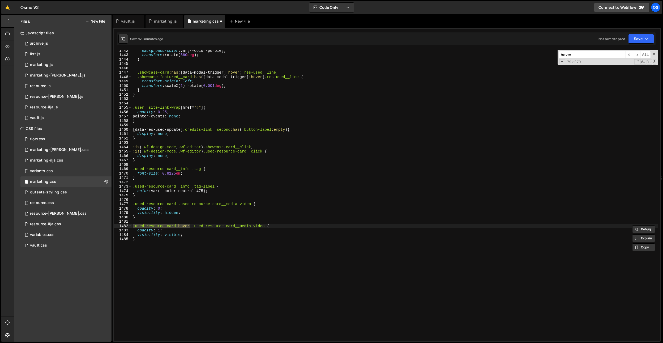
paste textarea "data-video-on-hover]"
click at [200, 204] on div "background-color : var(--color-purple) ; transform : rotate( 360 deg ) ; } .sho…" at bounding box center [395, 197] width 526 height 299
drag, startPoint x: 201, startPoint y: 225, endPoint x: 104, endPoint y: 227, distance: 96.6
click at [104, 227] on div "Files New File Javascript files 0 archive.js 0 0 list.js 0 0 marketing.js 0 0 0…" at bounding box center [338, 178] width 649 height 327
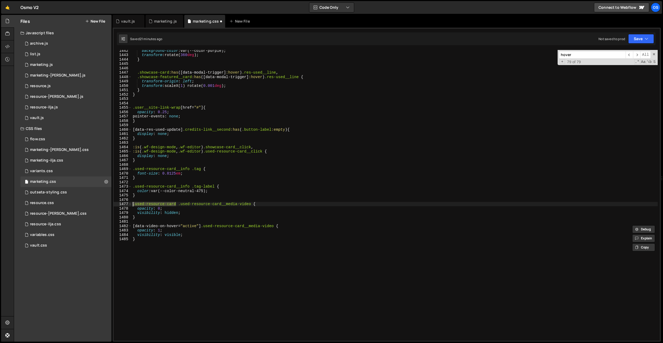
drag, startPoint x: 176, startPoint y: 204, endPoint x: 118, endPoint y: 204, distance: 57.6
click at [118, 204] on div "[data-video-on-hover="active"] .used-resource-card__media-video { 1442 1443 144…" at bounding box center [387, 195] width 546 height 290
paste textarea "[data-video-on-hover="active"]"
click at [190, 203] on div "background-color : var(--color-purple) ; transform : rotate( 360 deg ) ; } .sho…" at bounding box center [395, 197] width 526 height 299
click at [189, 203] on div "background-color : var(--color-purple) ; transform : rotate( 360 deg ) ; } .sho…" at bounding box center [395, 197] width 526 height 299
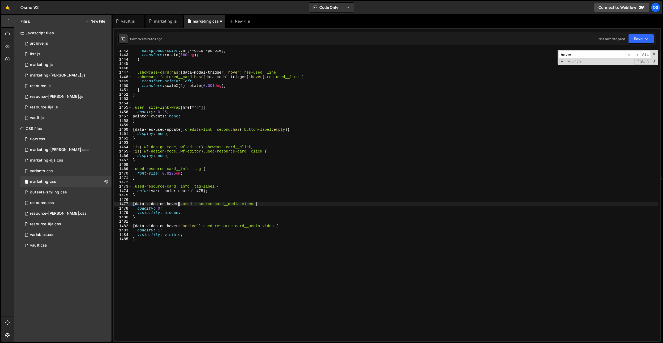
click at [178, 191] on div "background-color : var(--color-purple) ; transform : rotate( 360 deg ) ; } .sho…" at bounding box center [395, 197] width 526 height 299
click at [286, 202] on div "background-color : var(--color-purple) ; transform : rotate( 360 deg ) ; } .sho…" at bounding box center [395, 197] width 526 height 299
type textarea "[data-video-on-hover] .used-resource-card__media-video {"
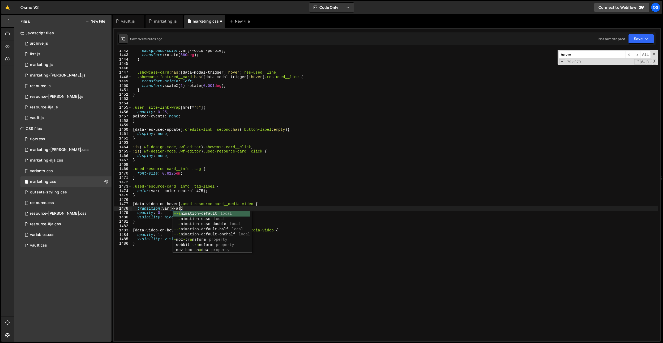
scroll to position [0, 3]
drag, startPoint x: 164, startPoint y: 208, endPoint x: 175, endPoint y: 208, distance: 11.2
click at [213, 208] on div "background-color : var(--color-purple) ; transform : rotate( 360 deg ) ; } .sho…" at bounding box center [395, 197] width 526 height 299
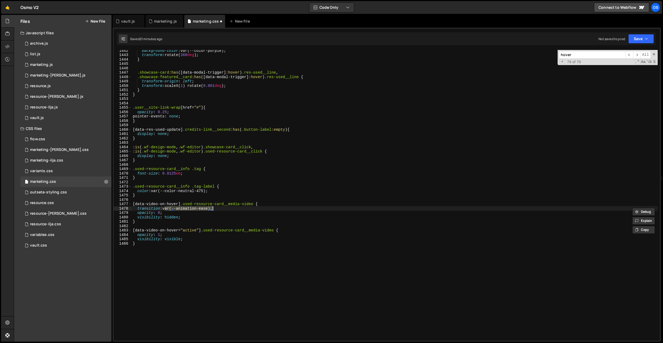
click at [166, 208] on div "background-color : var(--color-purple) ; transform : rotate( 360 deg ) ; } .sho…" at bounding box center [395, 195] width 526 height 290
click at [230, 209] on div "background-color : var(--color-purple) ; transform : rotate( 360 deg ) ; } .sho…" at bounding box center [395, 197] width 526 height 299
paste textarea "var(--animation-ease)"
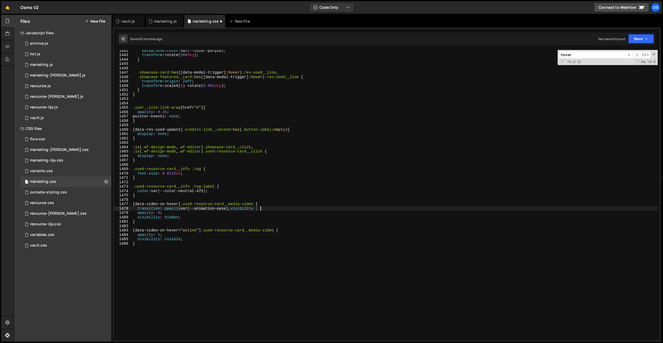
type textarea "transition: opacity var(--animation-ease), visibility var(--animation-ease);"
click at [237, 226] on div "background-color : var(--color-purple) ; transform : rotate( 360 deg ) ; } .sho…" at bounding box center [395, 197] width 526 height 299
click at [231, 240] on div "background-color : var(--color-purple) ; transform : rotate( 360 deg ) ; } .sho…" at bounding box center [395, 197] width 526 height 299
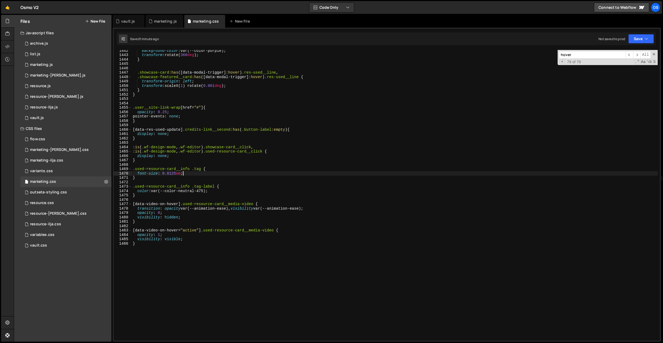
click at [205, 173] on div "background-color : var(--color-purple) ; transform : rotate( 360 deg ) ; } .sho…" at bounding box center [395, 197] width 526 height 299
type textarea "font-size: 0.8125em;"
click at [160, 21] on div "marketing.js" at bounding box center [165, 21] width 23 height 5
type textarea "qAll(updateRoot,'[data-res-used="count"]').forEach(t=>t.textContent=count?count…"
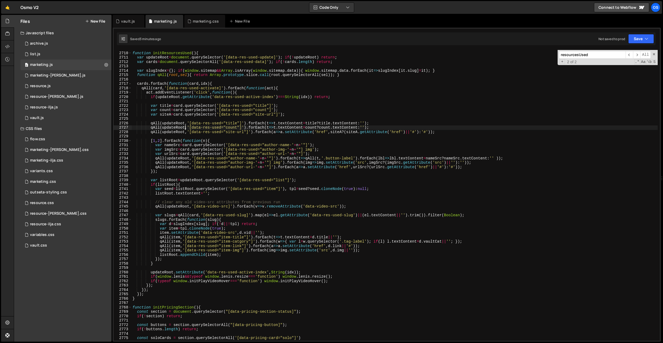
click at [186, 128] on div "function initResourcesUsed ( ) { var updateRoot = document . querySelector ( '[…" at bounding box center [394, 195] width 526 height 299
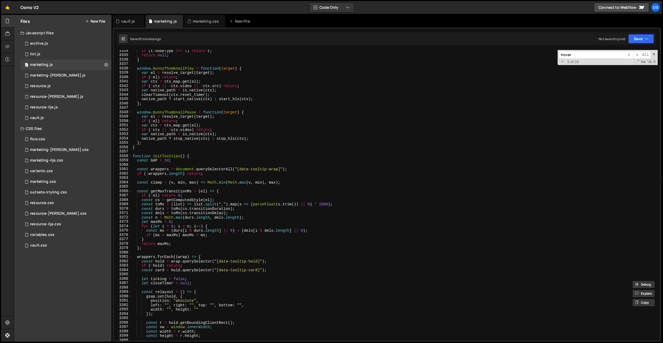
scroll to position [8407, 0]
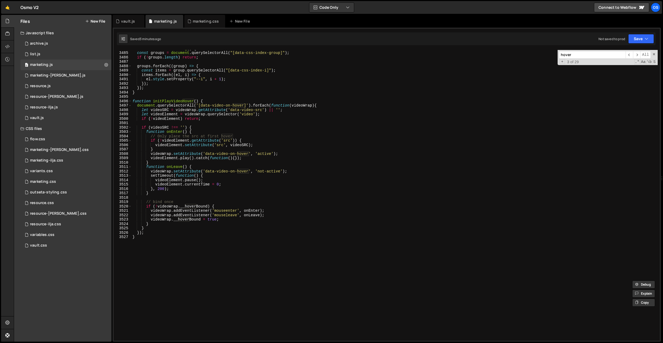
type input "hover"
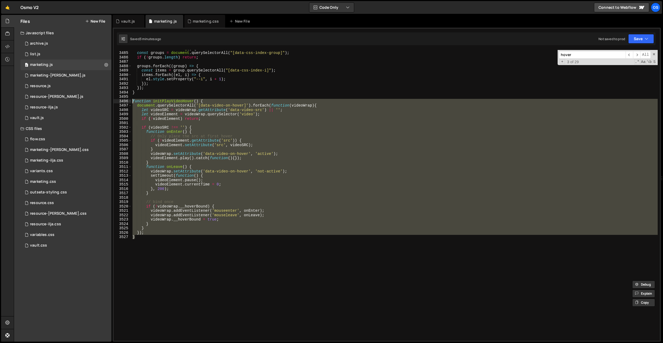
drag, startPoint x: 182, startPoint y: 275, endPoint x: 117, endPoint y: 101, distance: 186.3
click at [117, 101] on div "} 3484 3485 3486 3487 3488 3489 3490 3491 3492 3493 3494 3495 3496 3497 3498 34…" at bounding box center [387, 195] width 546 height 290
paste textarea "}"
paste textarea
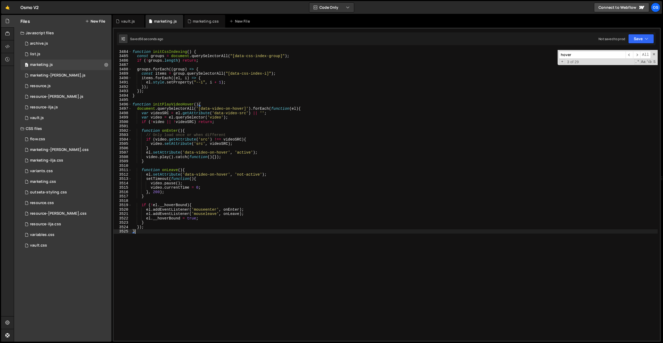
click at [481, 88] on div "function initCssIndexing ( ) { const groups = document . querySelectorAll ( "[d…" at bounding box center [394, 198] width 526 height 299
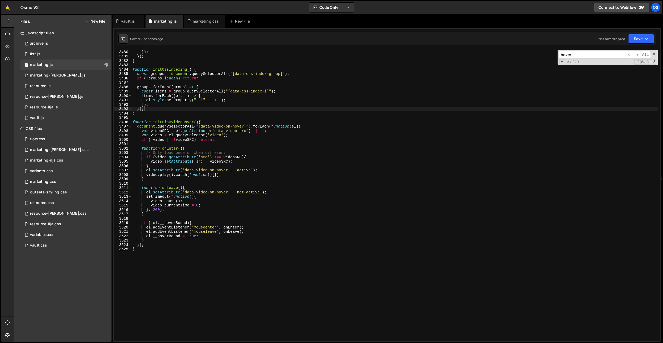
click at [463, 108] on div "}) ; }) ; } function initCssIndexing ( ) { const groups = document . querySelec…" at bounding box center [394, 199] width 526 height 299
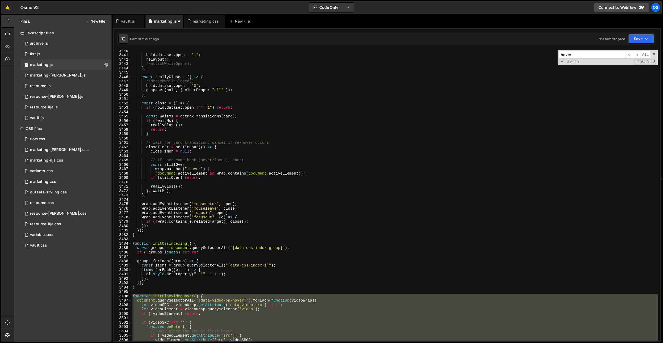
click at [375, 115] on div "hold . dataset . open = "1" ; relayout ( ) ; //attachWhileOpen(); } ; const rea…" at bounding box center [394, 197] width 526 height 299
type textarea "const waitMs = getMaxTransitionMs(card);"
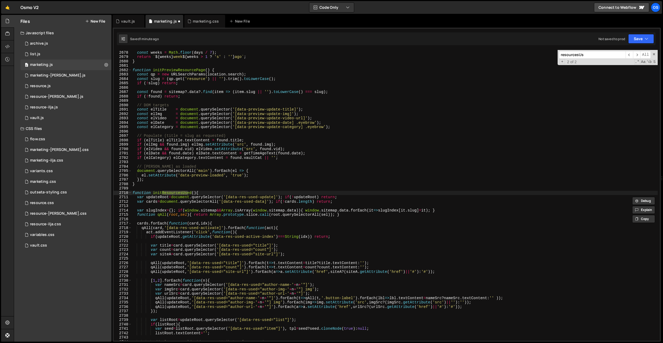
scroll to position [6601, 0]
type input "resourcesUs"
click at [138, 184] on div "if ( days < 7 ) return ` ${ days } day ${ days > 1 ? 's' : '' } ago ` ; const w…" at bounding box center [394, 195] width 526 height 299
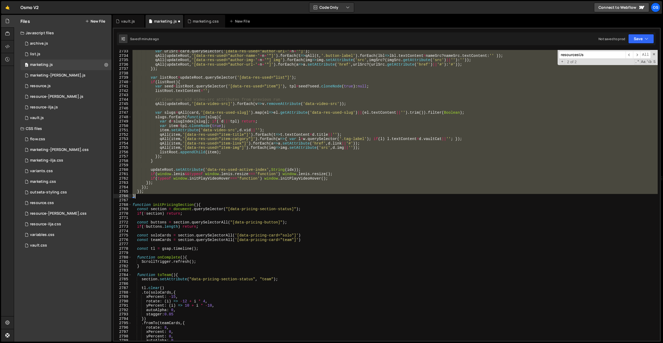
scroll to position [6737, 0]
drag, startPoint x: 146, startPoint y: 201, endPoint x: 144, endPoint y: 195, distance: 5.9
click at [144, 195] on div "var urlSrc = card . querySelector ( '[data-res-used="author-url-' + n + '"]' ) …" at bounding box center [394, 198] width 526 height 299
type textarea "}); }"
click at [202, 22] on div "marketing.css" at bounding box center [206, 21] width 26 height 5
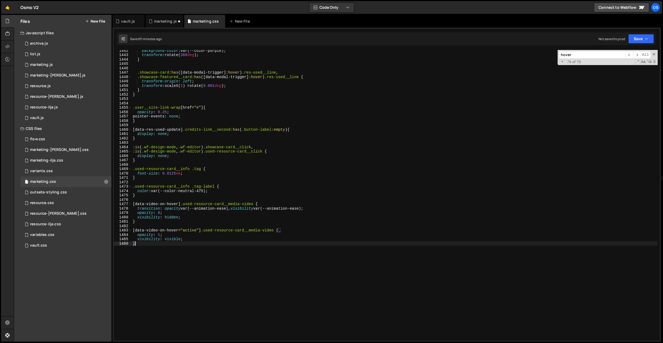
click at [227, 248] on div "background-color : var(--color-purple) ; transform : rotate( 360 deg ) ; } .sho…" at bounding box center [395, 197] width 526 height 299
drag, startPoint x: 276, startPoint y: 231, endPoint x: 209, endPoint y: 231, distance: 67.7
click at [273, 231] on div "background-color : var(--color-purple) ; transform : rotate( 360 deg ) ; } .sho…" at bounding box center [395, 197] width 526 height 299
drag, startPoint x: 204, startPoint y: 230, endPoint x: 225, endPoint y: 232, distance: 20.8
click at [204, 230] on div "background-color : var(--color-purple) ; transform : rotate( 360 deg ) ; } .sho…" at bounding box center [395, 197] width 526 height 299
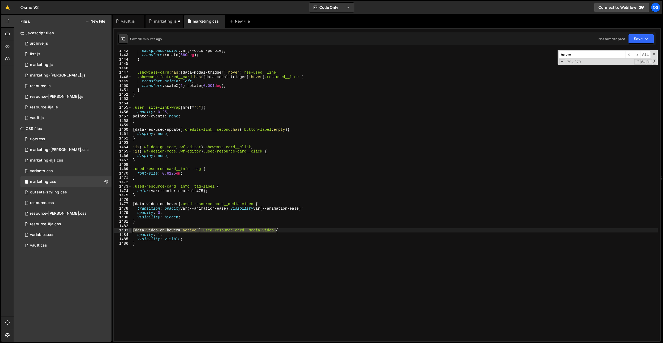
drag, startPoint x: 277, startPoint y: 229, endPoint x: 129, endPoint y: 231, distance: 148.4
click at [129, 231] on div "[data-video-on-hover="active"] .used-resource-card__media-video { 1442 1443 144…" at bounding box center [387, 195] width 546 height 290
paste textarea "data-res-used-video]"
click at [143, 216] on div "background-color : var(--color-purple) ; transform : rotate( 360 deg ) ; } .sho…" at bounding box center [395, 197] width 526 height 299
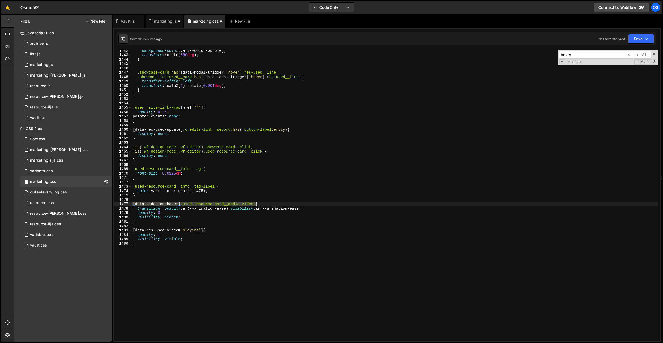
drag, startPoint x: 256, startPoint y: 206, endPoint x: 128, endPoint y: 203, distance: 128.5
click at [128, 203] on div "visibility: hidden; 1442 1443 1444 1445 1446 1447 1448 1449 1450 1451 1452 1453…" at bounding box center [387, 195] width 546 height 290
paste textarea "data-res-used"
paste textarea "data-res-used-video]"
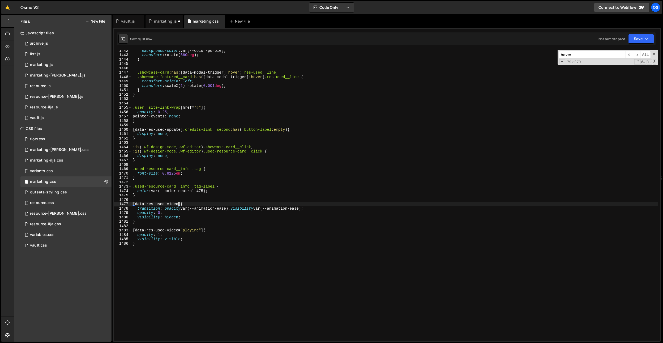
click at [224, 248] on div "background-color : var(--color-purple) ; transform : rotate( 360 deg ) ; } .sho…" at bounding box center [395, 197] width 526 height 299
type textarea "}"
click at [162, 18] on div "marketing.js" at bounding box center [164, 21] width 38 height 13
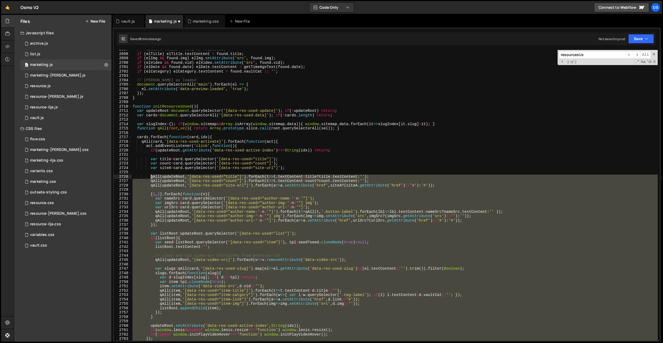
scroll to position [6649, 0]
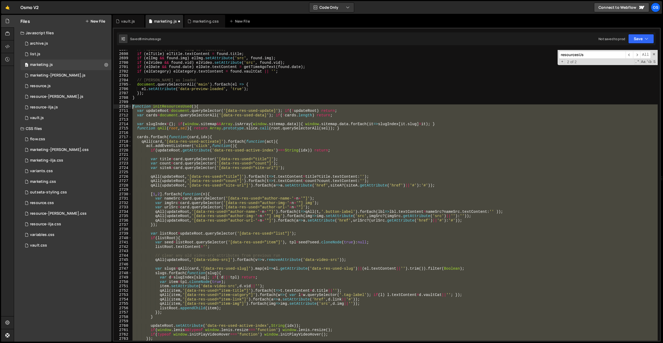
drag, startPoint x: 145, startPoint y: 196, endPoint x: 137, endPoint y: 111, distance: 85.6
click at [113, 107] on div "1 Type cmd + s to save your Javascript file. הההההההההההההההההההההההההההההההההה…" at bounding box center [387, 185] width 548 height 314
paste textarea "}"
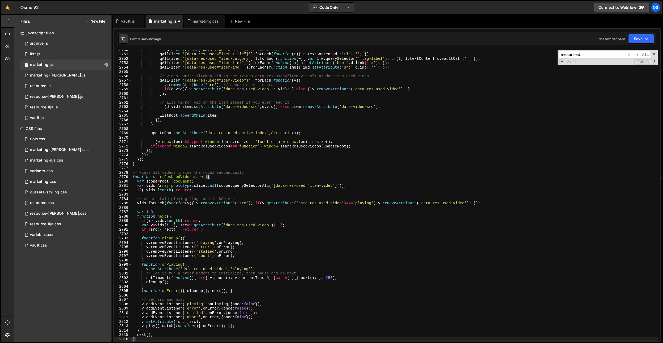
scroll to position [6685, 0]
click at [269, 157] on div "item . setAttribute ( 'data-video-src' , '' ) ; // reset first qAll ( item , '[…" at bounding box center [394, 197] width 526 height 299
type textarea "});"
click at [269, 157] on div "item . setAttribute ( 'data-video-src' , '' ) ; // reset first qAll ( item , '[…" at bounding box center [394, 197] width 526 height 299
click at [279, 193] on div "item . setAttribute ( 'data-video-src' , '' ) ; // reset first qAll ( item , '[…" at bounding box center [394, 197] width 526 height 299
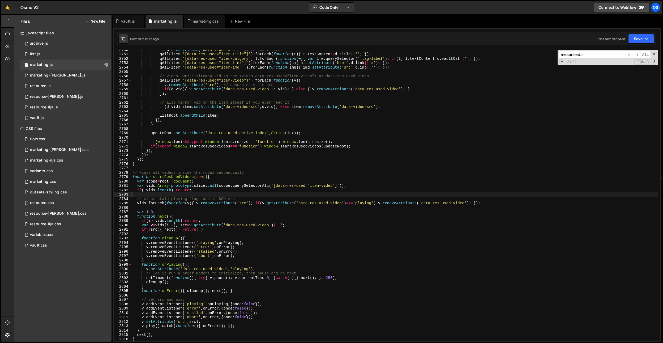
paste input "data-video-src"
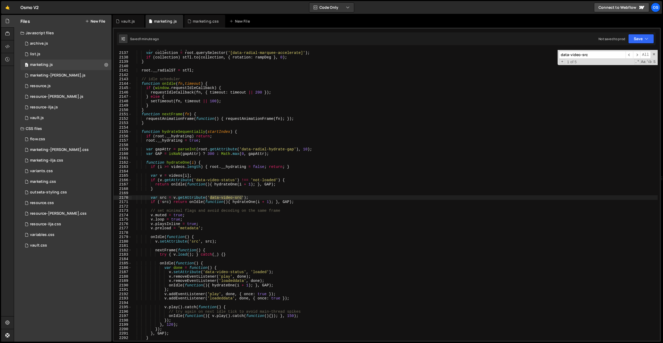
scroll to position [5193, 0]
type input "data-video-src"
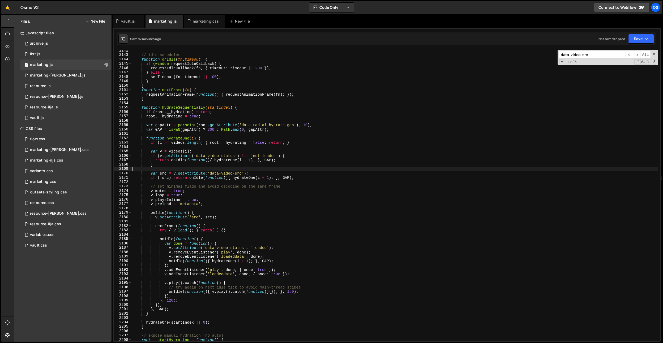
click at [198, 169] on div "// idle scheduler function onIdle ( fn , timeout ) { if ( window . requestIdleC…" at bounding box center [394, 197] width 526 height 299
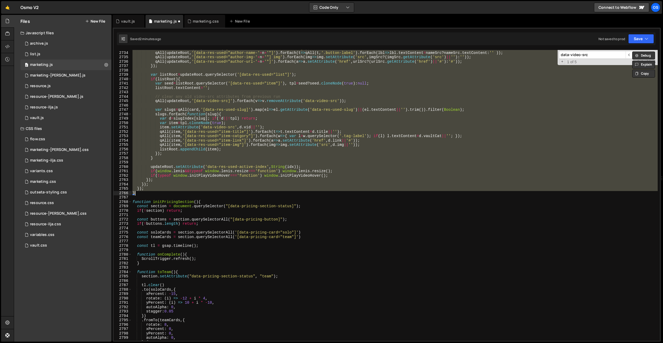
paste textarea
type textarea "}"
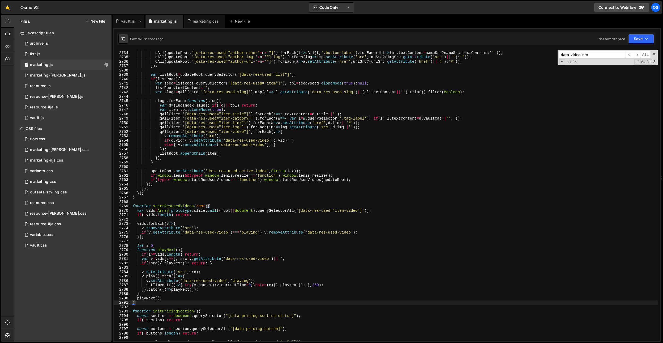
click at [127, 20] on div "vault.js" at bounding box center [128, 21] width 14 height 5
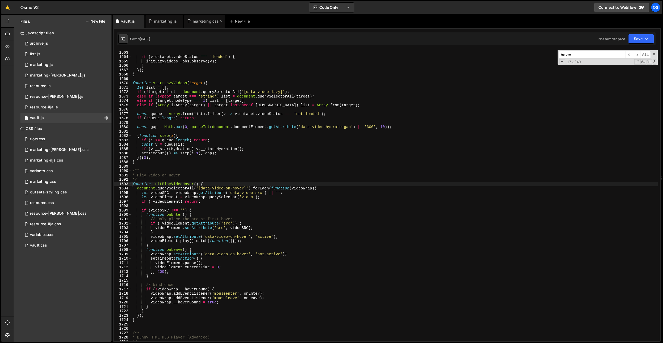
click at [193, 20] on div "marketing.css" at bounding box center [206, 21] width 26 height 5
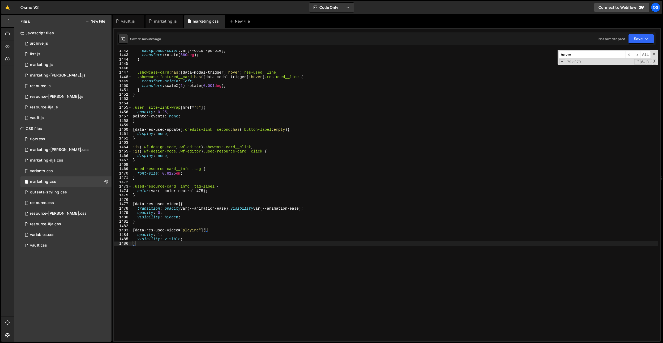
click at [226, 218] on div "background-color : var(--color-purple) ; transform : rotate( 360 deg ) ; } .sho…" at bounding box center [395, 197] width 526 height 299
click at [173, 231] on div "background-color : var(--color-purple) ; transform : rotate( 360 deg ) ; } .sho…" at bounding box center [395, 197] width 526 height 299
type textarea "[data-res-used-video="playing"] {"
paste input "data-res-used-video"
type input "data-res-used-video"
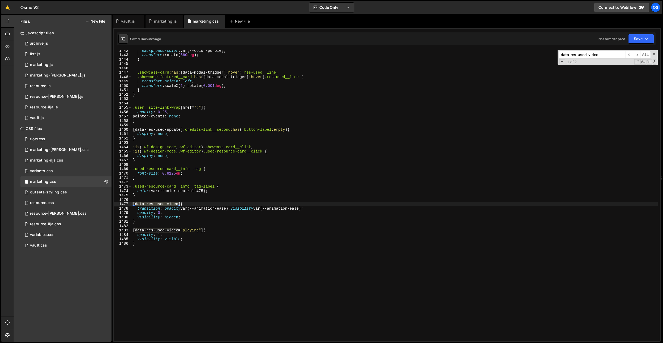
click at [169, 144] on div "background-color : var(--color-purple) ; transform : rotate( 360 deg ) ; } .sho…" at bounding box center [395, 197] width 526 height 299
click at [131, 22] on div "vault.js" at bounding box center [128, 21] width 14 height 5
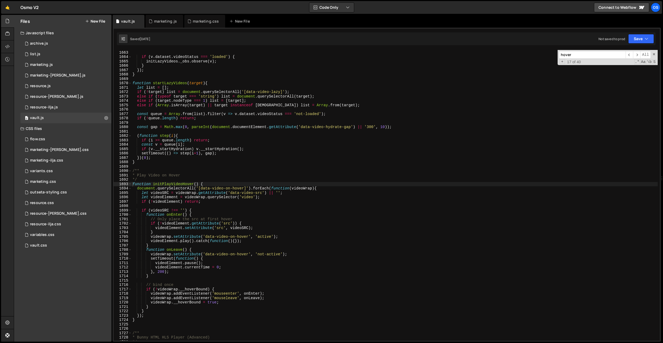
click at [158, 24] on div "marketing.js" at bounding box center [164, 21] width 38 height 13
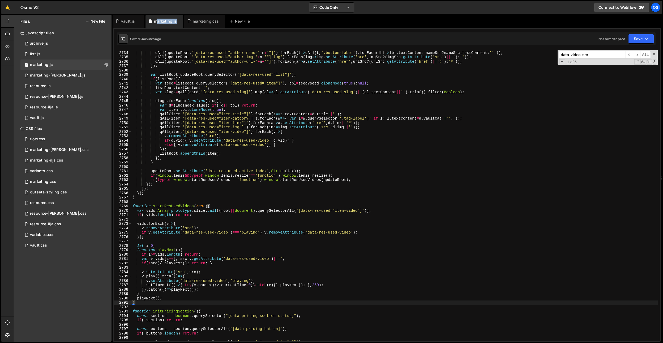
type textarea "qAll(item,'[data-res-used="item-link"]').forEach(a=>a.setAttribute('href',d.lin…"
click at [217, 122] on div "var urlSrc = card . querySelector ( '[data-res-used="author-url-' + n + '"]' ) …" at bounding box center [394, 195] width 526 height 299
paste input "startResUsedVideos"
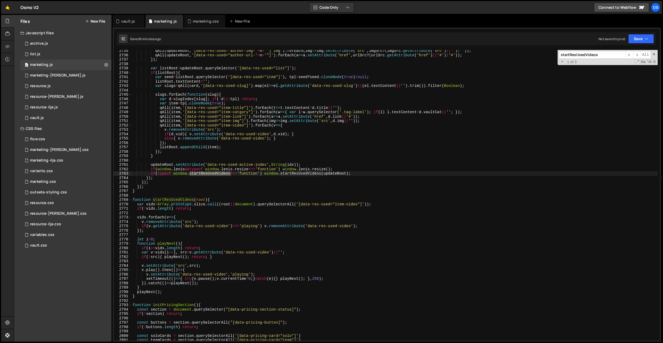
scroll to position [6702, 0]
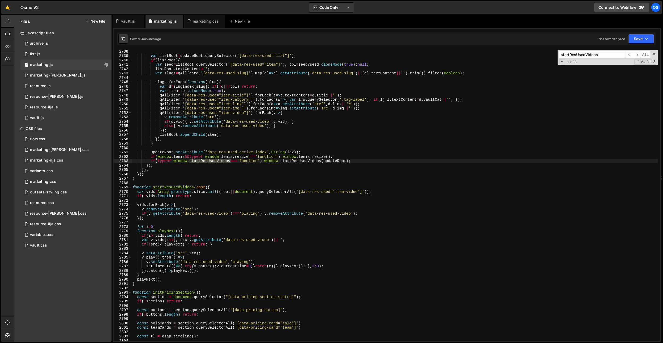
type input "startResUsedVideos"
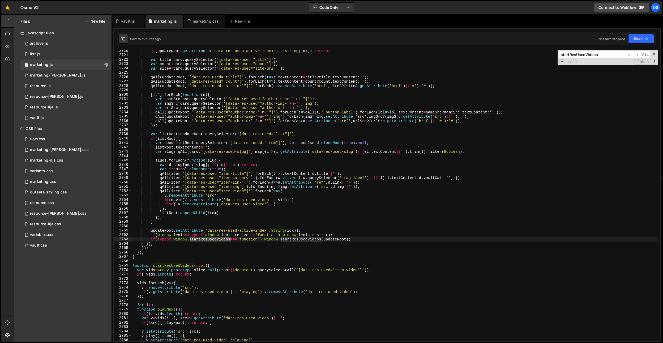
scroll to position [6654, 0]
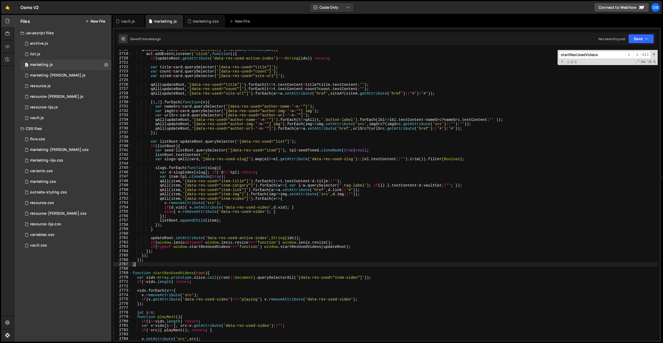
click at [145, 265] on div "qAll ( card , '[data-res-used-activate]' ) . forEach ( function ( act ) { act .…" at bounding box center [394, 196] width 526 height 299
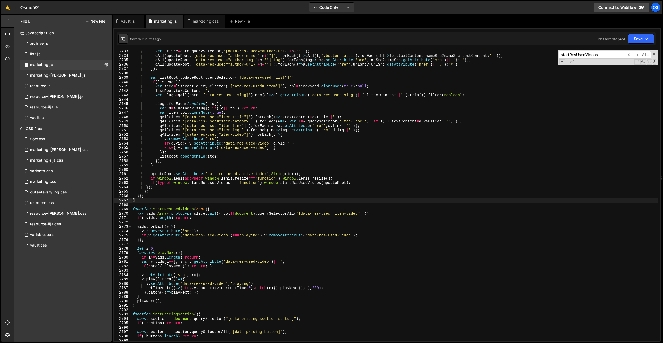
scroll to position [6723, 0]
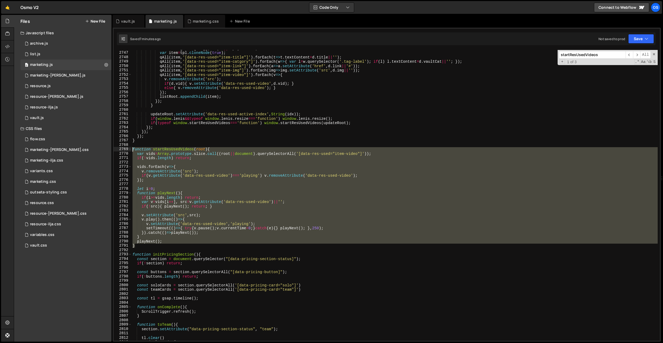
drag, startPoint x: 141, startPoint y: 247, endPoint x: 123, endPoint y: 150, distance: 98.5
click at [123, 150] on div "} 2746 2747 2748 2749 2750 2751 2752 2753 2754 2755 2756 2757 2758 2759 2760 27…" at bounding box center [387, 195] width 546 height 290
paste textarea "}"
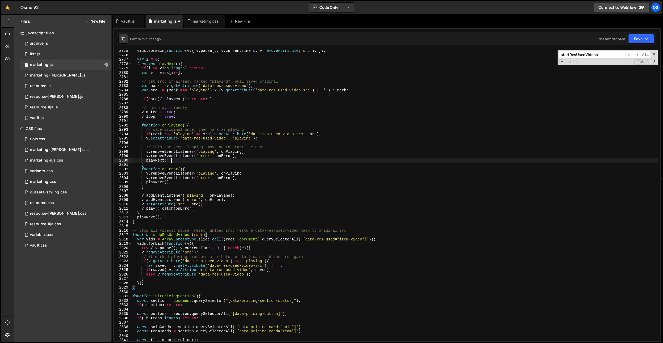
scroll to position [6721, 0]
click at [224, 161] on div "vids . forEach ( function ( v ) { v . pause ( ) ; v . currentTime = 0 ; v . rem…" at bounding box center [394, 198] width 526 height 299
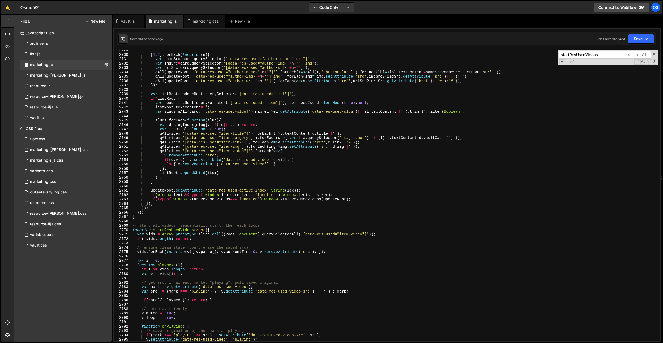
scroll to position [6610, 0]
click at [163, 166] on div "[ 1 , 2 ] . forEach ( function ( n ) { var nameSrc = card . querySelector ( '[d…" at bounding box center [394, 197] width 526 height 299
type textarea "else{ v.removeAttribute('data-res-used-video'); }"
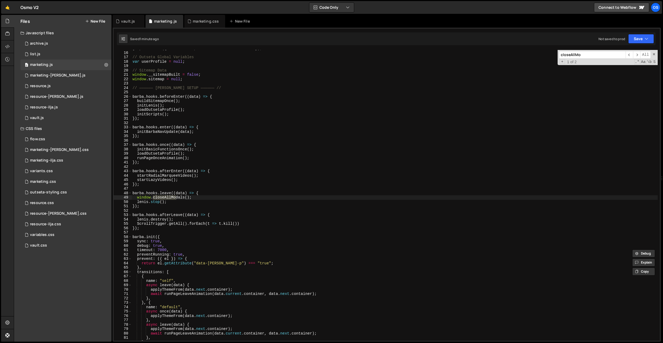
scroll to position [5375, 0]
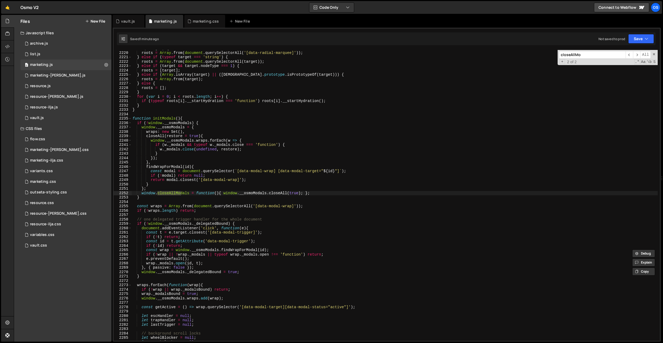
click at [588, 57] on input "closeAllMo" at bounding box center [592, 55] width 67 height 8
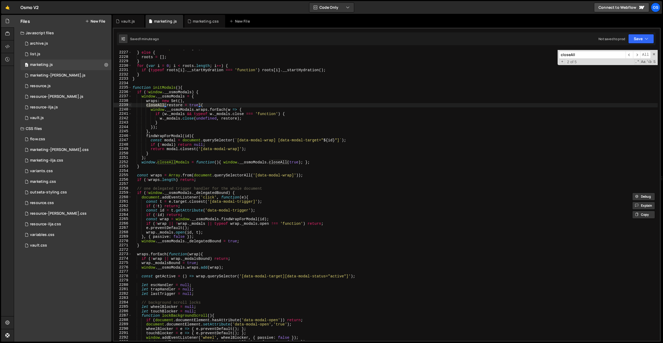
scroll to position [5392, 0]
type input "closeAll"
type textarea "return modal.closest('[data-modal-wrap]');"
click at [344, 150] on div "roots = Array . from ( target ) ; } else { roots = [ ] ; } for ( var i = 0 ; i …" at bounding box center [394, 195] width 526 height 299
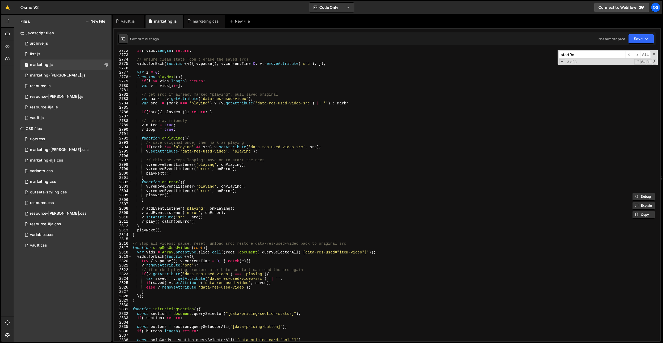
scroll to position [6732, 0]
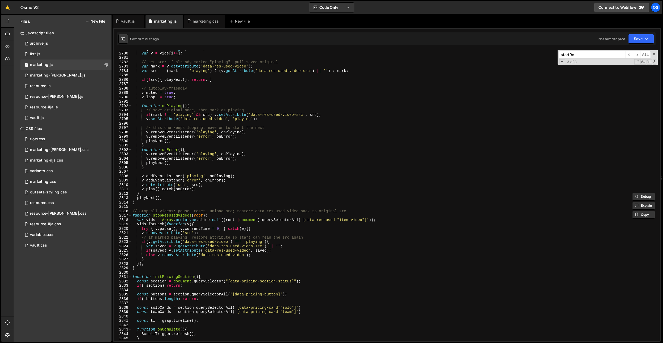
type input "startRe"
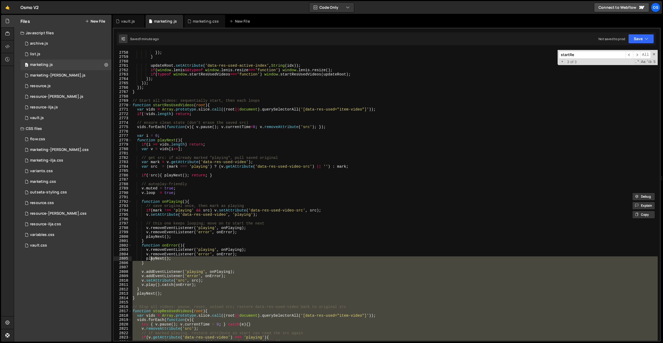
scroll to position [6677, 0]
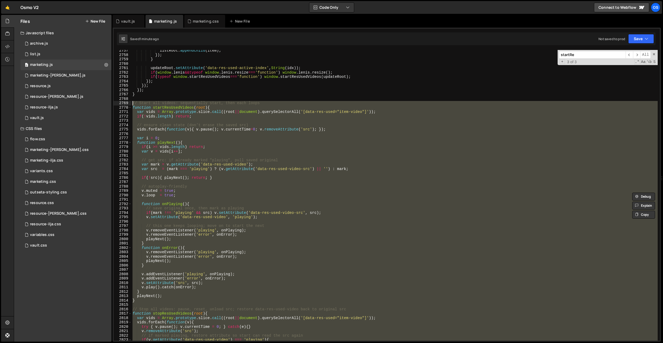
drag, startPoint x: 140, startPoint y: 268, endPoint x: 122, endPoint y: 105, distance: 164.4
click at [122, 105] on div "} 2757 2758 2759 2760 2761 2762 2763 2764 2765 2766 2767 2768 2769 2770 2771 27…" at bounding box center [387, 195] width 546 height 290
paste textarea "}"
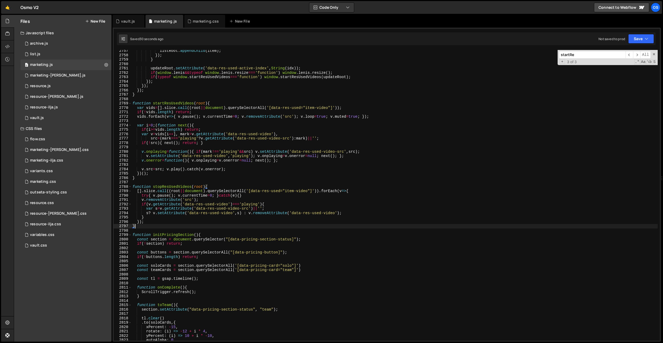
scroll to position [6687, 0]
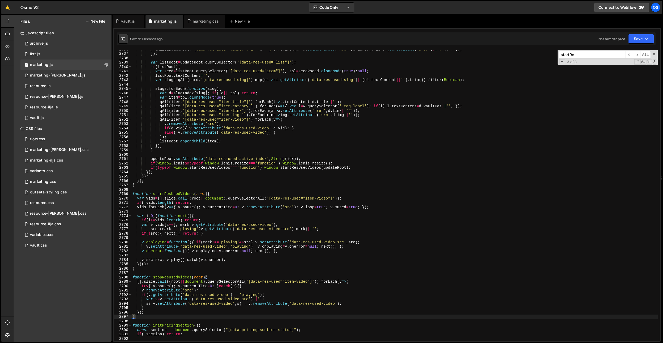
click at [182, 277] on div "qAll ( updateRoot , '[data-res-used="author-url-' + n + '"]' ) . forEach ( a =>…" at bounding box center [394, 196] width 526 height 299
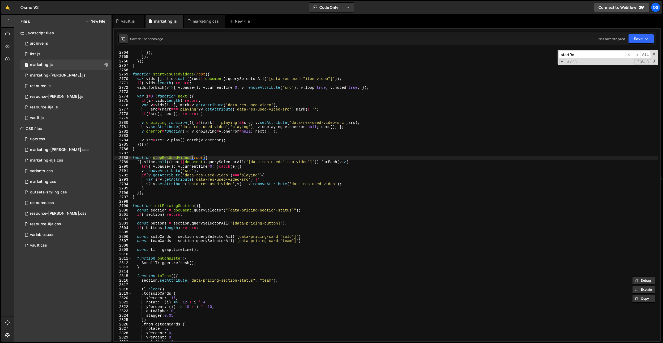
scroll to position [6787, 0]
click at [195, 183] on div "if ( typeof window . startResUsedVideos === 'function' ) window . startResUsedV…" at bounding box center [394, 195] width 526 height 299
type textarea "const teamCards = section.querySelectorAll('[data-pricing-card="team"]')"
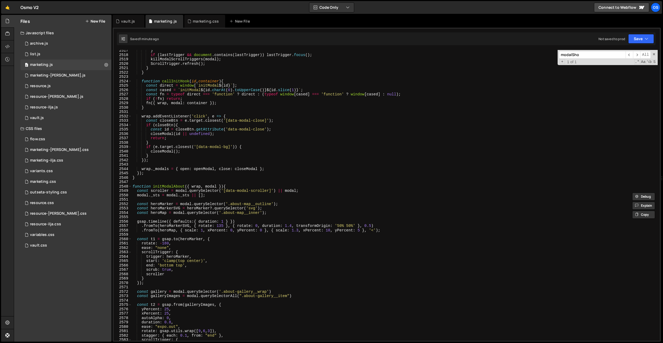
scroll to position [6149, 0]
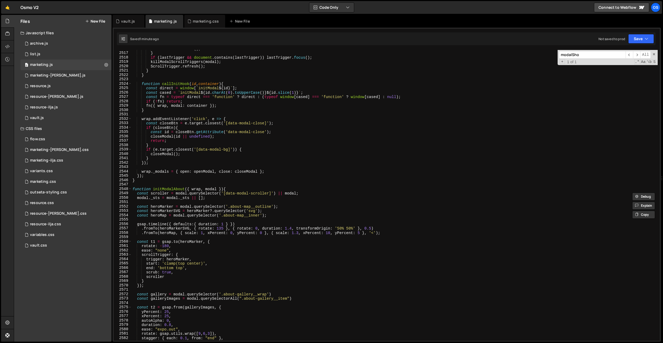
type input "modalSho"
click at [240, 173] on div "resumeGlobalLenis ( ) ; } if ( lastTrigger && document . contains ( lastTrigger…" at bounding box center [394, 195] width 526 height 299
click at [248, 163] on div "resumeGlobalLenis ( ) ; } if ( lastTrigger && document . contains ( lastTrigger…" at bounding box center [394, 195] width 526 height 299
type textarea "});"
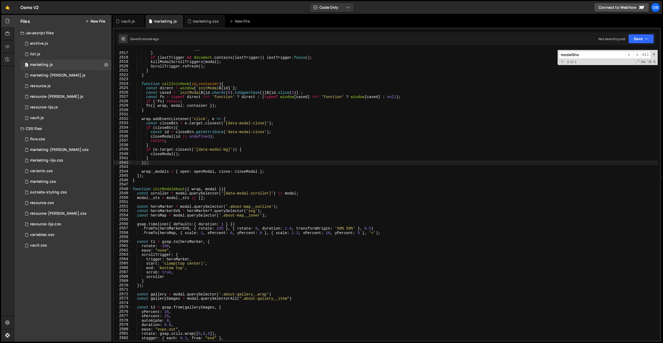
paste input "closeModal"
type input "closeModal"
click at [630, 56] on span "​" at bounding box center [628, 55] width 7 height 8
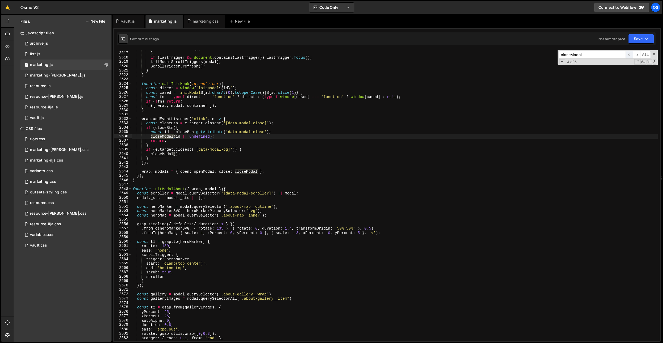
scroll to position [6013, 0]
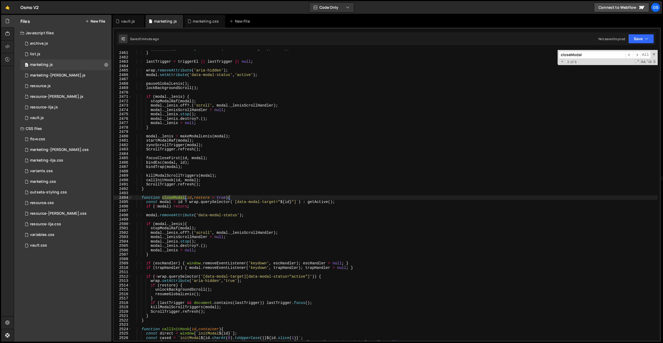
type textarea "modal.removeAttribute('data-modal-status');"
click at [254, 215] on div "closeModal ( current . getAttribute ( 'data-modal-target' ) , false ) ; } lastT…" at bounding box center [394, 195] width 526 height 299
paste textarea "stopResUsedVideos(updateRoot)"
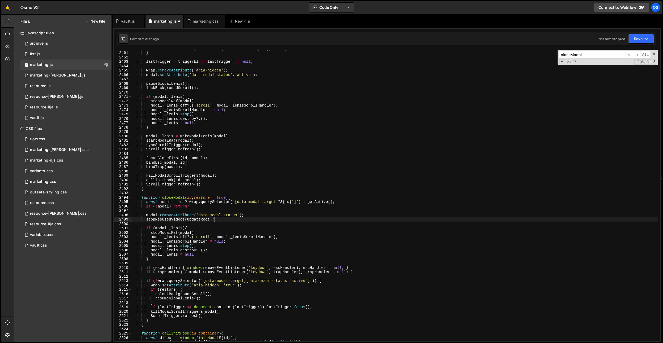
click at [262, 214] on div "closeModal ( current . getAttribute ( 'data-modal-target' ) , false ) ; } lastT…" at bounding box center [394, 195] width 526 height 299
type textarea "modal.removeAttribute('data-modal-status');"
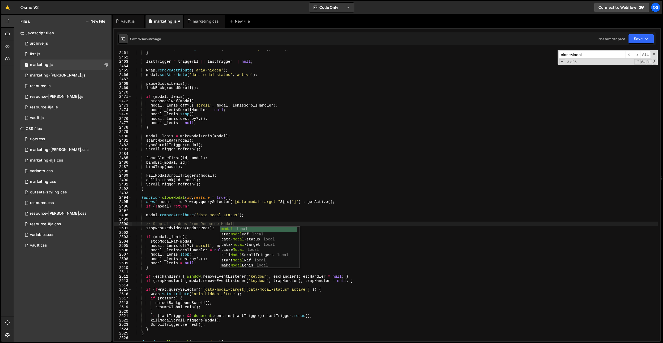
scroll to position [0, 7]
click at [172, 226] on div "closeModal ( current . getAttribute ( 'data-modal-target' ) , false ) ; } lastT…" at bounding box center [394, 195] width 526 height 299
type textarea "stopResUsedVideos(updateRoot);"
click at [172, 226] on div "closeModal ( current . getAttribute ( 'data-modal-target' ) , false ) ; } lastT…" at bounding box center [394, 195] width 526 height 299
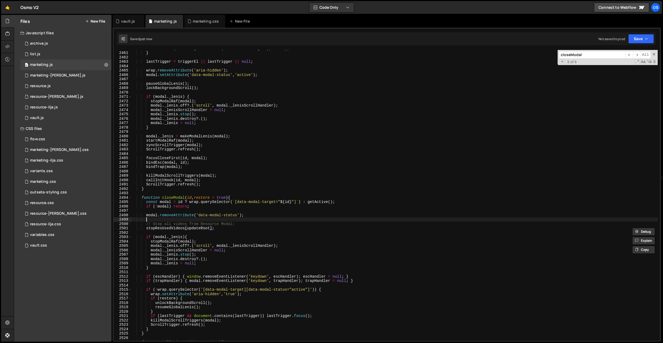
click at [195, 221] on div "closeModal ( current . getAttribute ( 'data-modal-target' ) , false ) ; } lastT…" at bounding box center [394, 195] width 526 height 299
paste input "stopResUsedVideos"
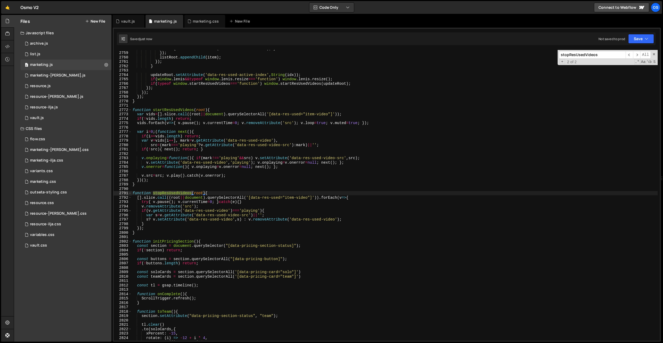
type input "stopResUsedVideos"
type textarea "function stopResUsedVideos(root){"
click at [218, 193] on div "else { v . removeAttribute ( 'data-res-used-video' ) ; } }) ; listRoot . append…" at bounding box center [394, 195] width 526 height 299
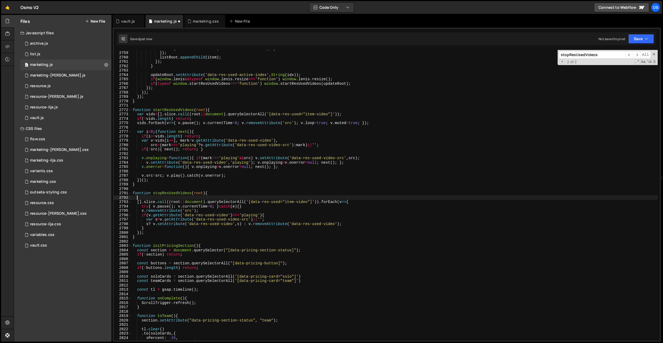
scroll to position [0, 0]
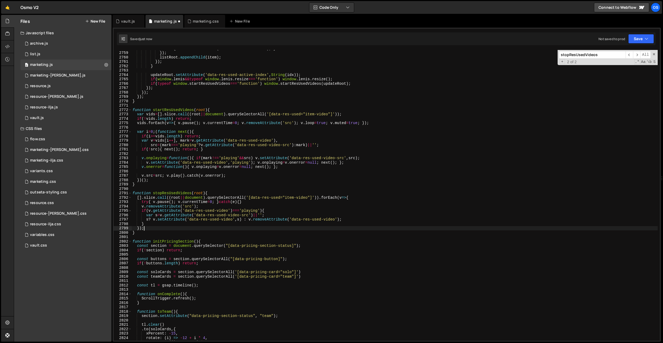
click at [170, 228] on div "else { v . removeAttribute ( 'data-res-used-video' ) ; } }) ; listRoot . append…" at bounding box center [394, 195] width 526 height 299
click at [246, 203] on div "else { v . removeAttribute ( 'data-res-used-video' ) ; } }) ; listRoot . append…" at bounding box center [394, 195] width 526 height 299
click at [214, 203] on div "else { v . removeAttribute ( 'data-res-used-video' ) ; } }) ; listRoot . append…" at bounding box center [394, 195] width 526 height 299
click at [258, 186] on div "else { v . removeAttribute ( 'data-res-used-video' ) ; } }) ; listRoot . append…" at bounding box center [394, 195] width 526 height 299
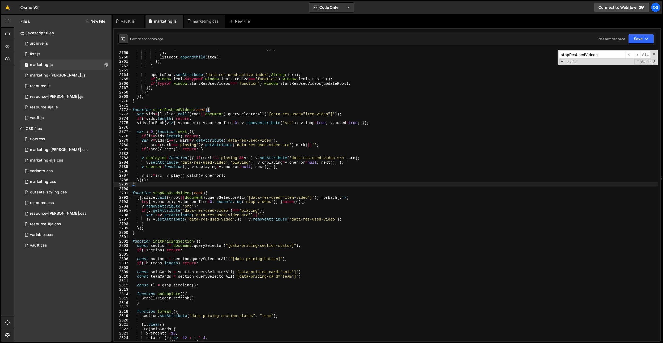
scroll to position [0, 0]
click at [213, 203] on div "else { v . removeAttribute ( 'data-res-used-video' ) ; } }) ; listRoot . append…" at bounding box center [394, 195] width 526 height 299
type textarea "try{ v.pause(); v.currentTime=0; console.log('stop videos'); }catch(e){}"
click at [157, 200] on div "else { v . removeAttribute ( 'data-res-used-video' ) ; } }) ; listRoot . append…" at bounding box center [394, 195] width 526 height 299
click at [161, 186] on div "else { v . removeAttribute ( 'data-res-used-video' ) ; } }) ; listRoot . append…" at bounding box center [394, 195] width 526 height 299
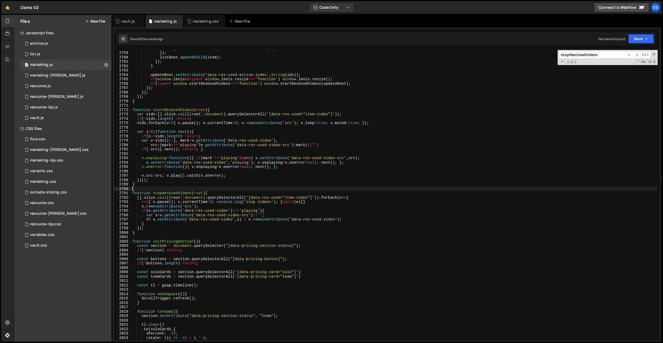
click at [161, 186] on div "else { v . removeAttribute ( 'data-res-used-video' ) ; } }) ; listRoot . append…" at bounding box center [394, 195] width 526 height 299
click at [631, 56] on span "​" at bounding box center [628, 55] width 7 height 8
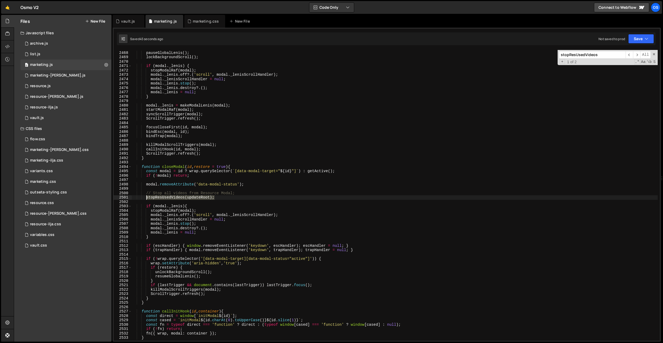
drag, startPoint x: 216, startPoint y: 196, endPoint x: 145, endPoint y: 196, distance: 70.6
click at [145, 196] on div "pauseGlobalLenis ( ) ; lockBackgroundScroll ( ) ; if ( modal . _lenis ) { stopM…" at bounding box center [394, 195] width 526 height 299
paste textarea "document.querySelector('[data-res-used-update]')"
click at [260, 191] on div "pauseGlobalLenis ( ) ; lockBackgroundScroll ( ) ; if ( modal . _lenis ) { stopM…" at bounding box center [394, 195] width 526 height 299
click at [230, 169] on div "pauseGlobalLenis ( ) ; lockBackgroundScroll ( ) ; if ( modal . _lenis ) { stopM…" at bounding box center [394, 195] width 526 height 299
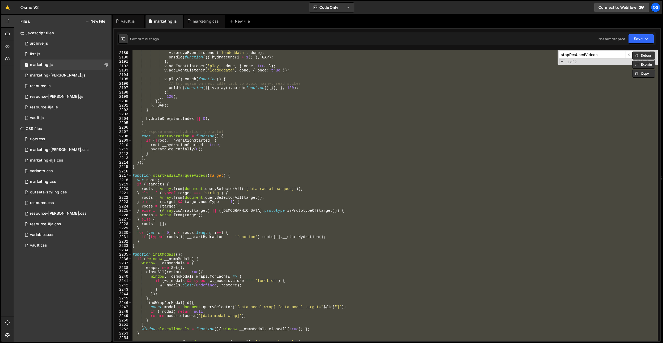
scroll to position [5323, 0]
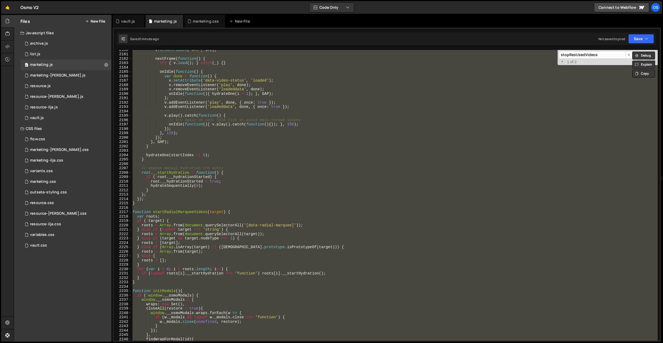
click at [152, 92] on div "v . setAttribute ( 'src' , src ) ; nextFrame ( function ( ) { try { v . load ( …" at bounding box center [394, 195] width 526 height 290
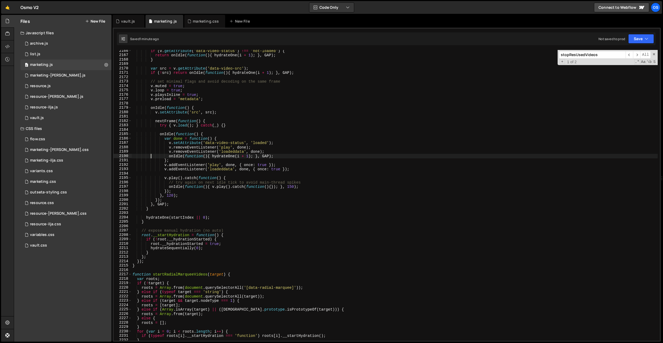
scroll to position [5283, 0]
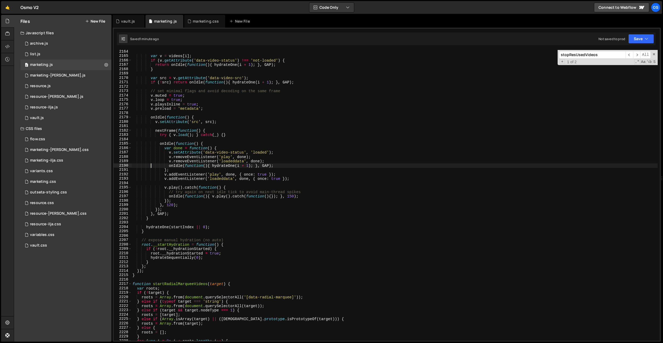
click at [591, 56] on input "stopResUsedVideos" at bounding box center [592, 55] width 67 height 8
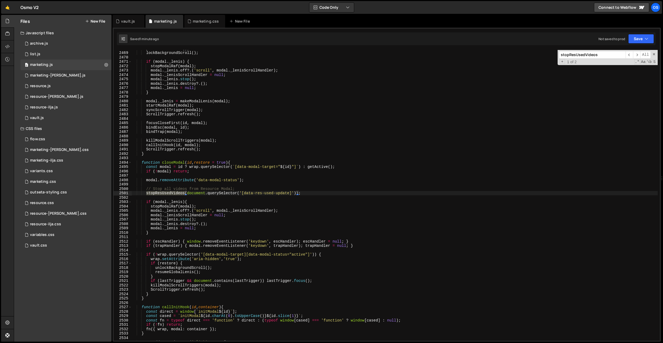
scroll to position [6027, 0]
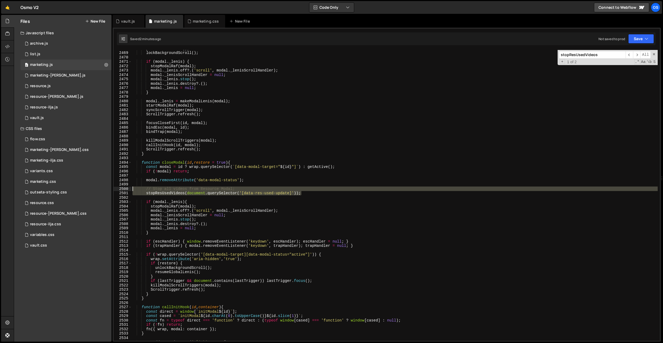
drag, startPoint x: 314, startPoint y: 191, endPoint x: 123, endPoint y: 188, distance: 191.1
click at [106, 188] on div "Files New File Javascript files 0 archive.js 0 0 list.js 0 0 marketing.js 0 0 0…" at bounding box center [338, 178] width 649 height 327
type textarea "// Stop all videos from Resource Modal; stopResUsedVideos(document.querySelecto…"
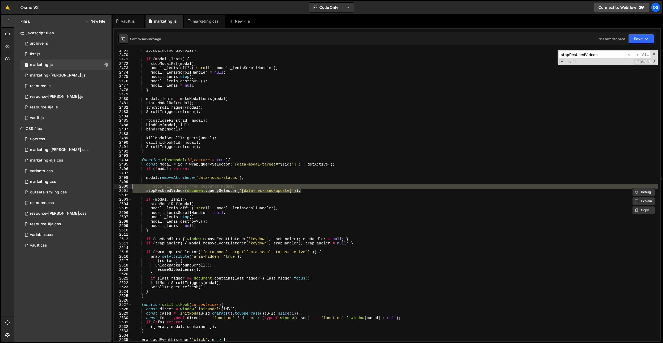
scroll to position [6028, 0]
drag, startPoint x: 195, startPoint y: 22, endPoint x: 262, endPoint y: 119, distance: 117.8
click at [196, 22] on div "marketing.css" at bounding box center [206, 21] width 26 height 5
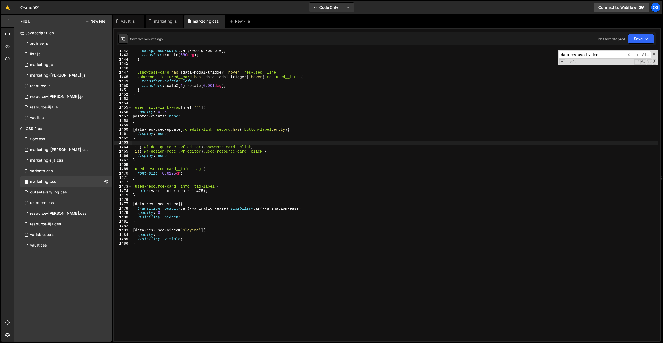
type textarea "}"
click at [262, 119] on div "background-color : var(--color-purple) ; transform : rotate( 360 deg ) ; } .sho…" at bounding box center [395, 197] width 526 height 299
type input "show-case"
click at [169, 104] on div "background-color : var(--color-purple) ; transform : rotate( 360 deg ) ; } .sho…" at bounding box center [395, 197] width 526 height 299
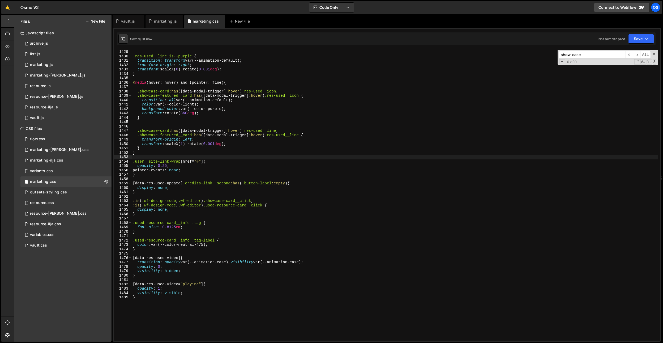
scroll to position [6254, 0]
click at [58, 244] on div "vault.css 0" at bounding box center [65, 245] width 91 height 11
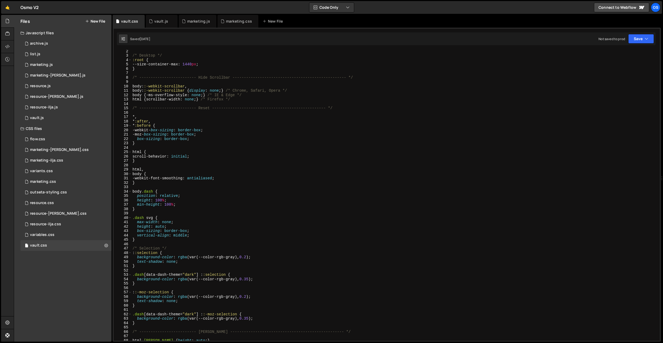
scroll to position [0, 0]
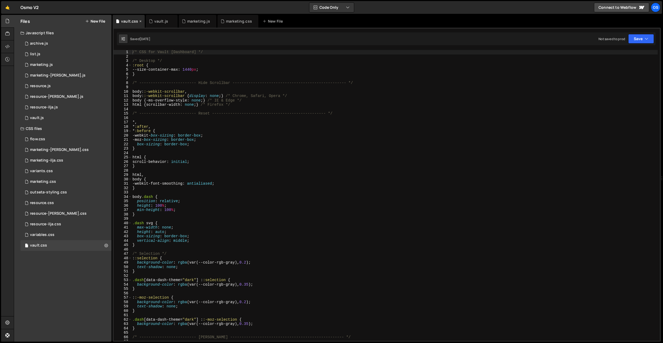
click at [139, 20] on icon at bounding box center [141, 21] width 4 height 5
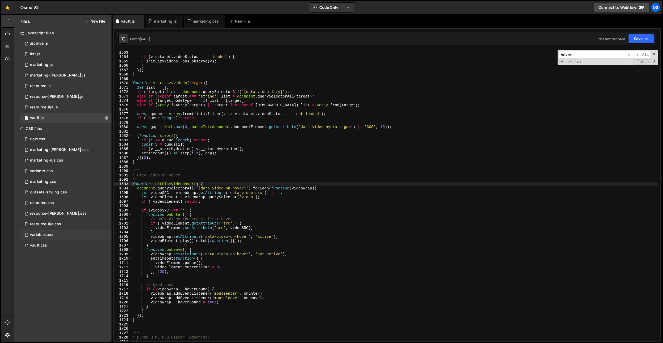
click at [41, 238] on div "variables.css 0" at bounding box center [65, 234] width 91 height 11
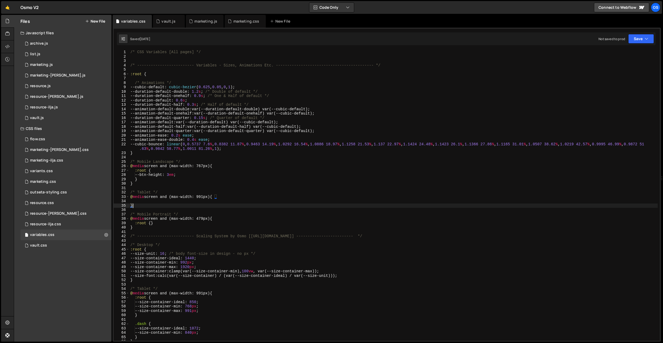
click at [144, 205] on div "/* CSS Variables [All pages] */ /* ------------------------- Variables - Sizes,…" at bounding box center [393, 199] width 528 height 299
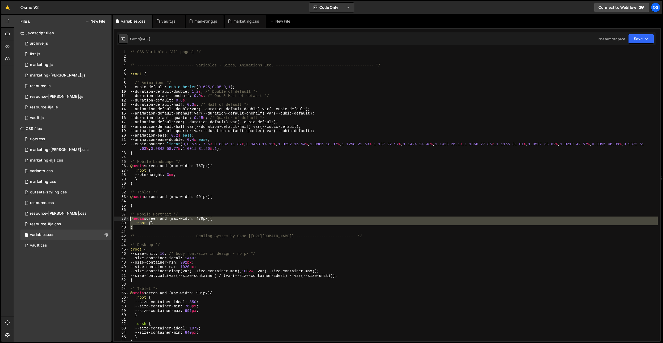
drag, startPoint x: 137, startPoint y: 227, endPoint x: 123, endPoint y: 219, distance: 16.3
click at [123, 219] on div "} 1 2 3 4 5 6 7 8 9 10 11 12 13 14 15 16 17 18 19 20 21 22 23 24 25 26 27 28 29…" at bounding box center [387, 195] width 546 height 290
type textarea "@media screen and (max-width: 479px) { :root {}"
click at [201, 24] on div "marketing.js" at bounding box center [205, 21] width 38 height 13
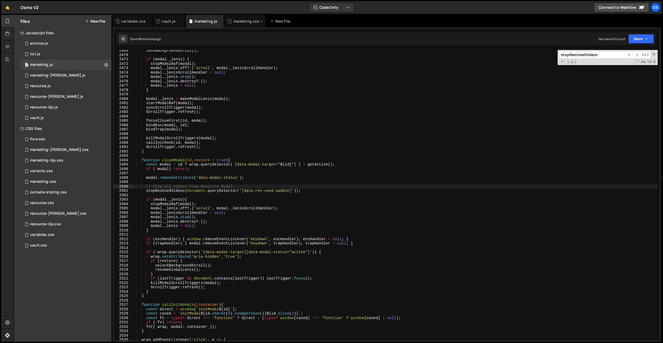
click at [252, 23] on div "marketing.css" at bounding box center [246, 21] width 26 height 5
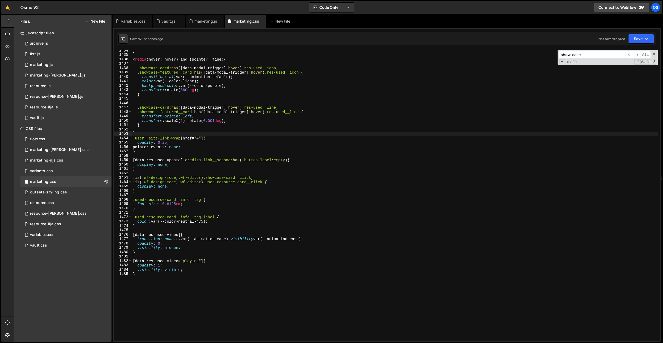
scroll to position [6277, 0]
click at [147, 210] on div "} @ media (hover: hover) and (pointer: fine) { .showcase-card :has ([ data-moda…" at bounding box center [395, 197] width 526 height 299
click at [146, 198] on div "} @ media (hover: hover) and (pointer: fine) { .showcase-card :has ([ data-moda…" at bounding box center [395, 197] width 526 height 299
type textarea ".used-resource-card__info .tag {"
paste textarea "}"
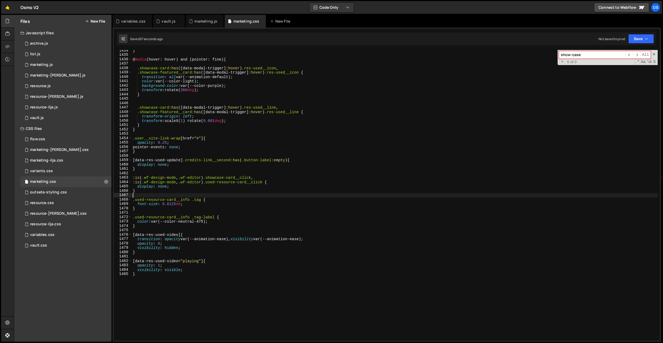
type textarea "}"
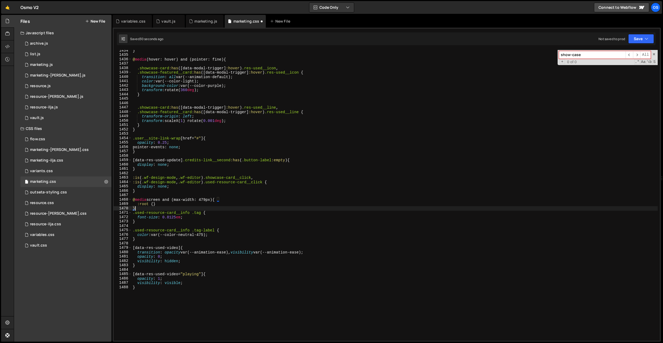
click at [142, 219] on div "} @ media (hover: hover) and (pointer: fine) { .showcase-card :has ([ data-moda…" at bounding box center [395, 197] width 526 height 299
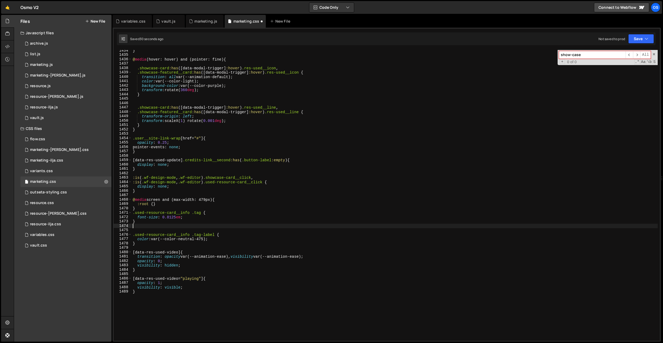
type textarea "]"
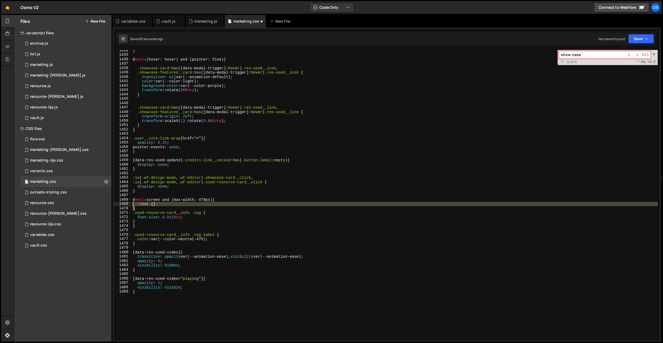
drag, startPoint x: 137, startPoint y: 209, endPoint x: 125, endPoint y: 203, distance: 13.7
click at [125, 203] on div "} 1434 1435 1436 1437 1438 1439 1440 1441 1442 1443 1444 1445 1446 1447 1448 14…" at bounding box center [387, 195] width 546 height 290
type textarea ":root {} }"
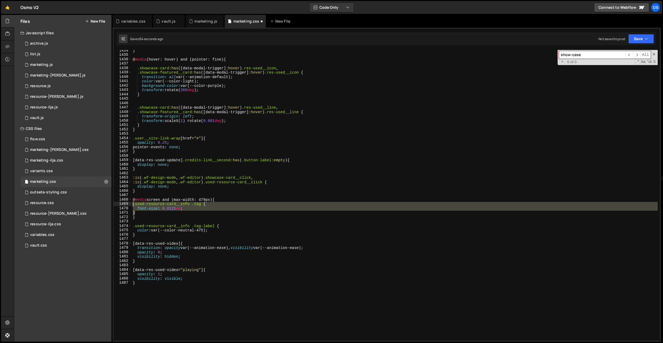
drag, startPoint x: 139, startPoint y: 212, endPoint x: 131, endPoint y: 203, distance: 11.9
click at [131, 203] on div "@media screen and (max-width: 479px) { 1434 1435 1436 1437 1438 1439 1440 1441 …" at bounding box center [387, 195] width 546 height 290
click at [231, 193] on div "} @ media (hover: hover) and (pointer: fine) { .showcase-card :has ([ data-moda…" at bounding box center [395, 197] width 526 height 299
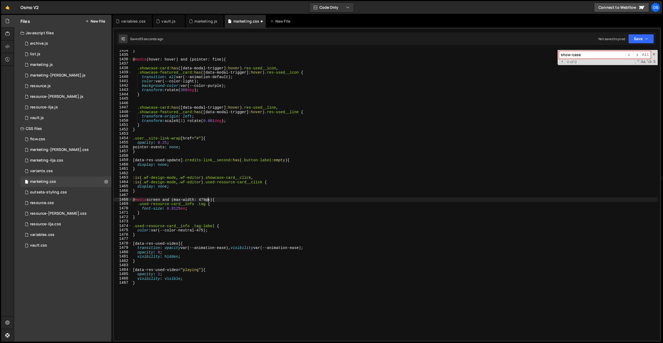
drag, startPoint x: 208, startPoint y: 198, endPoint x: 208, endPoint y: 203, distance: 4.8
click at [208, 198] on div "} @ media (hover: hover) and (pointer: fine) { .showcase-card :has ([ data-moda…" at bounding box center [395, 197] width 526 height 299
click at [182, 201] on div "} @ media (hover: hover) and (pointer: fine) { .showcase-card :has ([ data-moda…" at bounding box center [395, 197] width 526 height 299
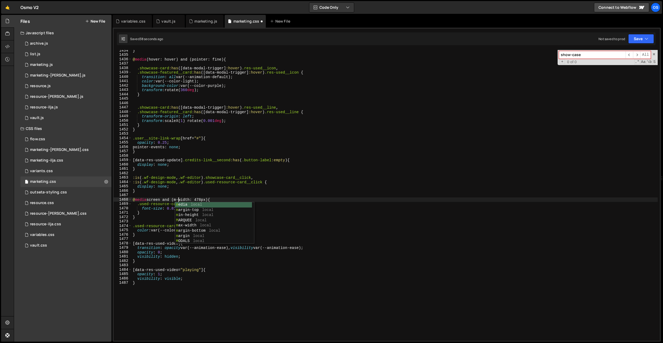
scroll to position [0, 3]
click at [190, 189] on div "} @ media (hover: hover) and (pointer: fine) { .showcase-card :has ([ data-moda…" at bounding box center [395, 197] width 526 height 299
click at [178, 211] on div "} @ media (hover: hover) and (pointer: fine) { .showcase-card :has ([ data-moda…" at bounding box center [395, 197] width 526 height 299
click at [222, 200] on div "} @ media (hover: hover) and (pointer: fine) { .showcase-card :has ([ data-moda…" at bounding box center [395, 197] width 526 height 299
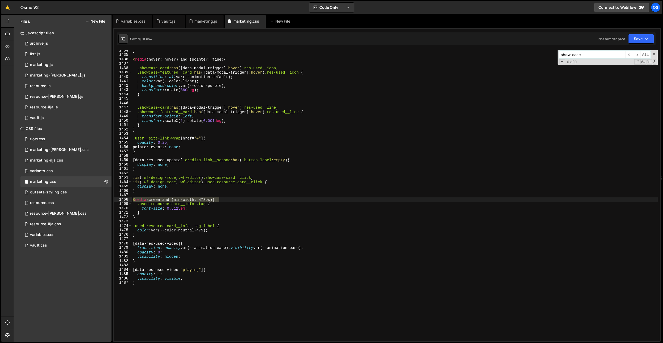
drag, startPoint x: 224, startPoint y: 201, endPoint x: 127, endPoint y: 197, distance: 96.7
click at [127, 197] on div "@media screen and (min-width: 478px) { 1434 1435 1436 1437 1438 1439 1440 1441 …" at bounding box center [387, 195] width 546 height 290
click at [165, 288] on div "} @ media (hover: hover) and (pointer: fine) { .showcase-card :has ([ data-moda…" at bounding box center [395, 197] width 526 height 299
type textarea "}"
paste textarea "@media screen and (min-width: 478px) {"
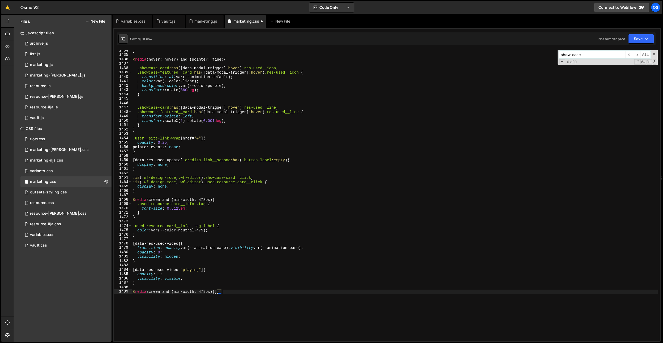
type textarea "@media screen and (min-width: 478px) {}"
click at [179, 292] on div "} @ media (hover: hover) and (pointer: fine) { .showcase-card :has ([ data-moda…" at bounding box center [395, 197] width 526 height 299
drag, startPoint x: 206, startPoint y: 291, endPoint x: 204, endPoint y: 300, distance: 9.1
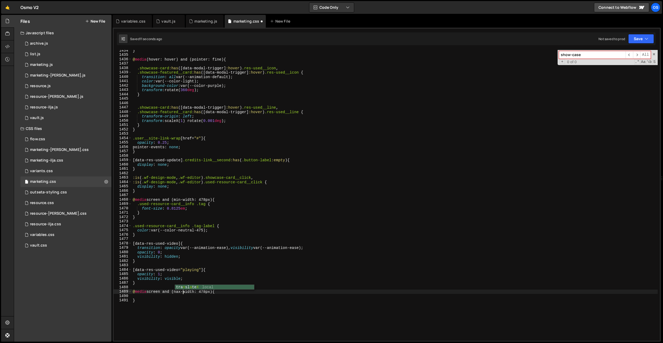
click at [206, 292] on div "} @ media (hover: hover) and (pointer: fine) { .showcase-card :has ([ data-moda…" at bounding box center [395, 197] width 526 height 299
type textarea "@media screen and (nax-width: 479px) {"
click at [165, 297] on div "} @ media (hover: hover) and (pointer: fine) { .showcase-card :has ([ data-moda…" at bounding box center [395, 197] width 526 height 299
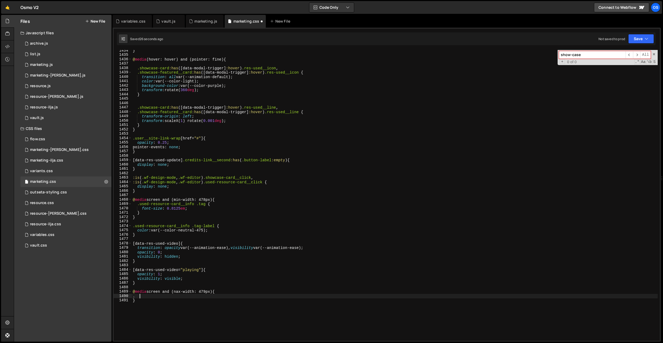
paste textarea "padding-hero"
click at [138, 295] on div "} @ media (hover: hover) and (pointer: fine) { .showcase-card :has ([ data-moda…" at bounding box center [395, 197] width 526 height 299
paste textarea "showcase-hero"
click at [206, 294] on div "} @ media (hover: hover) and (pointer: fine) { .showcase-card :has ([ data-moda…" at bounding box center [395, 197] width 526 height 299
type textarea ".showcase-hero .padding-hero {}"
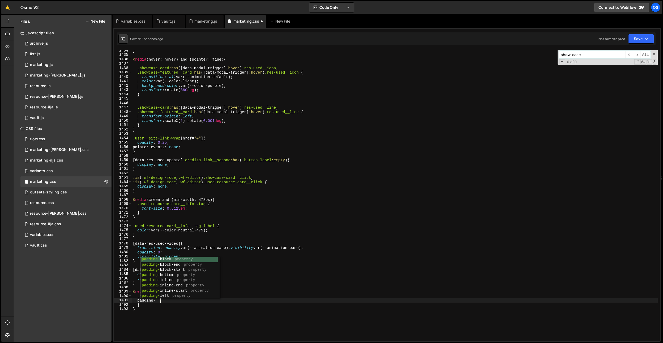
scroll to position [0, 2]
click at [179, 241] on div "} @ media (hover: hover) and (pointer: fine) { .showcase-card :has ([ data-moda…" at bounding box center [395, 197] width 526 height 299
drag, startPoint x: 167, startPoint y: 300, endPoint x: 141, endPoint y: 300, distance: 25.5
click at [141, 300] on div "} @ media (hover: hover) and (pointer: fine) { .showcase-card :has ([ data-moda…" at bounding box center [395, 197] width 526 height 299
paste textarea "calc(var(--nav-bar-height) + max(8.333em, 25svh))"
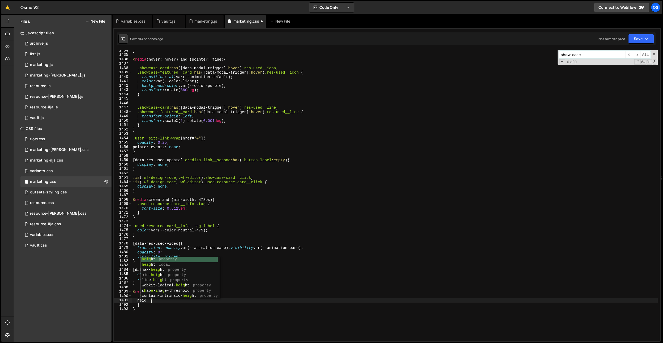
scroll to position [0, 1]
paste textarea "calc(var(--nav-bar-height) + max(8.333em, 25svh))"
type textarea "height: calc(var(--nav-bar-height) + max(8.333em, 25svh));"
click at [255, 265] on div "} @ media (hover: hover) and (pointer: fine) { .showcase-card :has ([ data-moda…" at bounding box center [395, 197] width 526 height 299
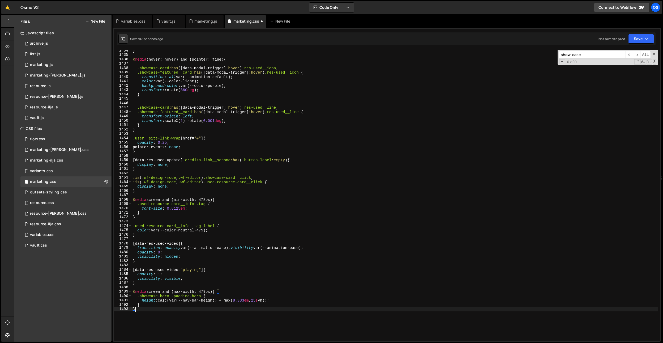
click at [257, 309] on div "} @ media (hover: hover) and (pointer: fine) { .showcase-card :has ([ data-moda…" at bounding box center [395, 197] width 526 height 299
click at [259, 300] on div "} @ media (hover: hover) and (pointer: fine) { .showcase-card :has ([ data-moda…" at bounding box center [395, 197] width 526 height 299
type textarea "height: calc(var(--nav-bar-height) + max(8.333em, 25svh));"
click at [51, 235] on div "variables.css" at bounding box center [42, 234] width 24 height 5
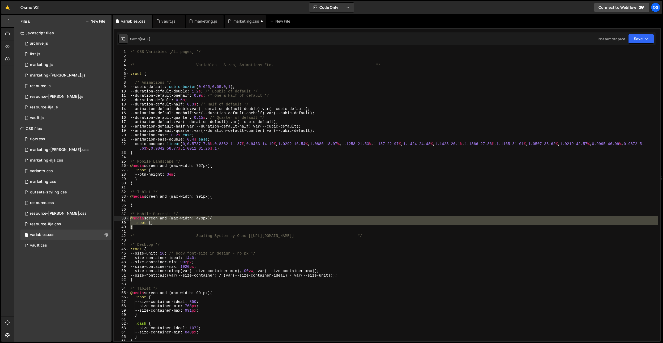
type textarea "@media screen and (min-width: 1700px) {[data-dash-collapsed="true"] main {--das…"
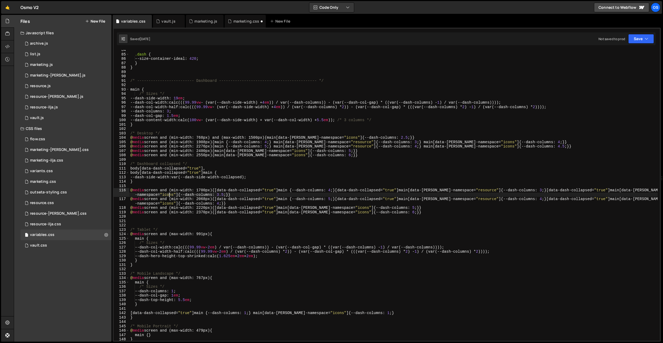
click at [168, 196] on div ".dash { --size-container-ideal : 420 ; } } /* ------------------------- Dashboa…" at bounding box center [393, 197] width 528 height 299
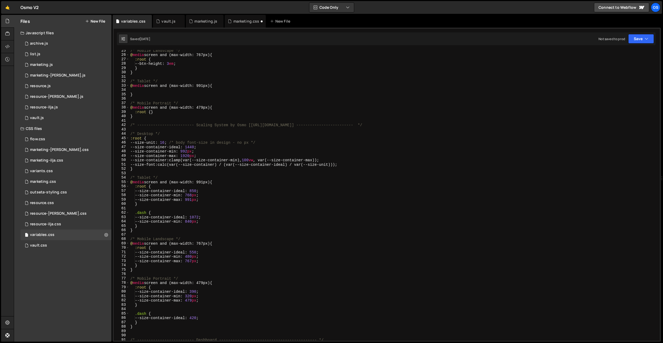
scroll to position [87, 0]
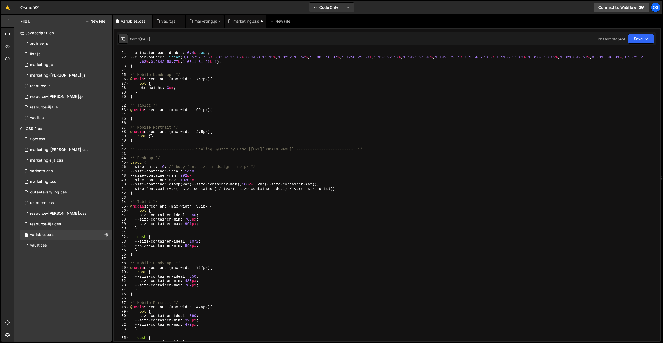
click at [0, 0] on icon at bounding box center [0, 0] width 0 height 0
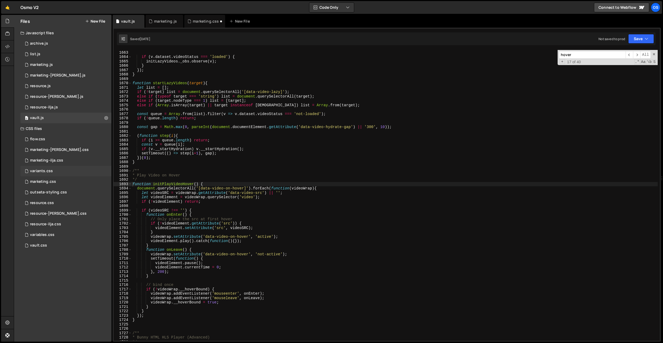
click at [52, 173] on div "variants.css" at bounding box center [41, 171] width 23 height 5
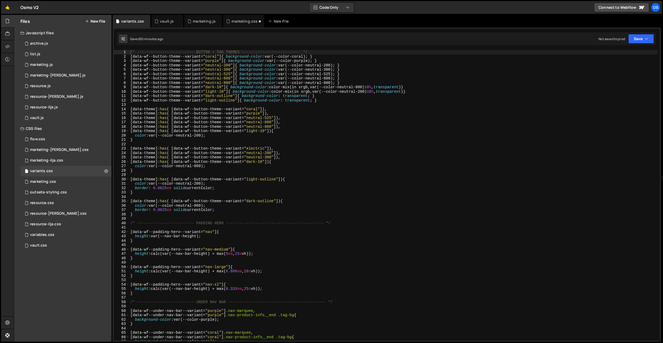
type textarea "color: var(--color-neutral-200);"
click at [214, 181] on div "/* ------------------------- BUTTON + TAG THEMES ------------------------- */ […" at bounding box center [393, 199] width 528 height 299
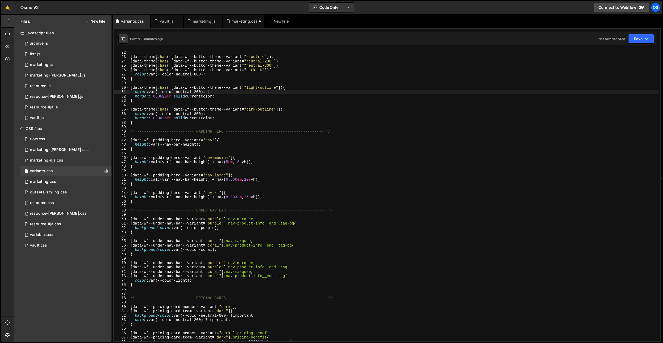
scroll to position [417, 0]
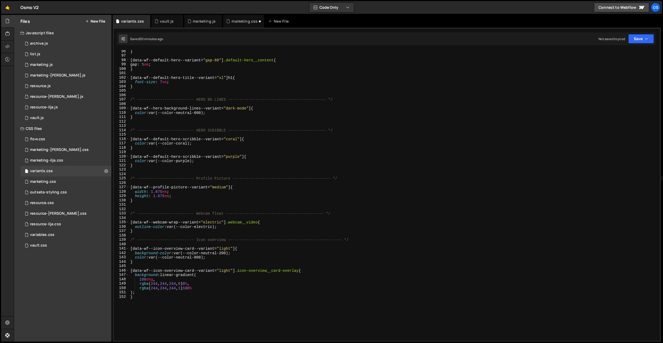
click at [214, 182] on div "} [ data-wf--default-hero--variant = " gap-80 " ] .default-hero__content { gap …" at bounding box center [393, 198] width 528 height 299
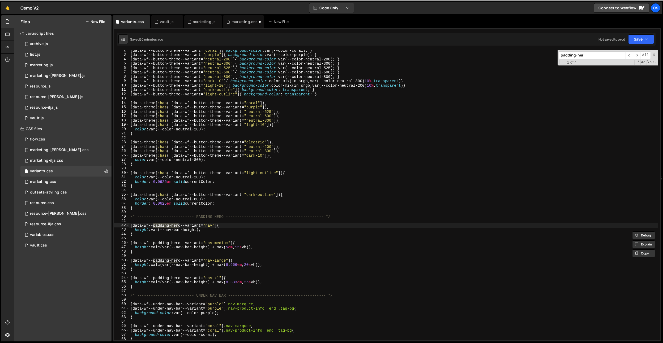
scroll to position [20, 0]
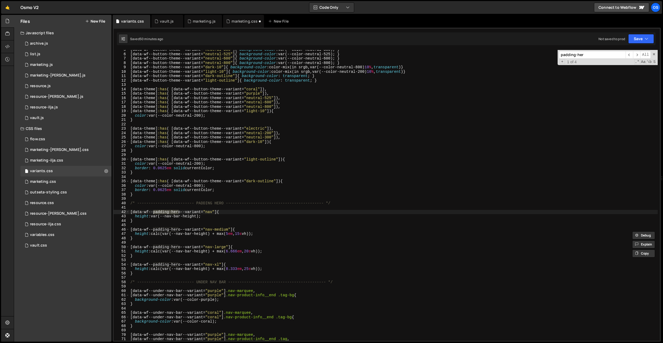
type input "padding-her"
type textarea "height: calc(var(--nav-bar-height) + max(5em, 15svh));"
drag, startPoint x: 261, startPoint y: 235, endPoint x: 153, endPoint y: 234, distance: 108.0
click at [153, 234] on div "[ data-wf--button-theme--variant = " neutral-300 " ] { background-color : var(-…" at bounding box center [393, 197] width 528 height 299
click at [258, 22] on icon at bounding box center [260, 21] width 4 height 5
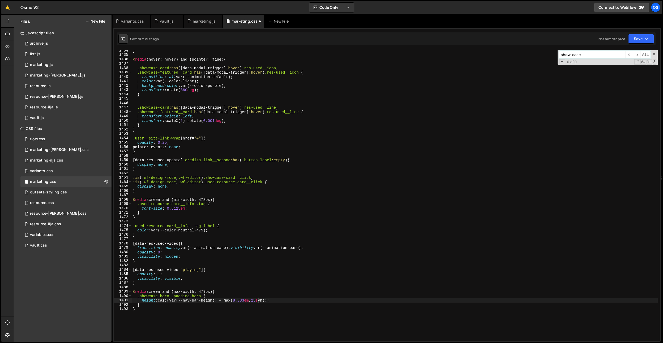
click at [255, 314] on div "} @ media (hover: hover) and (pointer: fine) { .showcase-card :has ([ data-moda…" at bounding box center [395, 197] width 526 height 299
drag, startPoint x: 279, startPoint y: 300, endPoint x: 160, endPoint y: 302, distance: 119.2
click at [160, 302] on div "} @ media (hover: hover) and (pointer: fine) { .showcase-card :has ([ data-moda…" at bounding box center [395, 197] width 526 height 299
paste textarea "5em, 1"
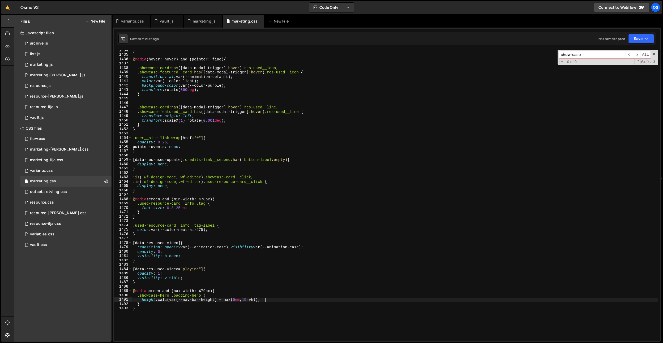
click at [178, 290] on div "} @ media (hover: hover) and (pointer: fine) { .showcase-card :has ([ data-moda…" at bounding box center [395, 198] width 526 height 300
click at [201, 96] on div "} @ media (hover: hover) and (pointer: fine) { .showcase-card :has ([ data-moda…" at bounding box center [395, 198] width 526 height 300
click at [306, 106] on div "} @ media (hover: hover) and (pointer: fine) { .showcase-card :has ([ data-moda…" at bounding box center [395, 198] width 526 height 300
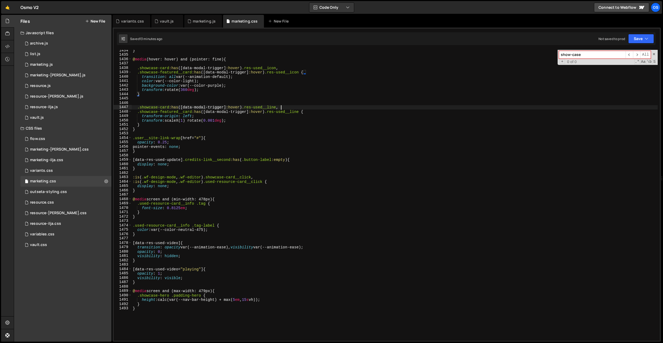
type textarea ".showcase-card:has([data-modal-trigger]:hover) .res-used__line,"
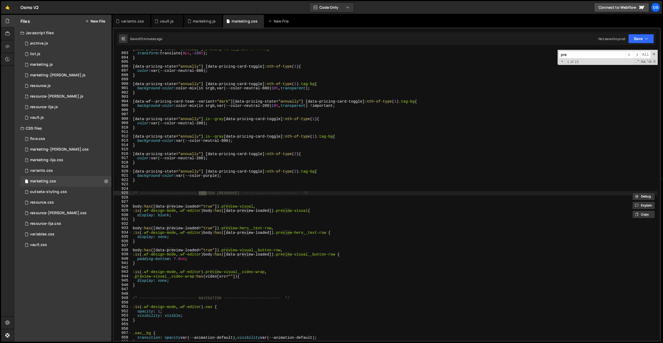
scroll to position [3905, 0]
type input "-"
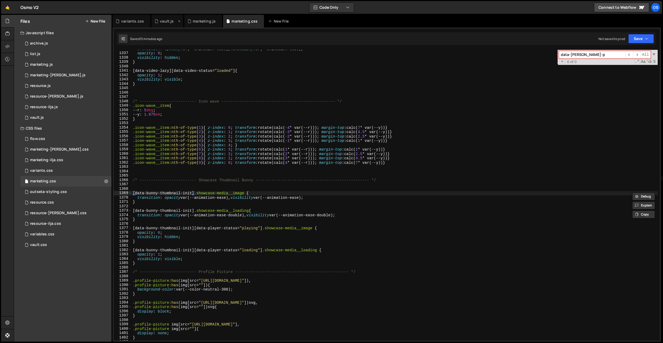
type input "data-barba-p"
drag, startPoint x: 170, startPoint y: 24, endPoint x: 559, endPoint y: 61, distance: 391.4
click at [170, 24] on div "vault.js" at bounding box center [167, 21] width 14 height 5
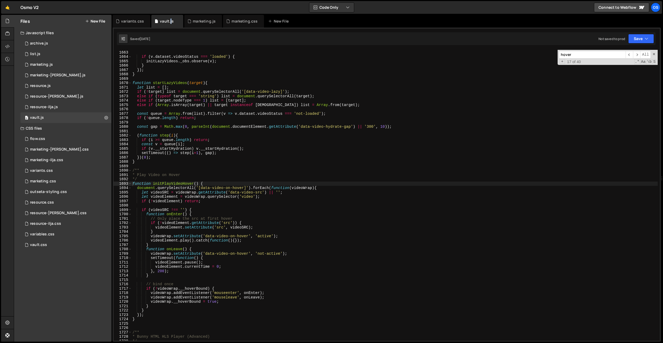
click at [593, 56] on input "hover" at bounding box center [592, 55] width 67 height 8
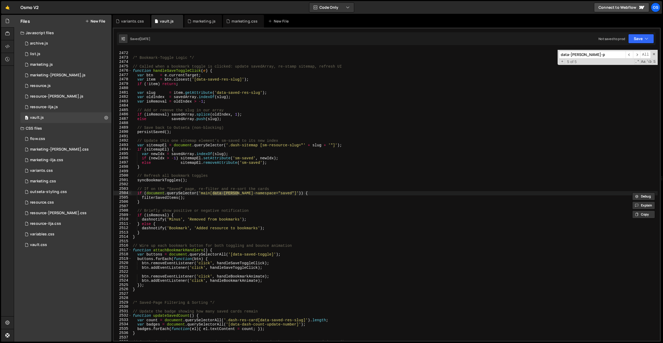
scroll to position [681, 0]
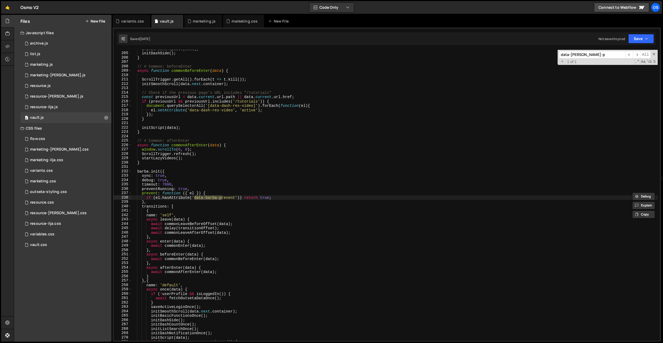
type input "data-barba-p"
type textarea "}"
click at [414, 130] on div "initBarbaNavUpdate ( data ) ; initDashSide ( ) ; } // # Common: beforeEnter asy…" at bounding box center [395, 197] width 526 height 300
click at [585, 58] on input "data-barba-p" at bounding box center [592, 55] width 67 height 8
drag, startPoint x: 208, startPoint y: 25, endPoint x: 521, endPoint y: 56, distance: 315.0
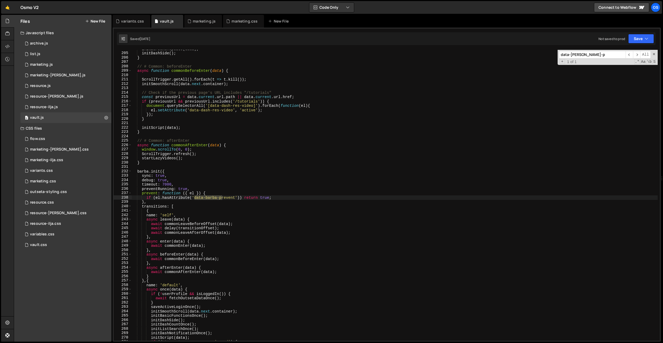
click at [208, 25] on div "marketing.js" at bounding box center [203, 21] width 38 height 13
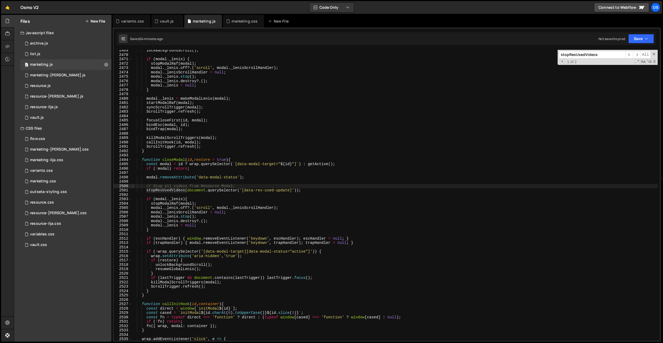
click at [599, 54] on input "stopResUsedVideos" at bounding box center [592, 55] width 67 height 8
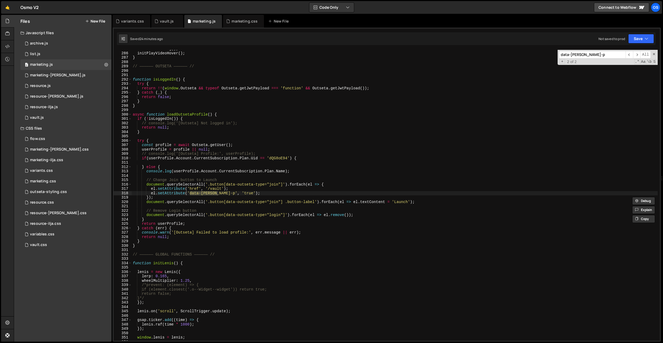
scroll to position [695, 0]
type input "data-barba-p"
click at [240, 148] on div "initCssIndexing ( ) ; initPlayVideoHover ( ) ; } // —————— OUTSETA —————— // fu…" at bounding box center [395, 197] width 526 height 300
drag, startPoint x: 217, startPoint y: 194, endPoint x: 200, endPoint y: 210, distance: 22.9
click at [190, 195] on div "initCssIndexing ( ) ; initPlayVideoHover ( ) ; } // —————— OUTSETA —————— // fu…" at bounding box center [395, 197] width 526 height 300
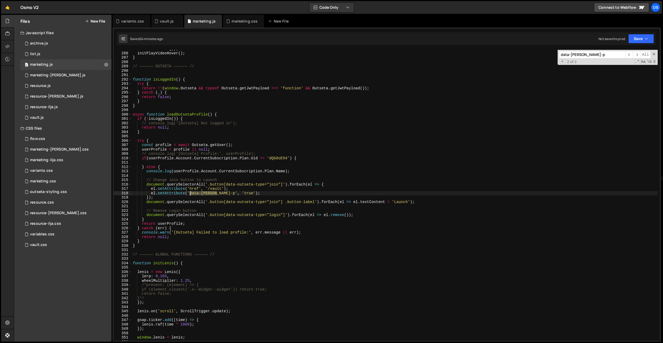
type textarea "el.setAttribute('data-barba-p', 'true');"
click at [131, 21] on div "variants.css" at bounding box center [132, 21] width 23 height 5
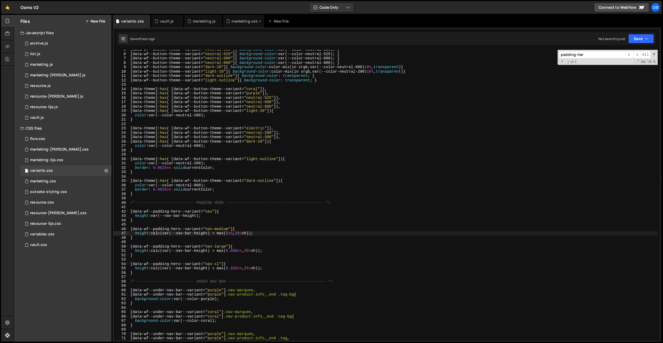
click at [237, 23] on div "marketing.css" at bounding box center [244, 21] width 26 height 5
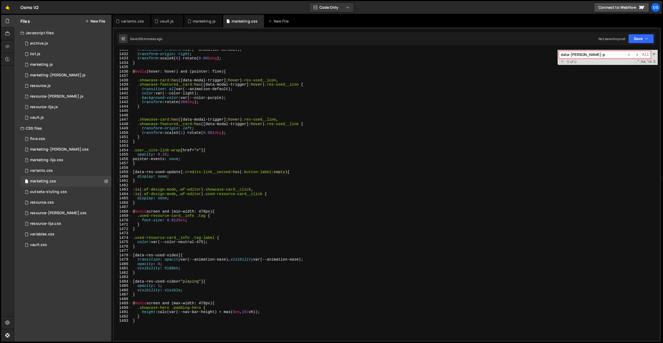
scroll to position [6391, 0]
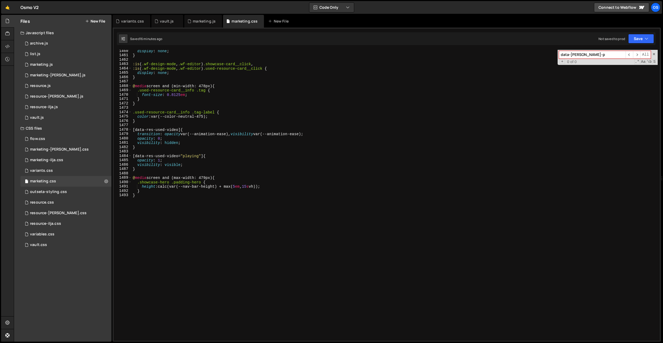
type textarea "}"
click at [193, 193] on div "display : none ; } :is ( .wf-design-mode , .wf-editor ) .showcase-card__click ,…" at bounding box center [395, 199] width 526 height 300
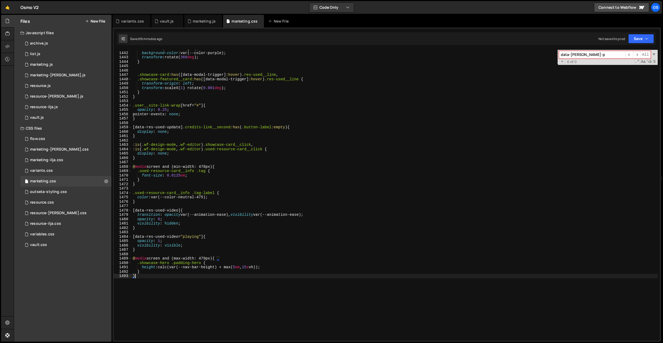
scroll to position [6289, 0]
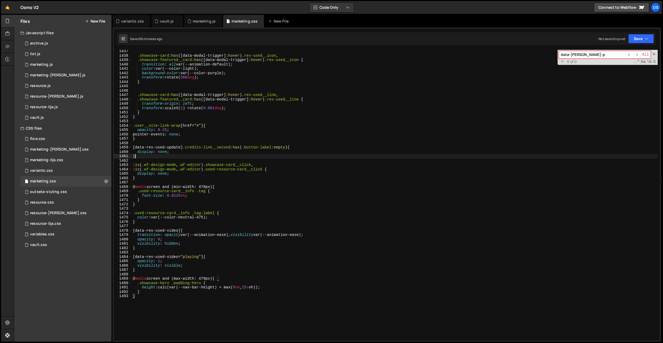
click at [152, 157] on div ".showcase-card :has ([ data-modal-trigger ] :hover ) .res-used__icon , .showcas…" at bounding box center [395, 199] width 526 height 300
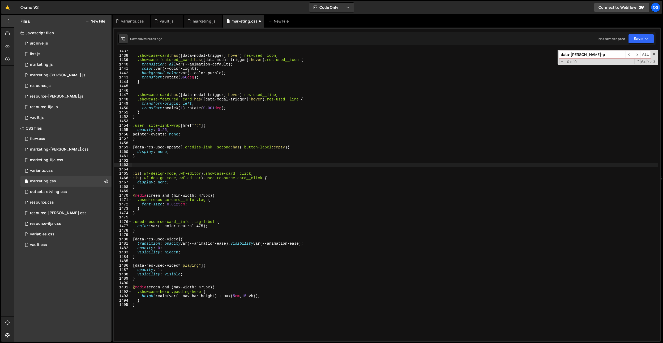
paste textarea "used-resource-card"
type textarea ".used-resource-card:hover {}"
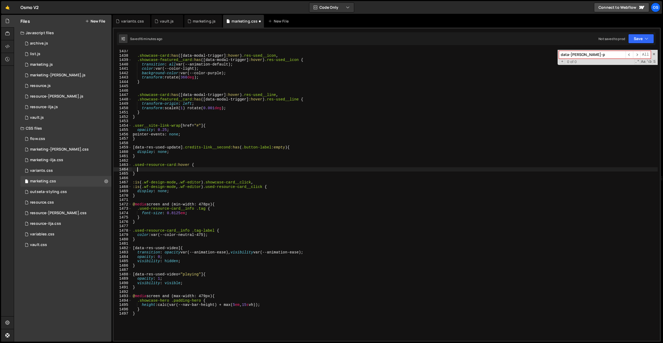
paste textarea "background-color: var(--color-neutral-600);"
click at [225, 170] on div ".showcase-card :has ([ data-modal-trigger ] :hover ) .res-used__icon , .showcas…" at bounding box center [395, 199] width 526 height 300
drag, startPoint x: 282, startPoint y: 156, endPoint x: 255, endPoint y: 159, distance: 27.6
click at [282, 156] on div ".showcase-card :has ([ data-modal-trigger ] :hover ) .res-used__icon , .showcas…" at bounding box center [395, 199] width 526 height 300
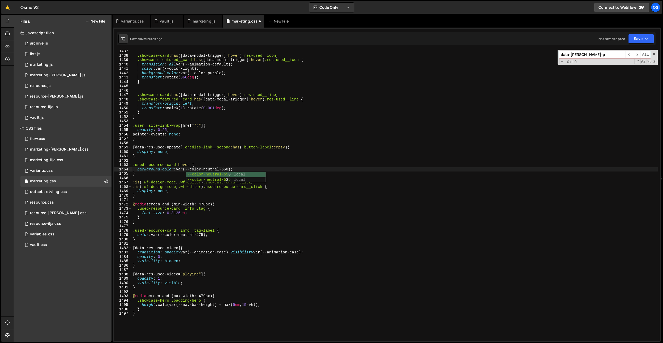
scroll to position [0, 0]
click at [167, 165] on div ".showcase-card :has ([ data-modal-trigger ] :hover ) .res-used__icon , .showcas…" at bounding box center [395, 199] width 526 height 300
type textarea ".used-resource-card:hover {"
drag, startPoint x: 174, startPoint y: 165, endPoint x: 120, endPoint y: 165, distance: 54.7
click at [118, 165] on div ".used-resource-card:hover { 1437 1438 1439 1440 1441 1442 1443 1444 1445 1446 1…" at bounding box center [387, 195] width 546 height 291
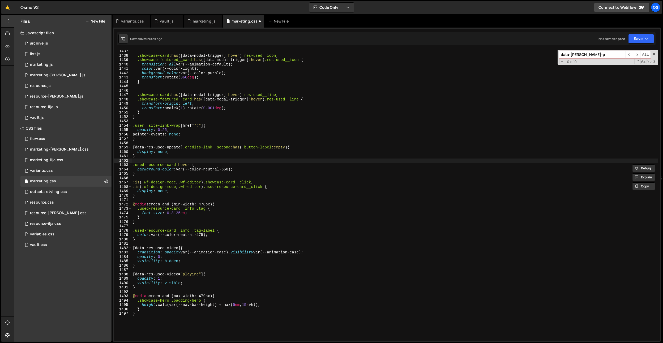
click at [176, 160] on div ".showcase-card :has ([ data-modal-trigger ] :hover ) .res-used__icon , .showcas…" at bounding box center [395, 199] width 526 height 300
drag, startPoint x: 176, startPoint y: 165, endPoint x: 146, endPoint y: 160, distance: 30.1
click at [113, 165] on div "1 Type cmd + s to save your Javascript file. הההההההההההההההההההההההההההההההההה…" at bounding box center [387, 185] width 548 height 315
type textarea ".used-resource-card:hover {"
click at [149, 160] on div ".showcase-card :has ([ data-modal-trigger ] :hover ) .res-used__icon , .showcas…" at bounding box center [395, 199] width 526 height 300
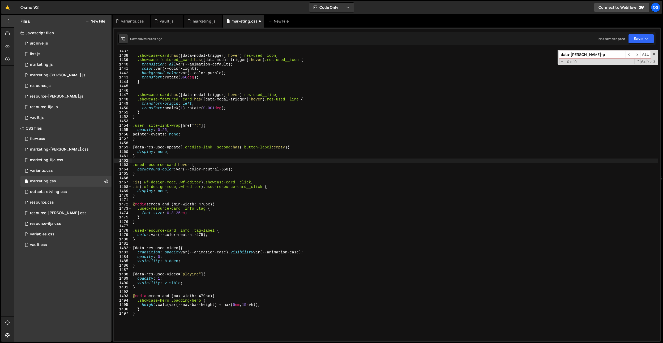
click at [151, 158] on div ".showcase-card :has ([ data-modal-trigger ] :hover ) .res-used__icon , .showcas…" at bounding box center [395, 199] width 526 height 300
type textarea "}"
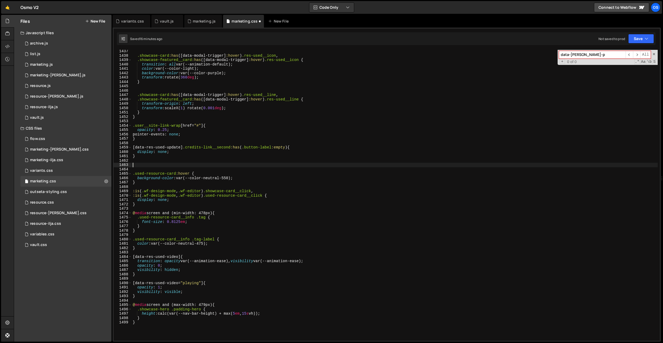
paste textarea ".used-resource-card"
type textarea ".used-resource-card {}"
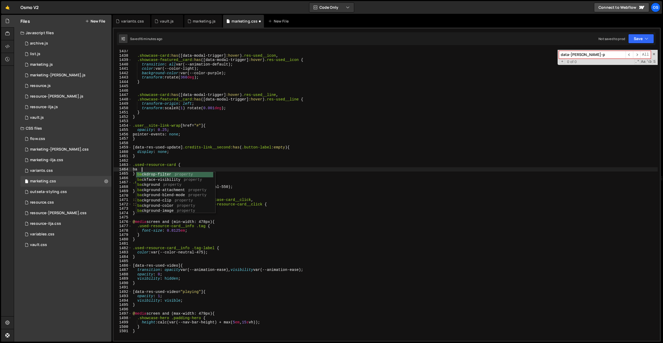
type textarea "b"
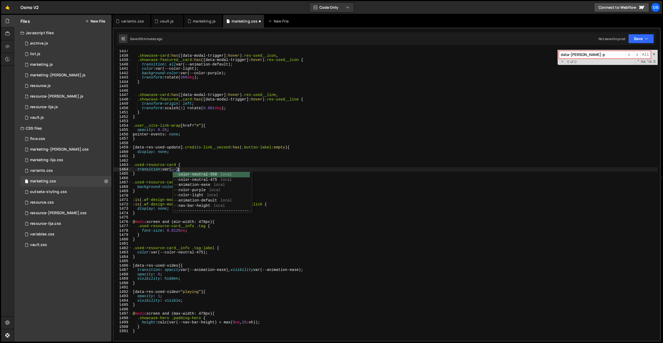
scroll to position [0, 3]
click at [162, 170] on div ".showcase-card :has ([ data-modal-trigger ] :hover ) .res-used__icon , .showcas…" at bounding box center [395, 199] width 526 height 300
click at [227, 188] on div ".showcase-card :has ([ data-modal-trigger ] :hover ) .res-used__icon , .showcas…" at bounding box center [395, 199] width 526 height 300
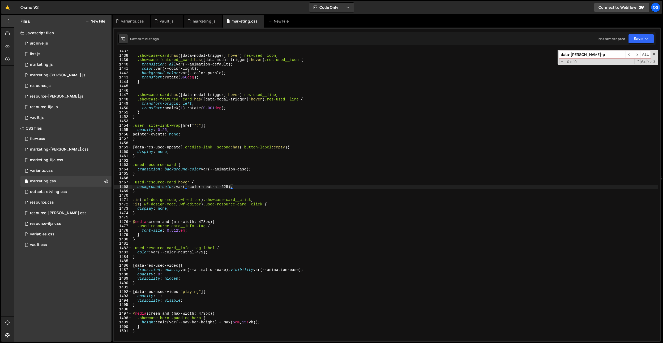
click at [182, 54] on div ".showcase-card :has ([ data-modal-trigger ] :hover ) .res-used__icon , .showcas…" at bounding box center [395, 199] width 526 height 300
type textarea ".showcase-card:has([data-modal-trigger]:hover) .res-used__icon,"
click at [169, 24] on div "vault.js" at bounding box center [167, 21] width 32 height 13
type textarea "document.querySelectorAll('[data-dash-res-video]').forEach(function(el){"
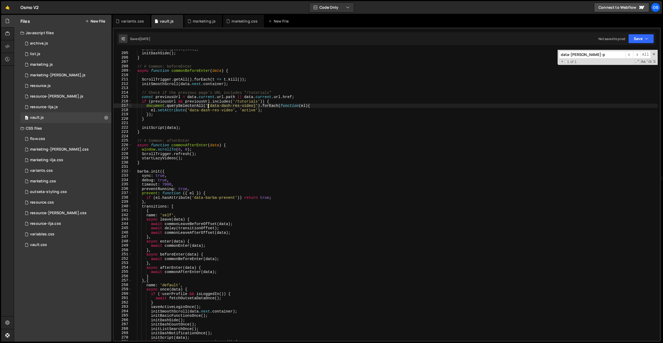
click at [208, 108] on div "initBarbaNavUpdate ( data ) ; initDashSide ( ) ; } // # Common: beforeEnter asy…" at bounding box center [395, 197] width 526 height 300
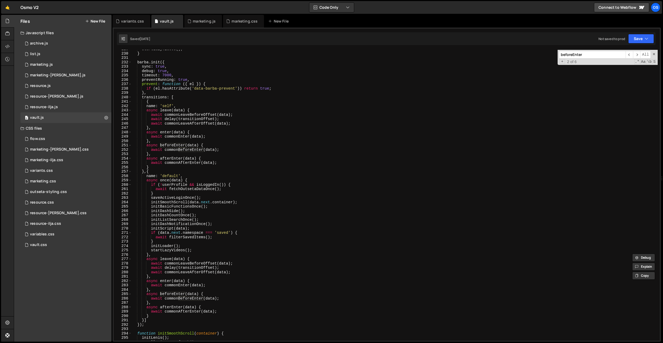
scroll to position [764, 0]
type input "beforeEnter"
type textarea "initScript(data);"
click at [163, 228] on div "startLazyVideos ( ) ; } barba . init ({ sync : true , debug : true , timeout : …" at bounding box center [395, 197] width 526 height 300
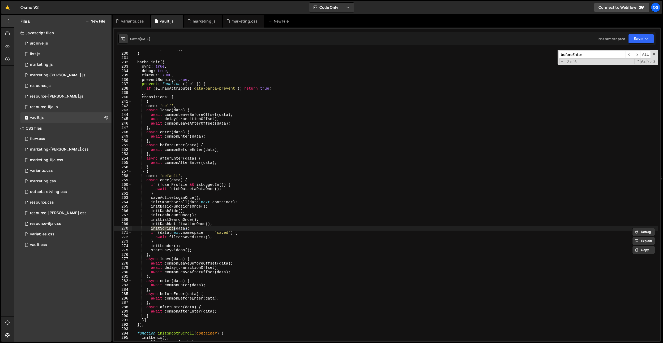
click at [231, 231] on div "startLazyVideos ( ) ; } barba . init ({ sync : true , debug : true , timeout : …" at bounding box center [395, 197] width 526 height 300
paste input "initScript"
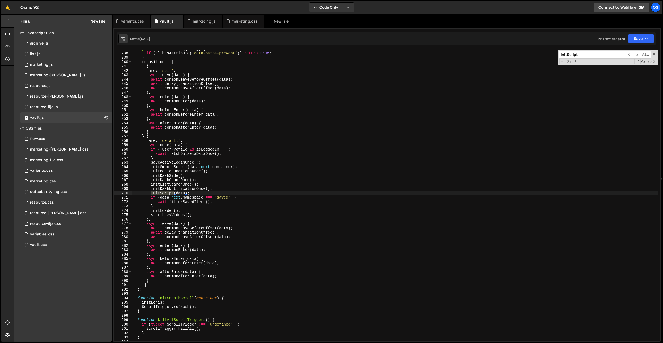
scroll to position [1035, 0]
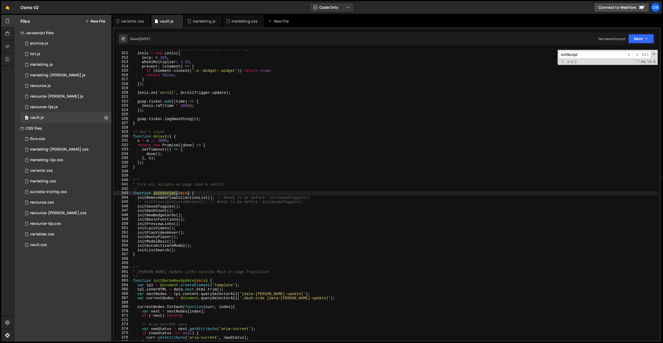
type input "initScript"
click at [195, 193] on div "// Lenis: https://github.com/studio-freight/lenis lenis = new Lenis ({ lerp : 0…" at bounding box center [395, 197] width 526 height 300
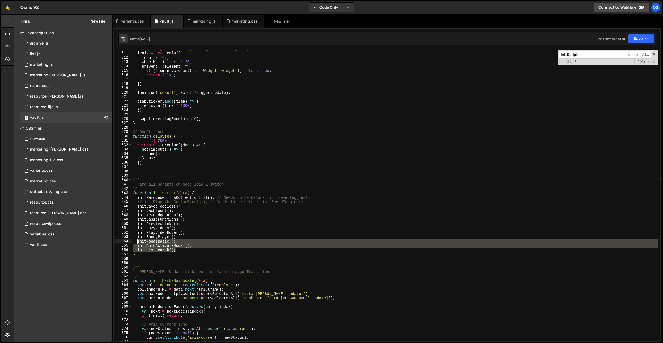
drag, startPoint x: 182, startPoint y: 251, endPoint x: 137, endPoint y: 242, distance: 45.3
click at [137, 242] on div "// Lenis: https://github.com/studio-freight/lenis lenis = new Lenis ({ lerp : 0…" at bounding box center [395, 197] width 526 height 300
click at [187, 236] on div "// Lenis: https://github.com/studio-freight/lenis lenis = new Lenis ({ lerp : 0…" at bounding box center [395, 197] width 526 height 300
type textarea "initBunnyPlayer();"
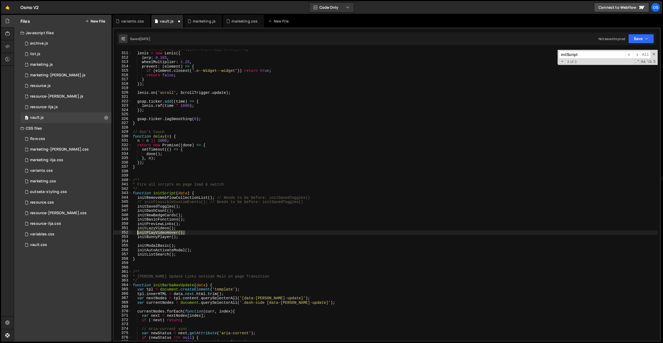
drag, startPoint x: 190, startPoint y: 233, endPoint x: 137, endPoint y: 234, distance: 53.1
click at [137, 234] on div "// Lenis: https://github.com/studio-freight/lenis lenis = new Lenis ({ lerp : 0…" at bounding box center [395, 197] width 526 height 300
type textarea "initPlayVideoHover();"
type textarea "initLazyVideos();"
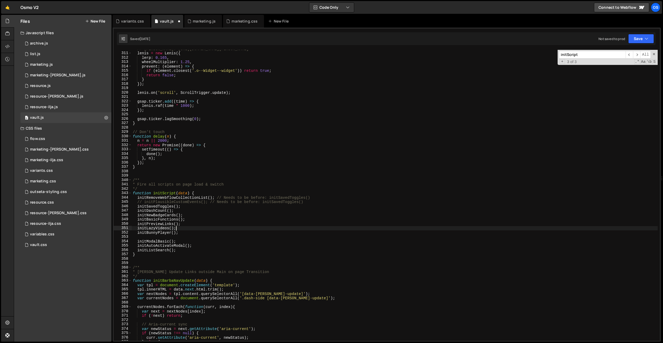
click at [149, 237] on div "// Lenis: https://github.com/studio-freight/lenis lenis = new Lenis ({ lerp : 0…" at bounding box center [395, 197] width 526 height 300
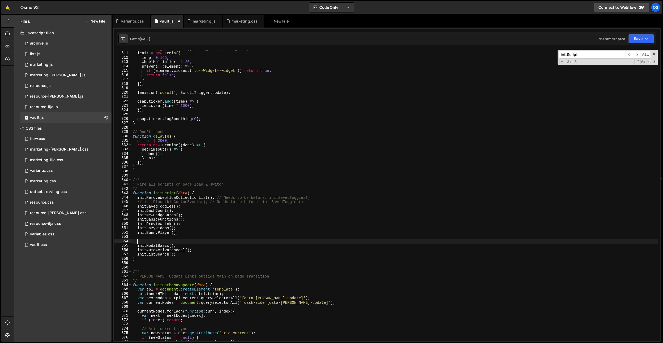
paste textarea "initPlayVideoHover();"
drag, startPoint x: 179, startPoint y: 227, endPoint x: 137, endPoint y: 228, distance: 41.1
click at [137, 228] on div "// Lenis: https://github.com/studio-freight/lenis lenis = new Lenis ({ lerp : 0…" at bounding box center [395, 197] width 526 height 300
type textarea "initLazyVideos();"
click at [143, 228] on div "// Lenis: https://github.com/studio-freight/lenis lenis = new Lenis ({ lerp : 0…" at bounding box center [395, 195] width 526 height 291
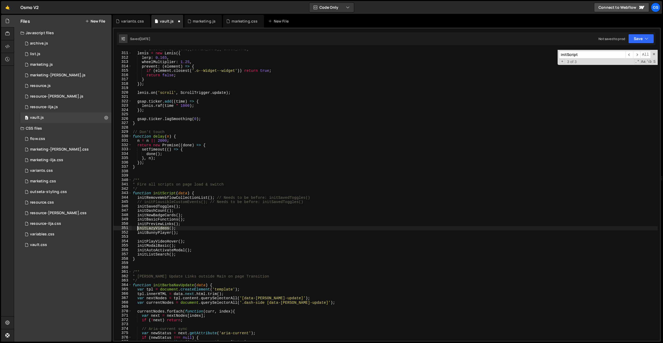
click at [143, 228] on div "// Lenis: https://github.com/studio-freight/lenis lenis = new Lenis ({ lerp : 0…" at bounding box center [395, 197] width 526 height 300
click at [214, 228] on div "// Lenis: https://github.com/studio-freight/lenis lenis = new Lenis ({ lerp : 0…" at bounding box center [395, 197] width 526 height 300
paste input "LazyVideos"
type input "initLazyVideos"
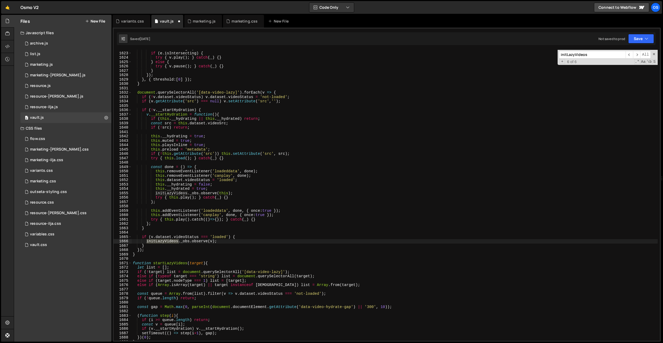
scroll to position [1058, 0]
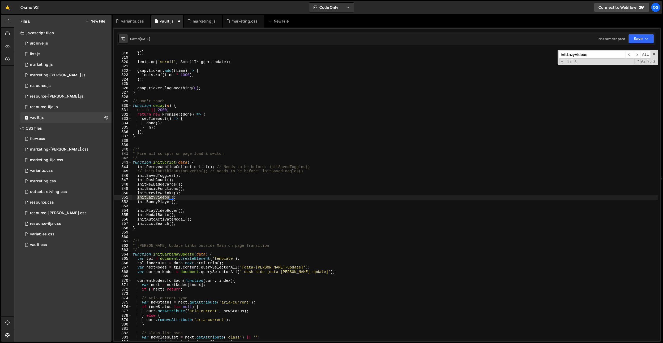
type input "initLazyVideos"
click at [186, 200] on div "} }) ; lenis . on ( 'scroll' , ScrollTrigger . update ) ; gsap . ticker . add (…" at bounding box center [395, 197] width 526 height 300
drag, startPoint x: 185, startPoint y: 195, endPoint x: 157, endPoint y: 194, distance: 28.1
click at [157, 194] on div "} }) ; lenis . on ( 'scroll' , ScrollTrigger . update ) ; gsap . ticker . add (…" at bounding box center [395, 197] width 526 height 300
type textarea "initPreviewLinks();"
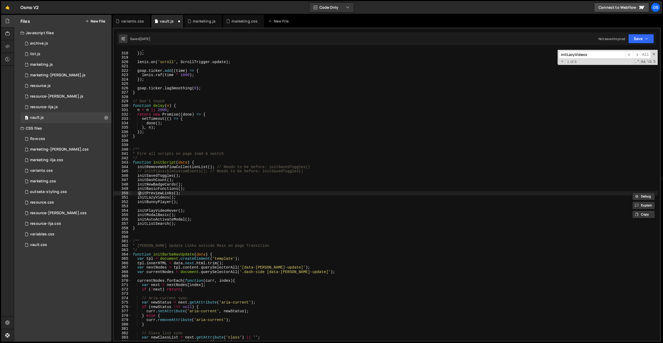
click at [139, 195] on div "} }) ; lenis . on ( 'scroll' , ScrollTrigger . update ) ; gsap . ticker . add (…" at bounding box center [395, 197] width 526 height 300
click at [141, 193] on div "} }) ; lenis . on ( 'scroll' , ScrollTrigger . update ) ; gsap . ticker . add (…" at bounding box center [395, 197] width 526 height 300
click at [196, 207] on div "} }) ; lenis . on ( 'scroll' , ScrollTrigger . update ) ; gsap . ticker . add (…" at bounding box center [395, 197] width 526 height 300
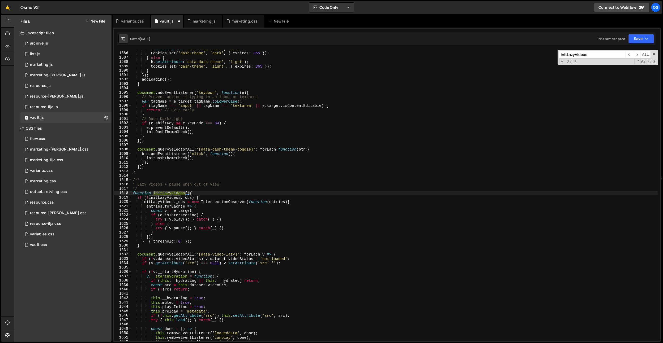
paste input "PreviewLink"
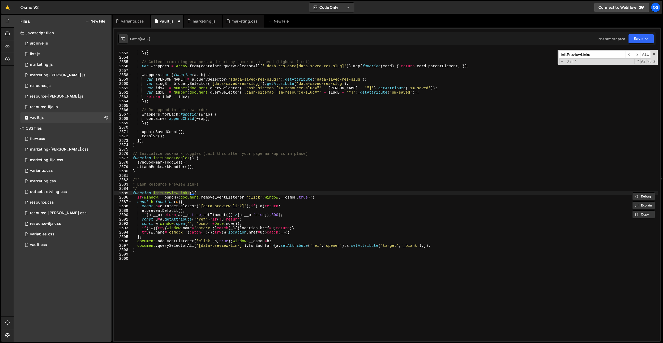
scroll to position [1055, 0]
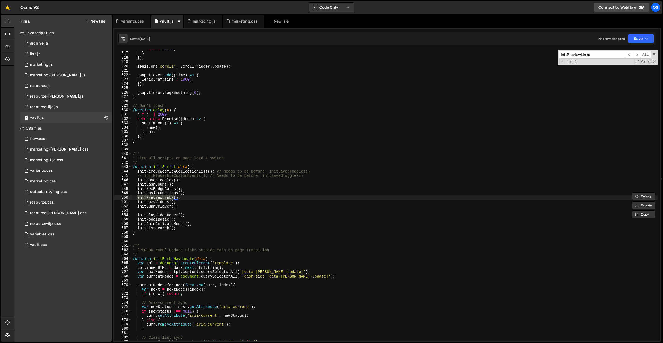
type input "initPreviewLinks"
click at [190, 200] on div "return false ; } }) ; lenis . on ( 'scroll' , ScrollTrigger . update ) ; gsap .…" at bounding box center [395, 197] width 526 height 300
drag, startPoint x: 194, startPoint y: 198, endPoint x: 138, endPoint y: 198, distance: 56.3
click at [138, 198] on div "return false ; } }) ; lenis . on ( 'scroll' , ScrollTrigger . update ) ; gsap .…" at bounding box center [395, 197] width 526 height 300
type textarea "initPreviewLinks();"
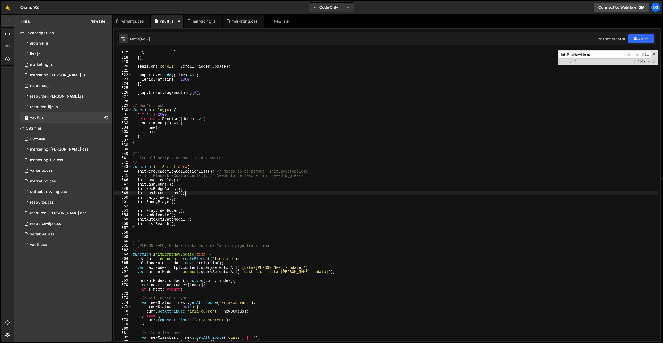
click at [148, 210] on div "return false ; } }) ; lenis . on ( 'scroll' , ScrollTrigger . update ) ; gsap .…" at bounding box center [395, 197] width 526 height 300
type textarea "initPlayVideoHover();"
click at [150, 207] on div "return false ; } }) ; lenis . on ( 'scroll' , ScrollTrigger . update ) ; gsap .…" at bounding box center [395, 197] width 526 height 300
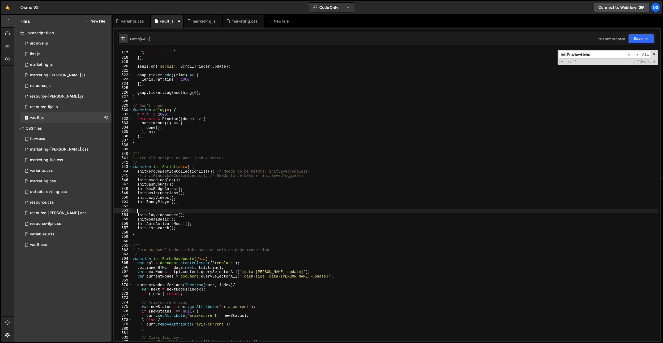
paste textarea "initPreviewLinks();"
drag, startPoint x: 188, startPoint y: 189, endPoint x: 137, endPoint y: 189, distance: 51.0
click at [137, 189] on div "return false ; } }) ; lenis . on ( 'scroll' , ScrollTrigger . update ) ; gsap .…" at bounding box center [395, 197] width 526 height 300
type textarea "initNewBadgeCards();"
type textarea "initDashCount();"
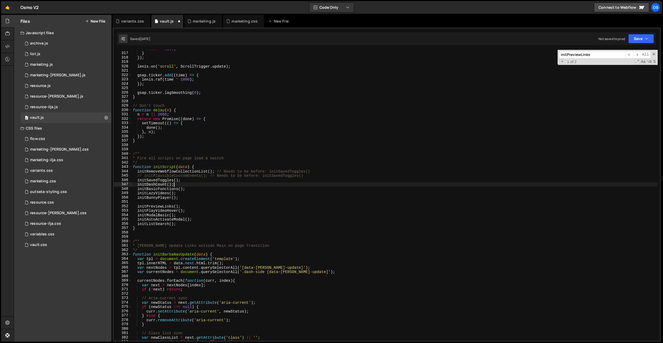
click at [141, 203] on div "return false ; } }) ; lenis . on ( 'scroll' , ScrollTrigger . update ) ; gsap .…" at bounding box center [395, 197] width 526 height 300
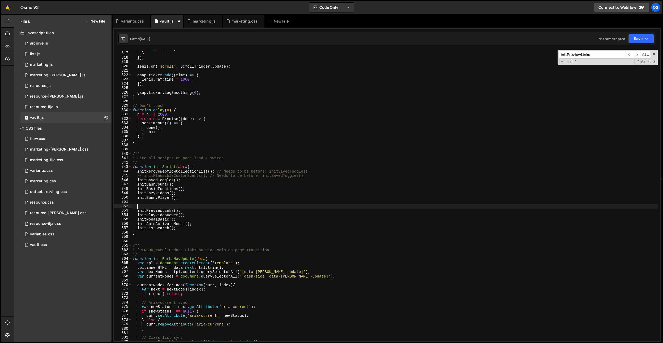
paste textarea "initNewBadgeCards();"
drag, startPoint x: 186, startPoint y: 181, endPoint x: 138, endPoint y: 181, distance: 48.3
click at [138, 181] on div "return false ; } }) ; lenis . on ( 'scroll' , ScrollTrigger . update ) ; gsap .…" at bounding box center [395, 197] width 526 height 300
type textarea "initSavedToggles();"
type textarea "// initPlausibleCustomEvents(); // Needs to be before: initSavedToggles()"
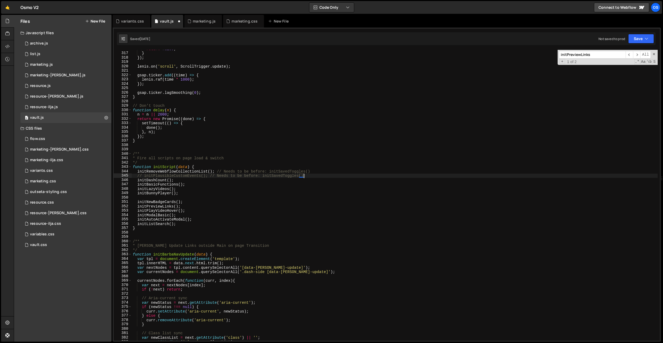
click at [147, 199] on div "return false ; } }) ; lenis . on ( 'scroll' , ScrollTrigger . update ) ; gsap .…" at bounding box center [395, 197] width 526 height 300
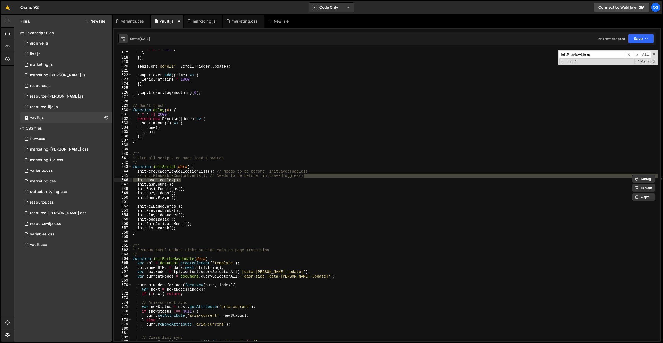
click at [184, 199] on div "return false ; } }) ; lenis . on ( 'scroll' , ScrollTrigger . update ) ; gsap .…" at bounding box center [395, 197] width 526 height 300
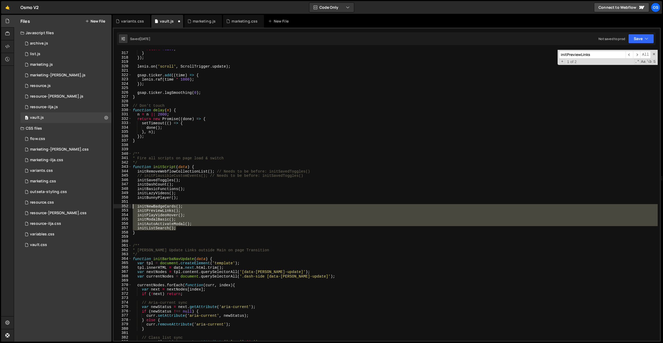
drag, startPoint x: 184, startPoint y: 228, endPoint x: 119, endPoint y: 205, distance: 68.9
click at [119, 205] on div "initBunnyPlayer(); 316 317 318 319 320 321 322 323 324 325 326 327 328 329 330 …" at bounding box center [387, 195] width 546 height 291
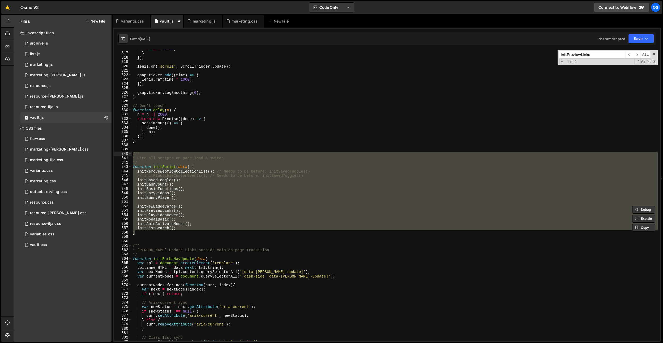
drag, startPoint x: 136, startPoint y: 234, endPoint x: 126, endPoint y: 156, distance: 79.0
click at [126, 156] on div "initNewBadgeCards(); initPreviewLinks(); 316 317 318 319 320 321 322 323 324 32…" at bounding box center [387, 195] width 546 height 291
type textarea "}"
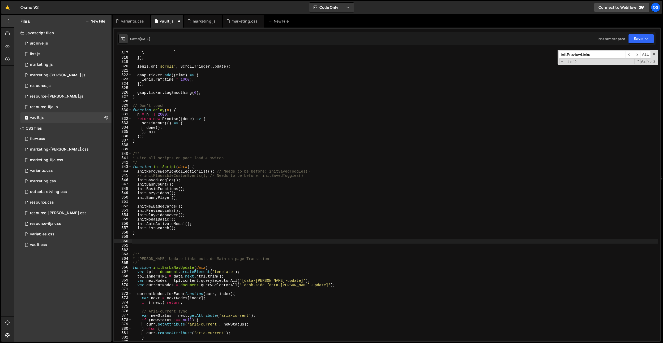
paste textarea "}"
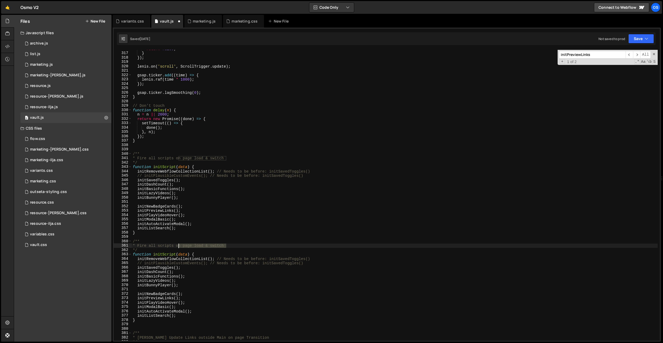
drag, startPoint x: 230, startPoint y: 245, endPoint x: 179, endPoint y: 245, distance: 51.0
click at [179, 245] on div "return false ; } }) ; lenis . on ( 'scroll' , ScrollTrigger . update ) ; gsap .…" at bounding box center [395, 197] width 526 height 300
click at [183, 197] on div "return false ; } }) ; lenis . on ( 'scroll' , ScrollTrigger . update ) ; gsap .…" at bounding box center [395, 197] width 526 height 300
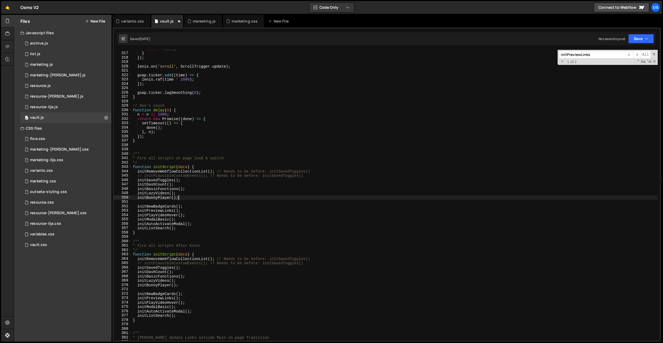
click at [173, 254] on div "return false ; } }) ; lenis . on ( 'scroll' , ScrollTrigger . update ) ; gsap .…" at bounding box center [395, 197] width 526 height 300
click at [209, 226] on div "return false ; } }) ; lenis . on ( 'scroll' , ScrollTrigger . update ) ; gsap .…" at bounding box center [395, 197] width 526 height 300
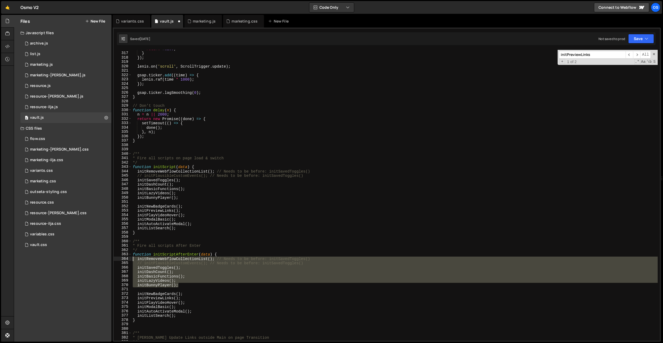
drag, startPoint x: 185, startPoint y: 284, endPoint x: 122, endPoint y: 260, distance: 68.0
click at [122, 260] on div "initListSearch(); 316 317 318 319 320 321 322 323 324 325 326 327 328 329 330 3…" at bounding box center [387, 195] width 546 height 291
type textarea "initRemoveWebflowCollectionList(); // Needs to be before: initSavedToggles() //…"
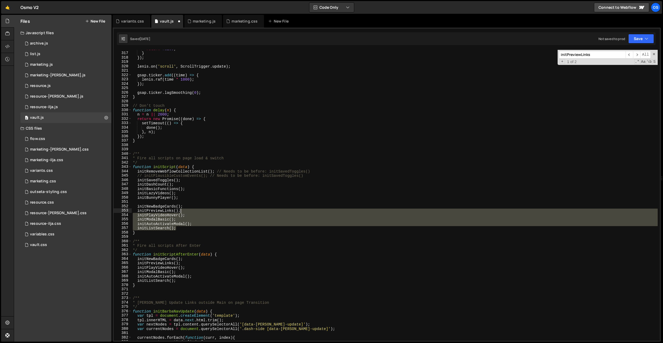
drag, startPoint x: 180, startPoint y: 228, endPoint x: 185, endPoint y: 199, distance: 29.5
click at [185, 199] on div "return false ; } }) ; lenis . on ( 'scroll' , ScrollTrigger . update ) ; gsap .…" at bounding box center [395, 197] width 526 height 300
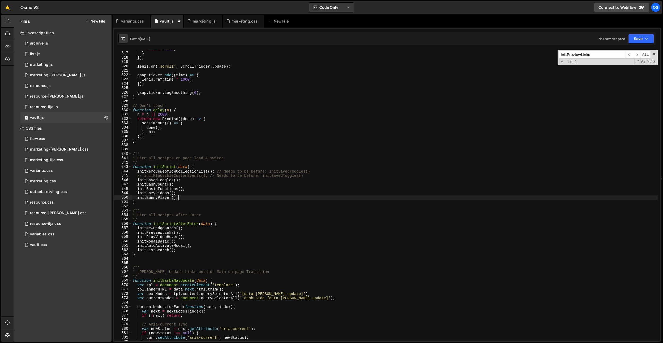
click at [173, 223] on div "return false ; } }) ; lenis . on ( 'scroll' , ScrollTrigger . update ) ; gsap .…" at bounding box center [395, 197] width 526 height 300
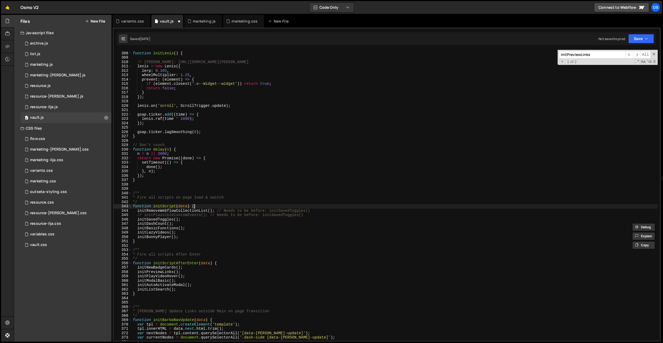
click at [205, 208] on div "function initLenis ( ) { // Lenis: https://github.com/studio-freight/lenis leni…" at bounding box center [395, 197] width 526 height 300
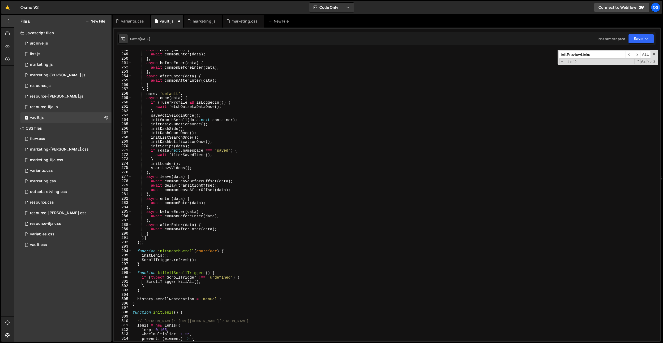
scroll to position [806, 0]
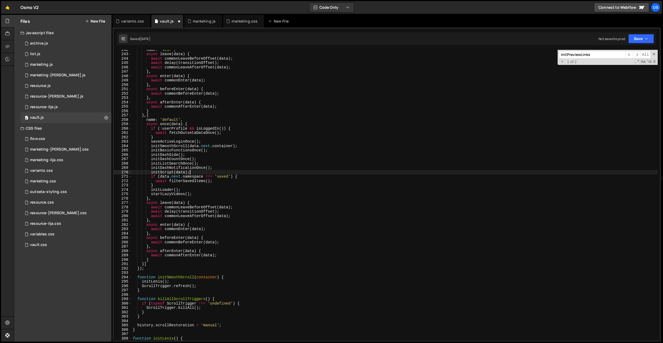
click at [196, 173] on div "name : 'self' , async leave ( data ) { await commonLeaveBeforeOffset ( data ) ;…" at bounding box center [395, 198] width 526 height 300
click at [196, 190] on div "name : 'self' , async leave ( data ) { await commonLeaveBeforeOffset ( data ) ;…" at bounding box center [395, 198] width 526 height 300
paste textarea "initScriptAfterEnter"
type textarea "initLoader();"
paste textarea "initScriptAfterEnter"
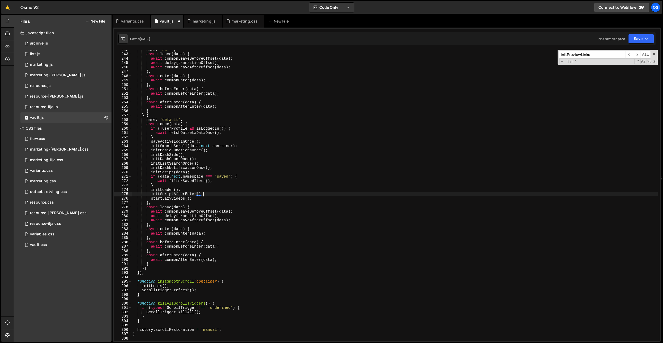
scroll to position [0, 5]
drag, startPoint x: 217, startPoint y: 194, endPoint x: 150, endPoint y: 195, distance: 66.9
click at [150, 195] on div "name : 'self' , async leave ( data ) { await commonLeaveBeforeOffset ( data ) ;…" at bounding box center [395, 198] width 526 height 300
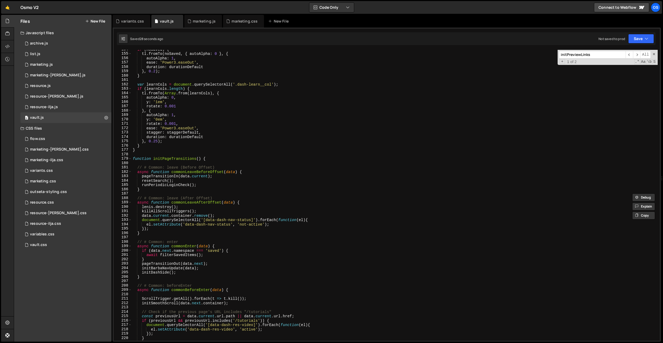
scroll to position [567, 0]
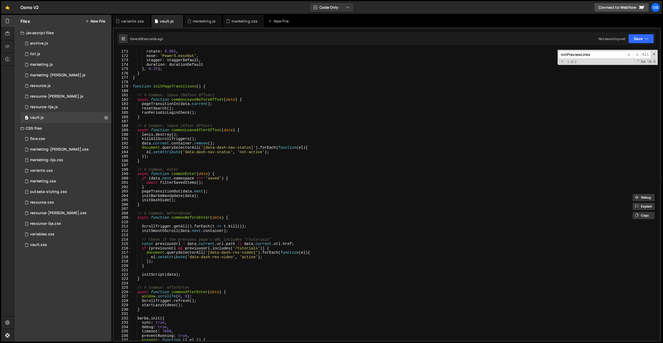
click at [209, 214] on div "rotate : 0.001 , ease : 'Power3.easeOut' , stagger : staggerDefault , duration …" at bounding box center [395, 199] width 526 height 300
type textarea "// # Common: beforeEnter"
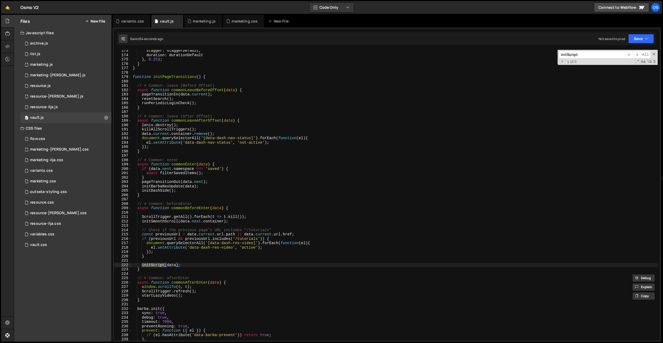
scroll to position [574, 0]
type input "initScript"
click at [190, 264] on div "stagger : staggerDefault , duration : durationDefault } , 0.25 ) ; } } function…" at bounding box center [395, 199] width 526 height 300
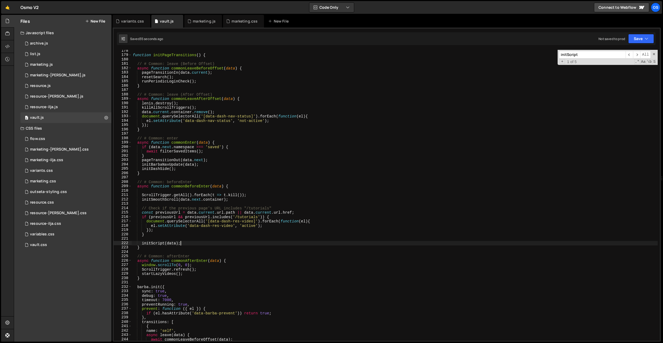
scroll to position [591, 0]
click at [196, 275] on div "function initPageTransitions ( ) { // # Common: leave (Before Offset) async fun…" at bounding box center [395, 199] width 526 height 300
type textarea "startLazyVideos();"
click at [203, 271] on div "function initPageTransitions ( ) { // # Common: leave (Before Offset) async fun…" at bounding box center [395, 199] width 526 height 300
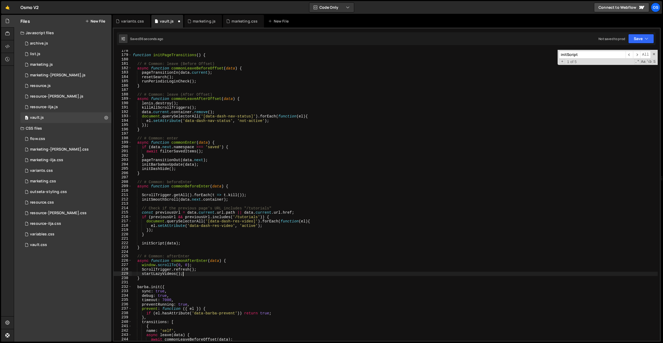
type textarea "ScrollTrigger.refresh();"
paste textarea "initScriptAfterEnter();"
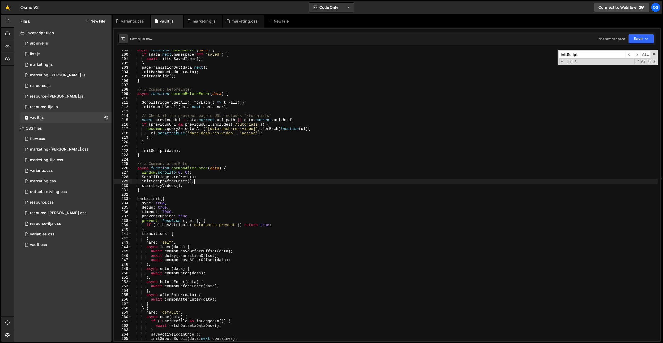
scroll to position [707, 0]
click at [203, 265] on div "async function commonEnter ( data ) { if ( data . next . namespace === 'saved' …" at bounding box center [395, 198] width 526 height 300
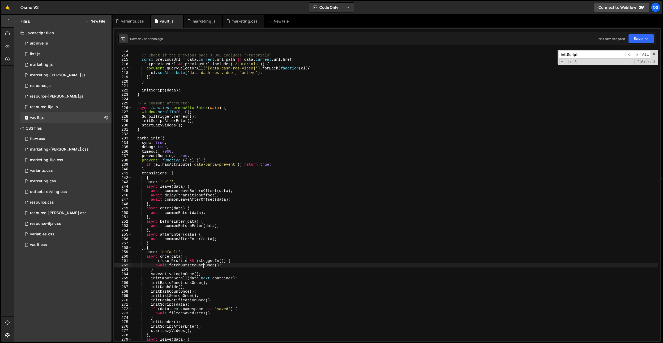
click at [209, 167] on div "// Check if the previous page's URL includes "/tutorials" const previousUrl = d…" at bounding box center [395, 199] width 526 height 300
type textarea "if (el.hasAttribute('data-barba-prevent')) return true;"
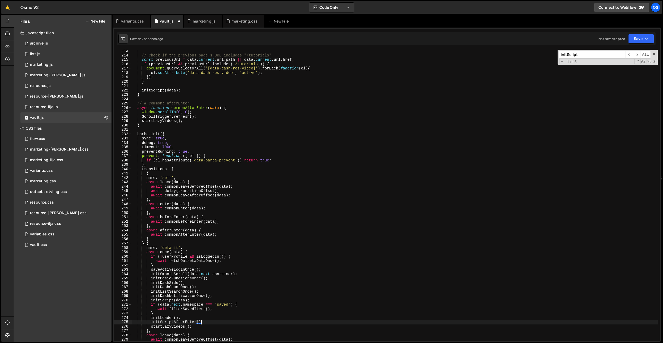
type textarea "initScriptAfterEnter"
type textarea "initAutoActivateModal(); initListSearch();"
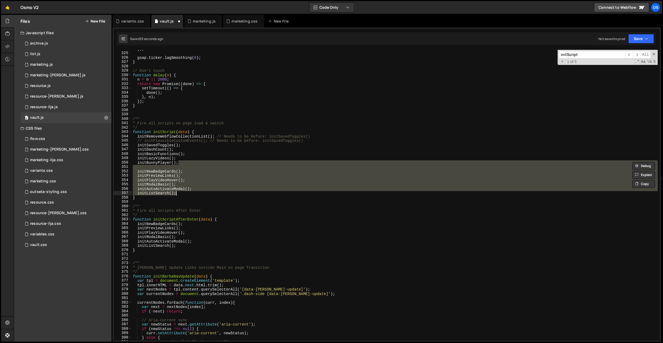
scroll to position [0, 0]
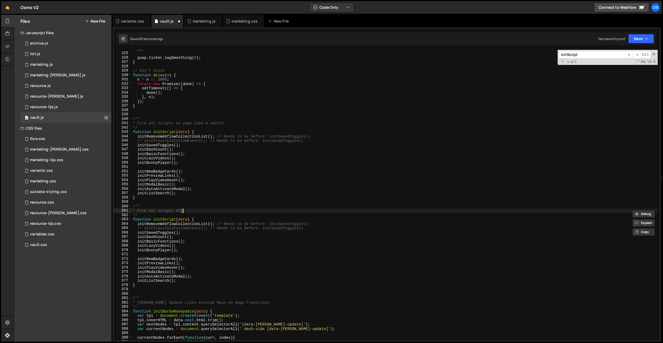
type textarea "* Fire all scripts on page load & switch"
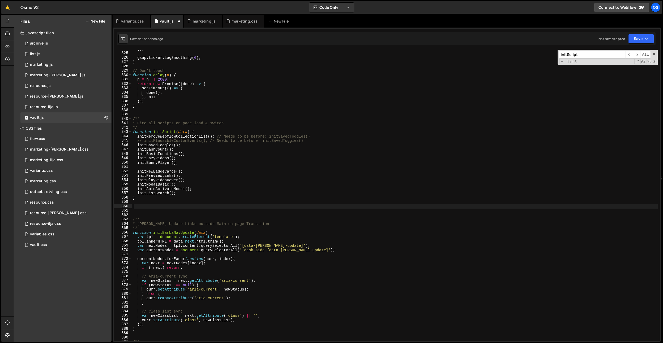
type textarea "}"
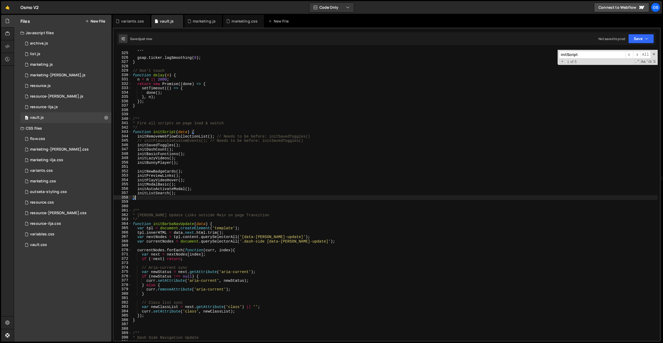
click at [177, 169] on div "}) ; gsap . ticker . lagSmoothing ( 0 ) ; } // Don't touch function delay ( n )…" at bounding box center [395, 197] width 526 height 300
type textarea "initBunnyPlayer();"
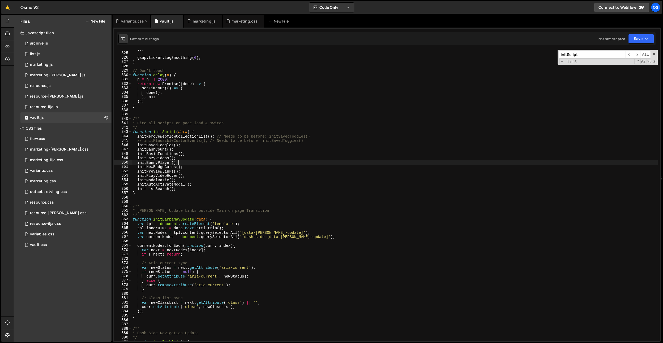
click at [148, 23] on div "variants.css" at bounding box center [132, 21] width 38 height 13
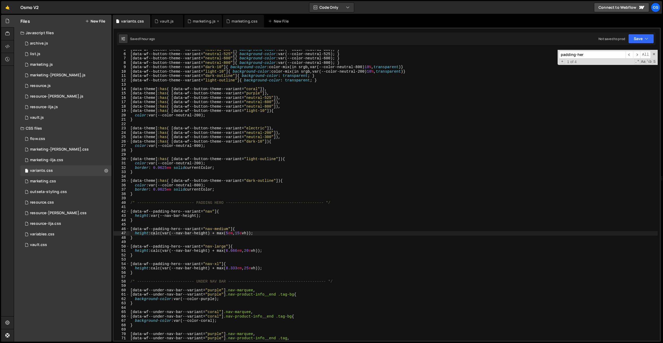
click at [0, 0] on icon at bounding box center [0, 0] width 0 height 0
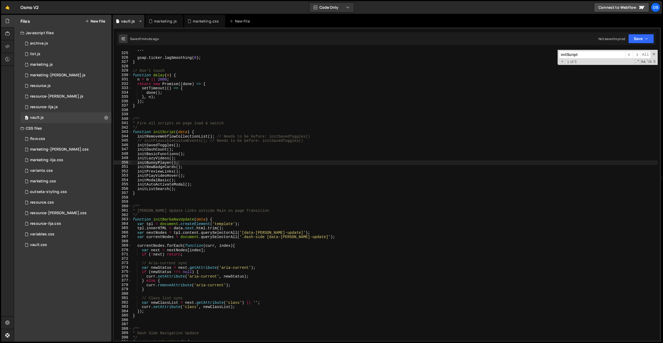
click at [141, 22] on icon at bounding box center [141, 21] width 4 height 5
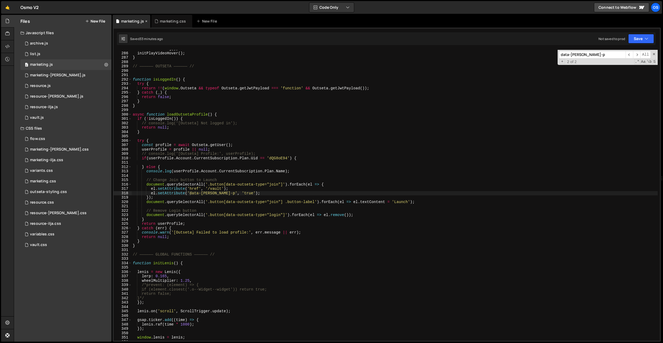
click at [147, 20] on icon at bounding box center [146, 21] width 4 height 5
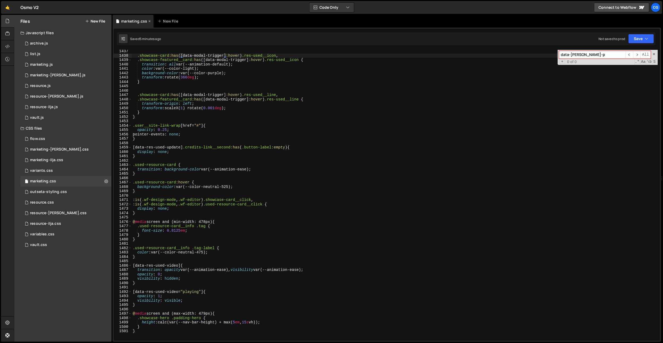
click at [149, 20] on icon at bounding box center [150, 21] width 4 height 5
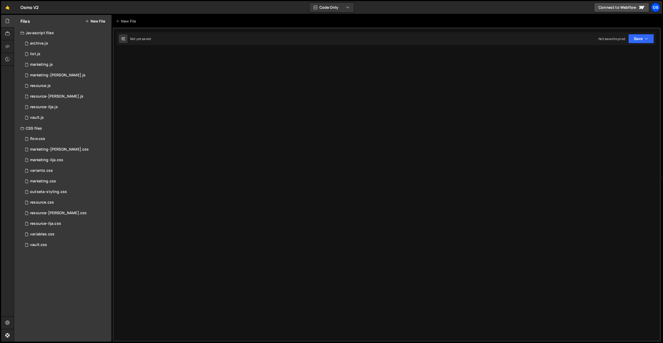
click at [655, 9] on div "Os" at bounding box center [656, 8] width 10 height 10
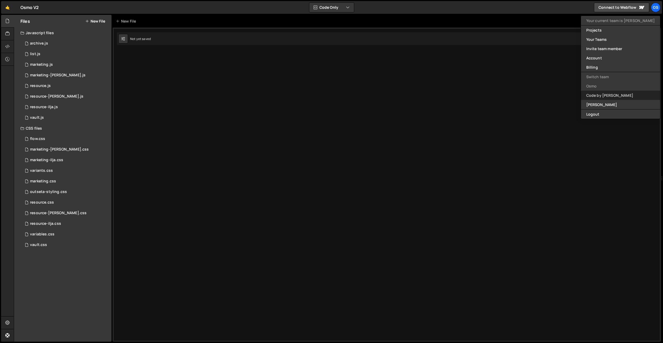
click at [619, 97] on link "Code by [PERSON_NAME]" at bounding box center [620, 95] width 79 height 9
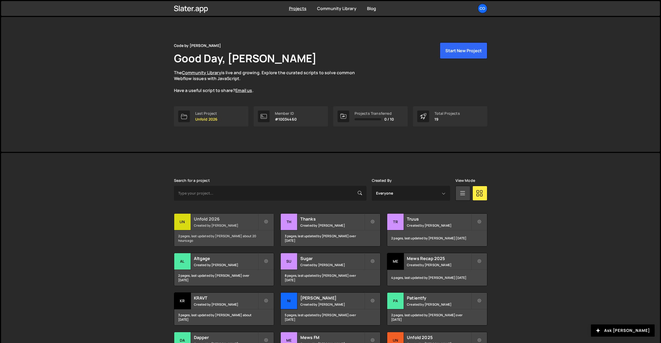
click at [243, 220] on h2 "Unfold 2026" at bounding box center [226, 219] width 64 height 6
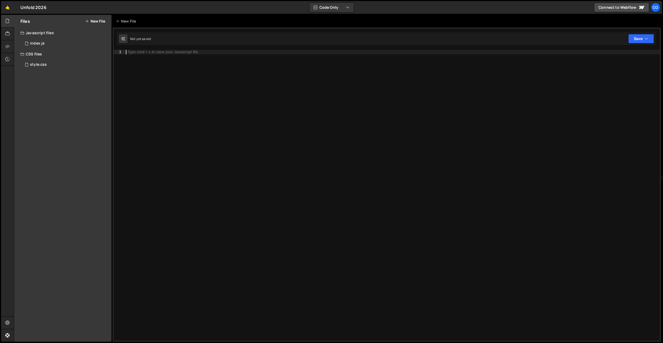
click at [245, 120] on div "Type cmd + s to save your Javascript file." at bounding box center [392, 200] width 535 height 300
click at [50, 44] on div "0 index.js 0" at bounding box center [65, 43] width 91 height 11
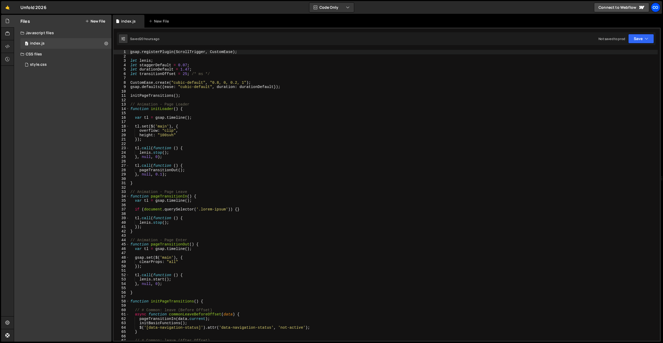
click at [653, 8] on div "Co" at bounding box center [656, 8] width 10 height 10
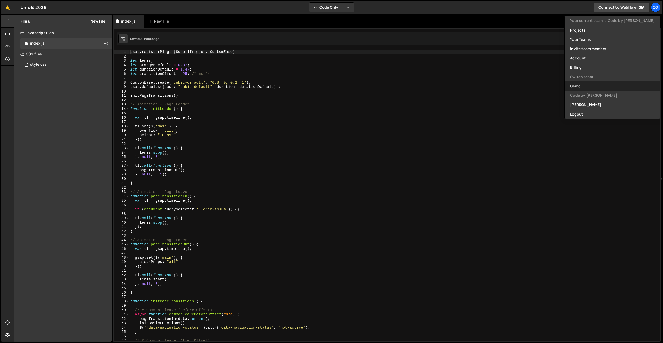
click at [611, 89] on link "Osmo" at bounding box center [612, 85] width 95 height 9
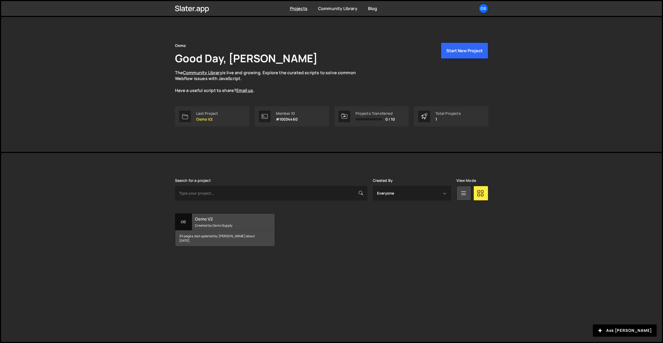
click at [234, 220] on h2 "Osmo V2" at bounding box center [227, 219] width 64 height 6
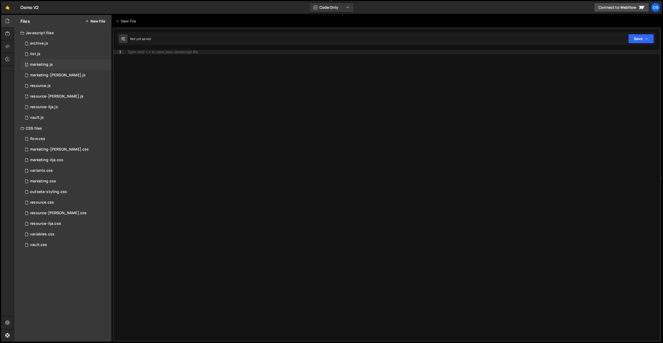
click at [51, 66] on div "marketing.js" at bounding box center [41, 64] width 23 height 5
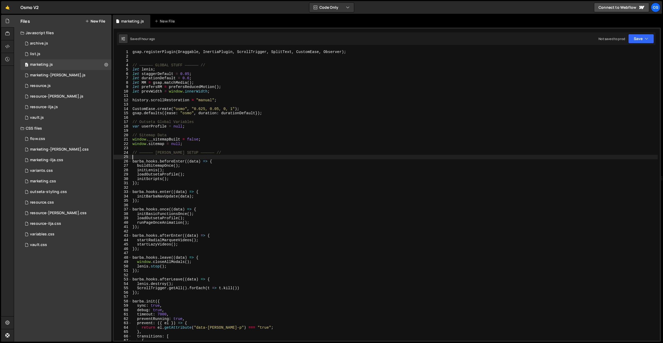
click at [254, 159] on div "gsap . registerPlugin ( Draggable , InertiaPlugin , ScrollTrigger , SplitText ,…" at bounding box center [394, 200] width 526 height 300
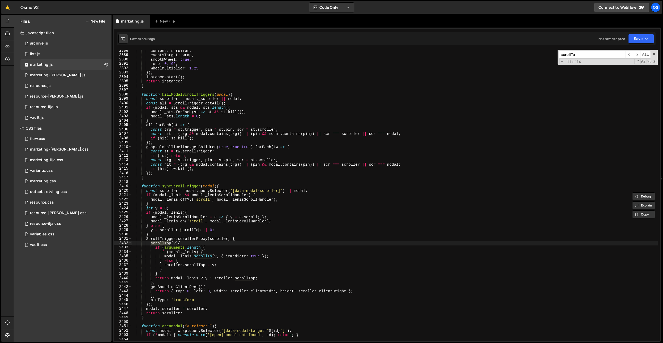
scroll to position [5831, 0]
type input "scrollTo"
drag, startPoint x: 204, startPoint y: 259, endPoint x: 198, endPoint y: 260, distance: 5.6
click at [204, 259] on div "content : scroller , eventsTarget : wrap , smoothWheel : true , lerp : 0.165 , …" at bounding box center [394, 199] width 526 height 300
drag, startPoint x: 163, startPoint y: 257, endPoint x: 278, endPoint y: 255, distance: 115.5
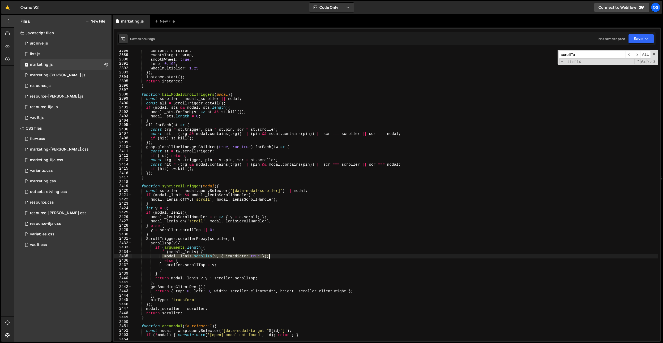
click at [278, 255] on div "content : scroller , eventsTarget : wrap , smoothWheel : true , lerp : 0.165 , …" at bounding box center [394, 199] width 526 height 300
type textarea "modal._lenis.scrollTo(v, { immediate: true });"
click at [653, 7] on div "Os" at bounding box center [656, 8] width 10 height 10
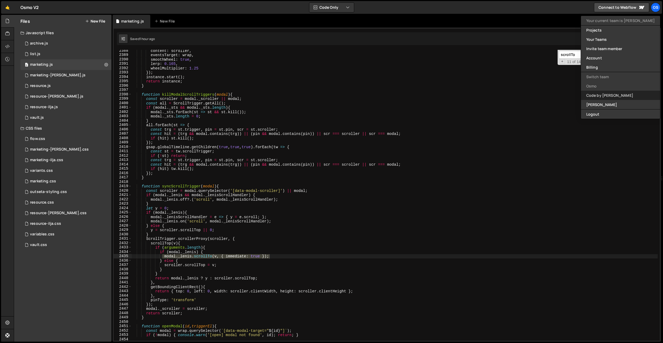
click at [615, 93] on link "Code by [PERSON_NAME]" at bounding box center [620, 95] width 79 height 9
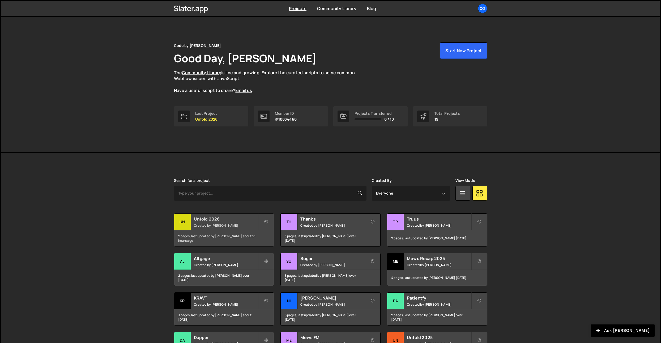
click at [229, 217] on h2 "Unfold 2026" at bounding box center [226, 219] width 64 height 6
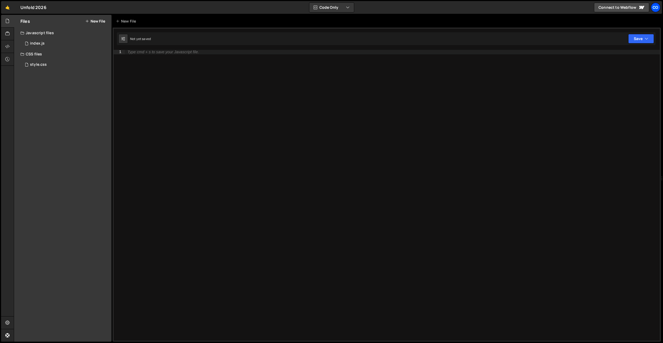
click at [654, 10] on div "Co" at bounding box center [656, 8] width 10 height 10
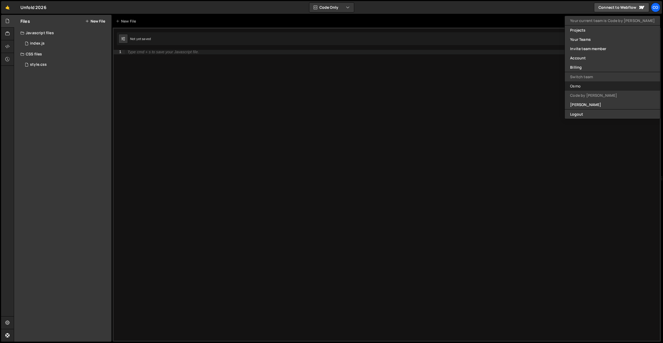
click at [616, 89] on link "Osmo" at bounding box center [612, 85] width 95 height 9
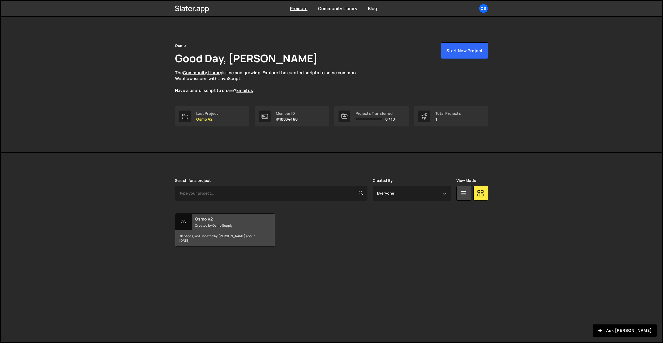
click at [229, 226] on small "Created by Osmo Supply" at bounding box center [227, 225] width 64 height 5
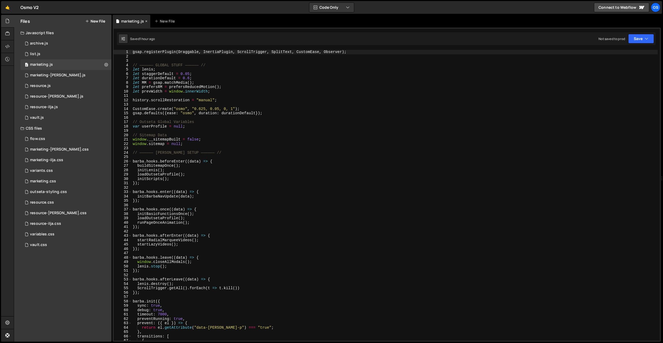
click at [148, 21] on icon at bounding box center [146, 21] width 4 height 5
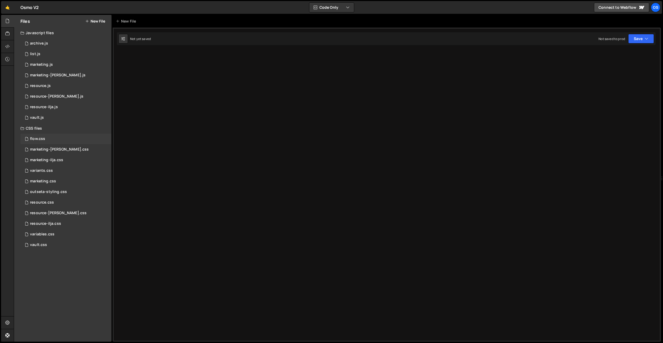
click at [45, 144] on div "flow.css 0" at bounding box center [65, 139] width 91 height 11
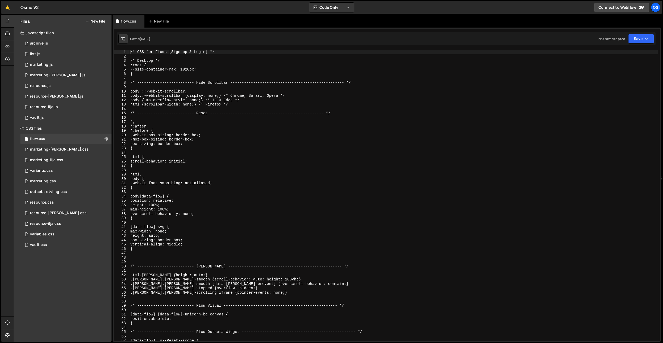
type textarea "box-sizing: border-box;"
click at [324, 145] on div "/* CSS for Flows [Sign up & Login] */ /* Desktop */ :root { --size-container-ma…" at bounding box center [393, 200] width 528 height 300
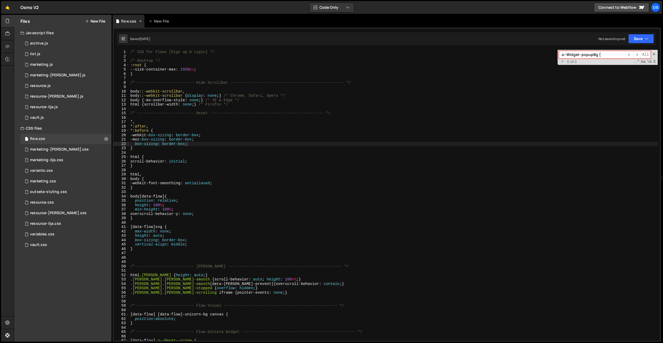
type input ".o--Widget--popupBg {"
click at [140, 22] on icon at bounding box center [141, 21] width 4 height 5
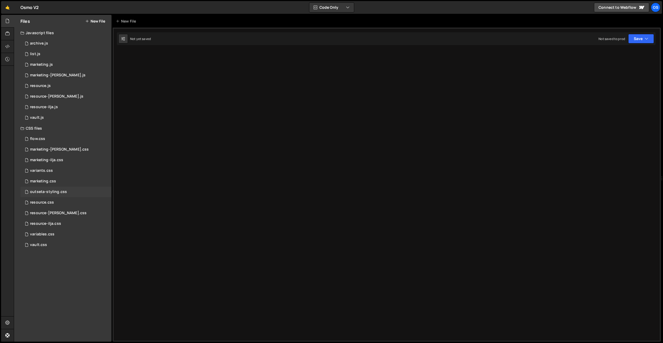
click at [51, 192] on div "outseta-styling.css" at bounding box center [48, 192] width 37 height 5
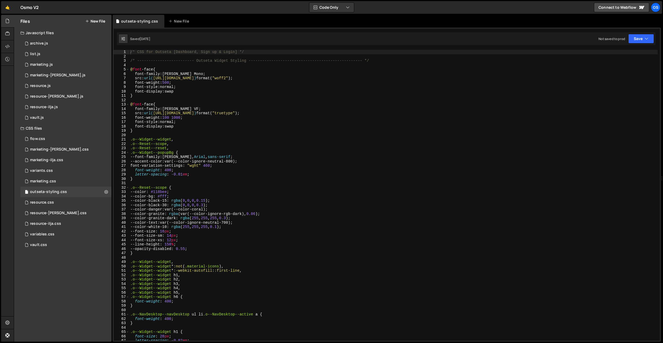
type textarea "--accent-color: var(--color-ignore-neutral-800);"
click at [224, 162] on div "/* CSS for Outseta [Dashboard, Sign up & Login] */ /* -------------------------…" at bounding box center [393, 200] width 528 height 300
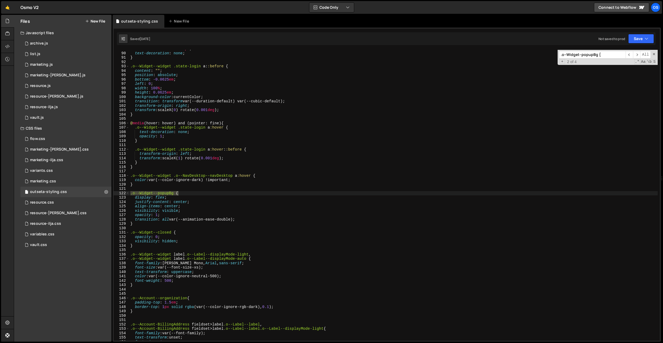
scroll to position [2618, 0]
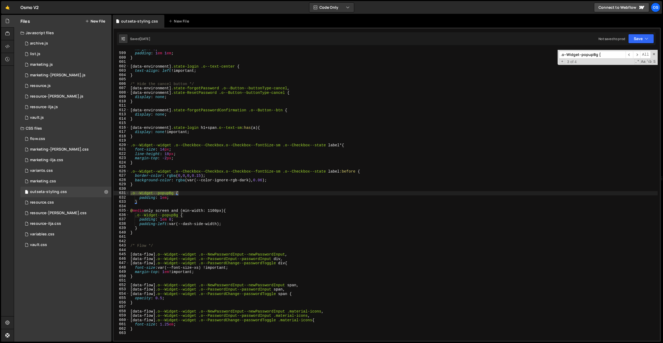
type input ".o--Widget--popupBg {"
click at [229, 222] on div "margin : 0 ; padding : 1 em 1 em ; } [ data-environment ] .state-login .o--text…" at bounding box center [393, 197] width 528 height 300
drag, startPoint x: 136, startPoint y: 215, endPoint x: 144, endPoint y: 225, distance: 12.8
click at [136, 216] on div "margin : 0 ; padding : 1 em 1 em ; } [ data-environment ] .state-login .o--text…" at bounding box center [393, 197] width 528 height 300
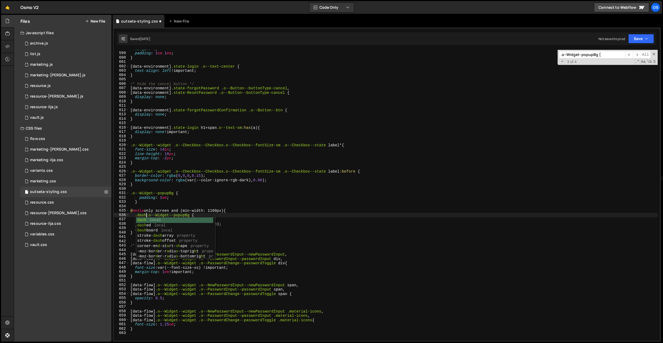
scroll to position [0, 1]
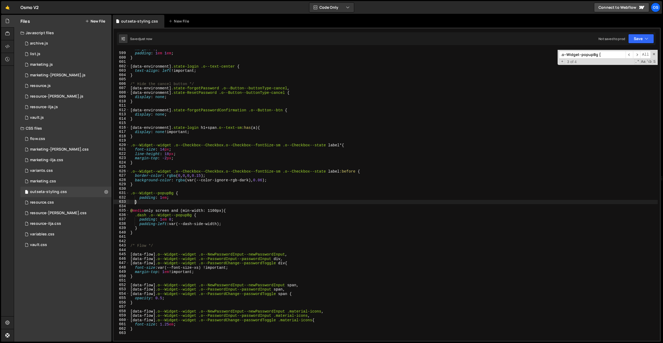
click at [134, 203] on div "margin : 0 ; padding : 1 em 1 em ; } [ data-environment ] .state-login .o--text…" at bounding box center [393, 197] width 528 height 300
type textarea "padding: 1em;"
